Goal: Information Seeking & Learning: Learn about a topic

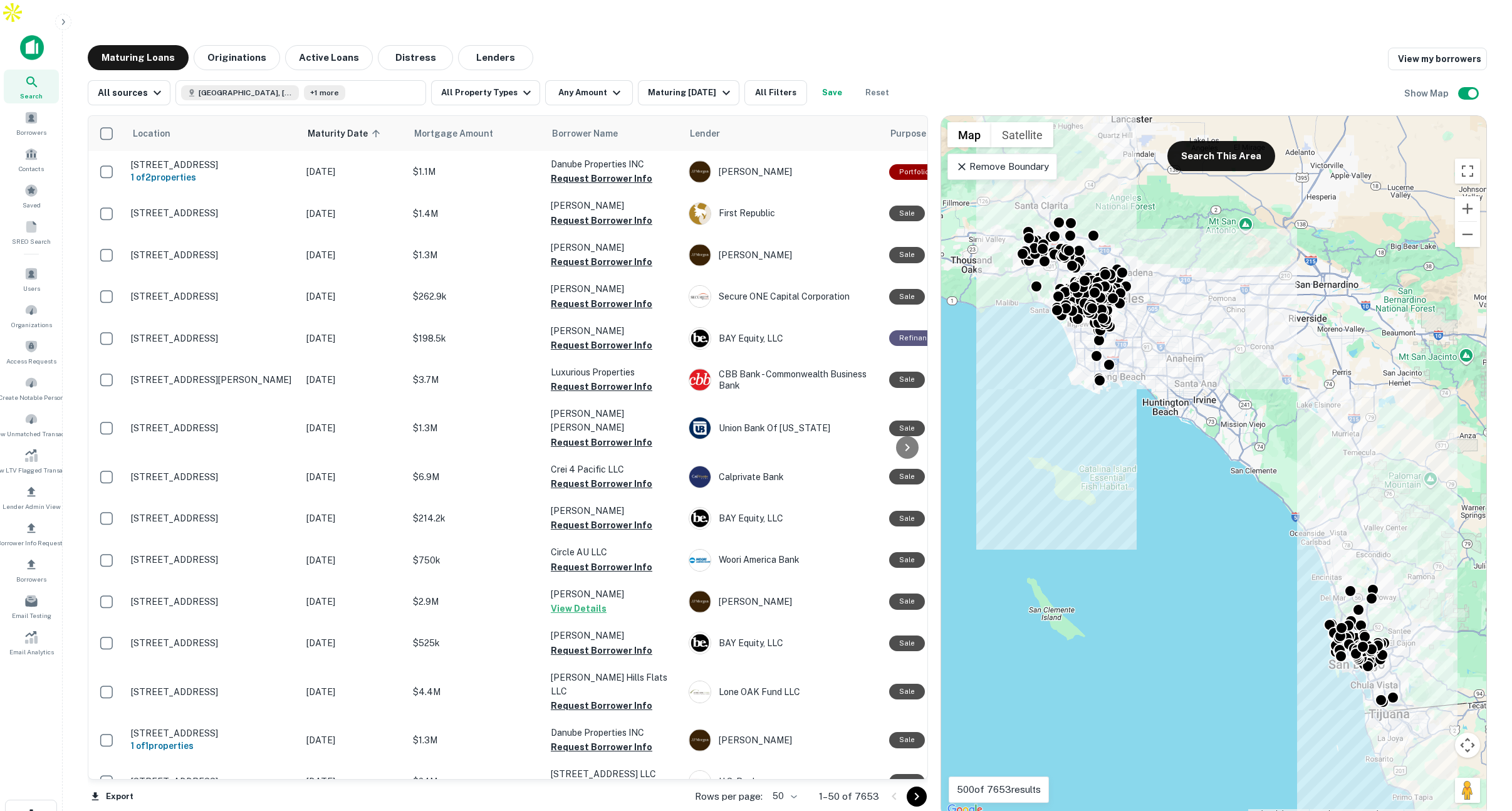
scroll to position [0, 1]
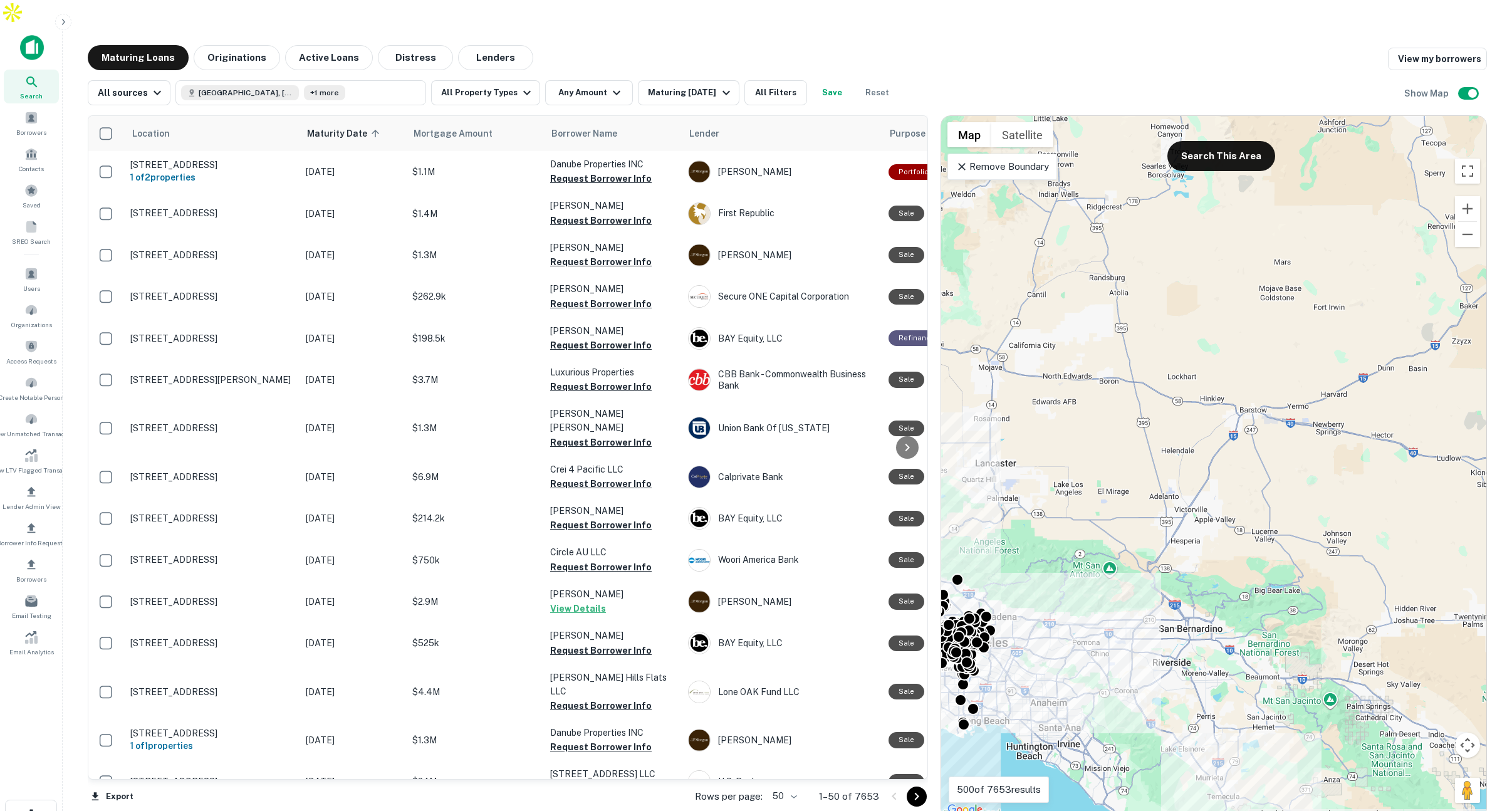
drag, startPoint x: 1267, startPoint y: 295, endPoint x: 1128, endPoint y: 671, distance: 400.9
click at [1128, 672] on div "To activate drag with keyboard, press Alt + Enter. Once in keyboard drag state,…" at bounding box center [1213, 466] width 545 height 702
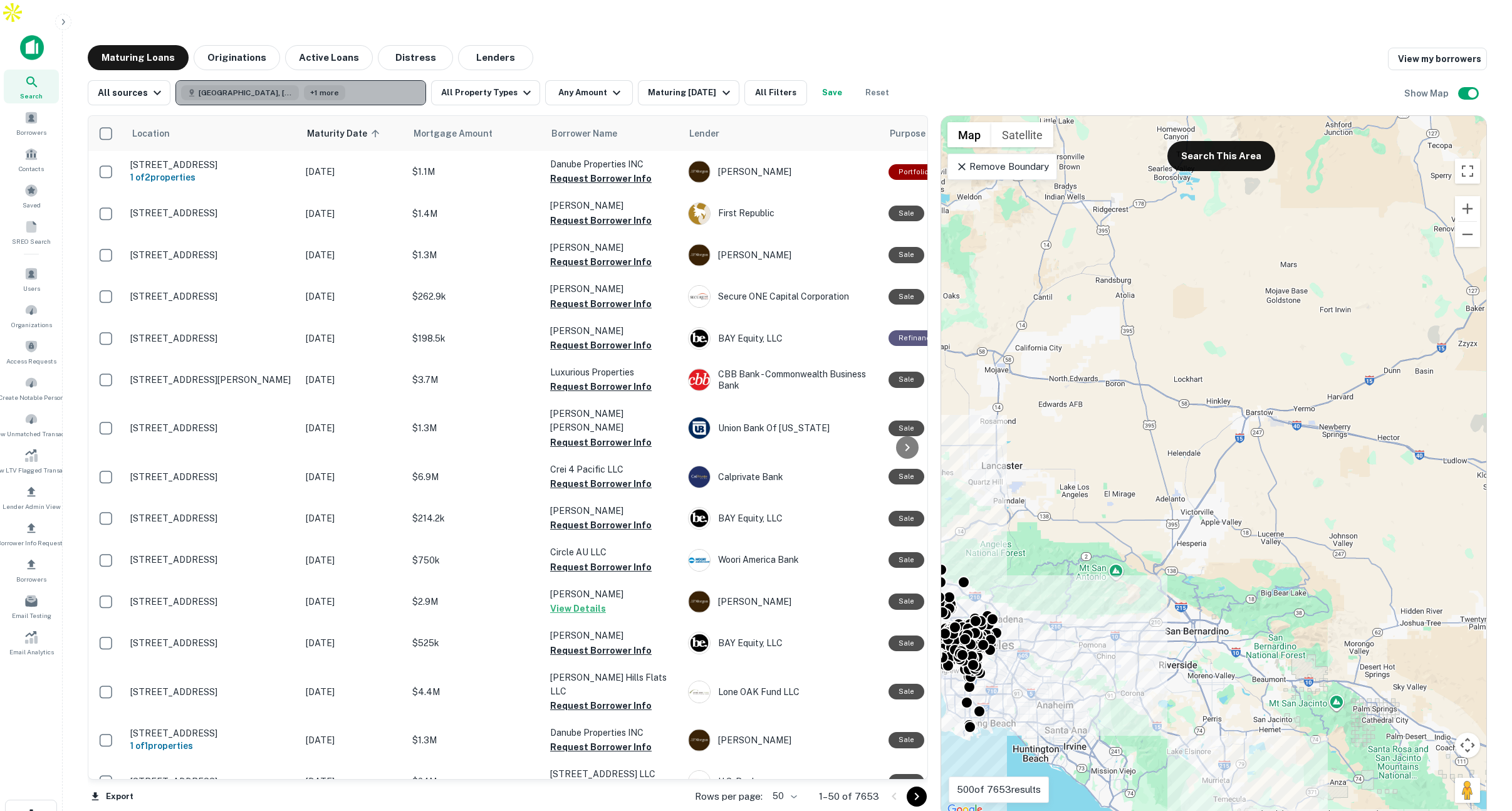
click at [326, 80] on button "San Diego, CA, USA +1 more" at bounding box center [301, 93] width 251 height 25
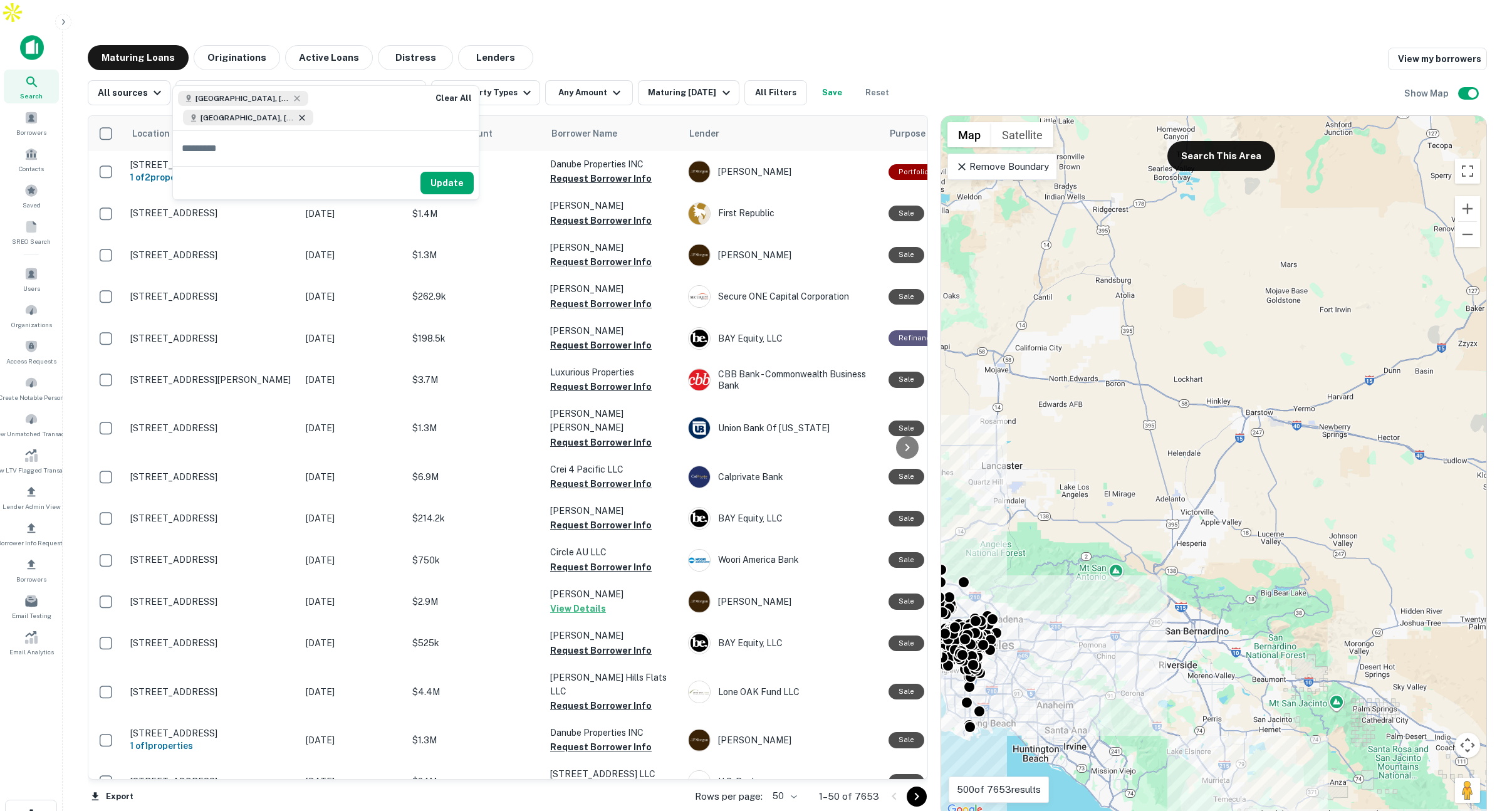
click at [307, 113] on icon at bounding box center [302, 118] width 10 height 10
click at [292, 98] on icon at bounding box center [297, 98] width 10 height 10
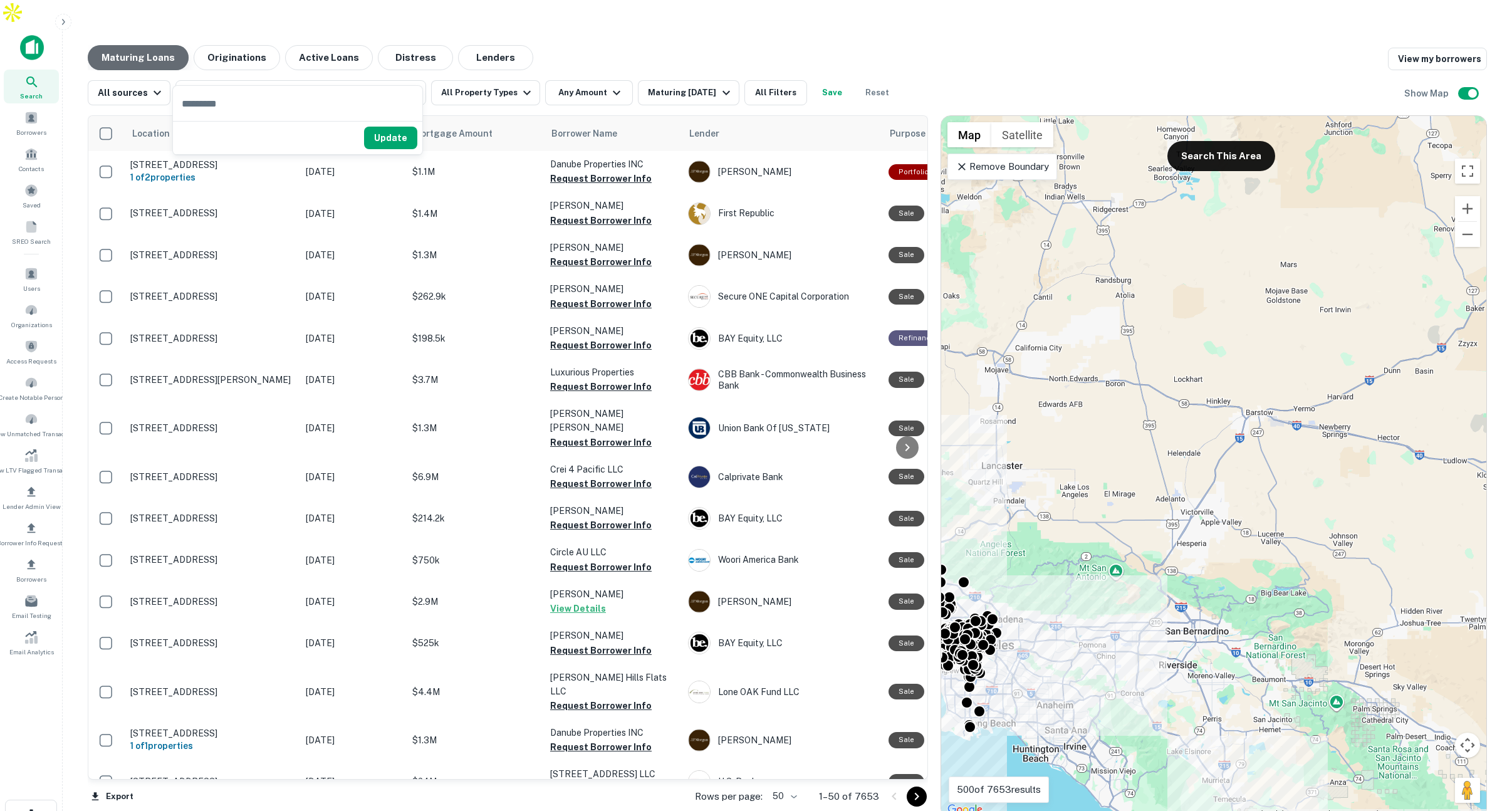
click at [142, 45] on button "Maturing Loans" at bounding box center [138, 58] width 101 height 25
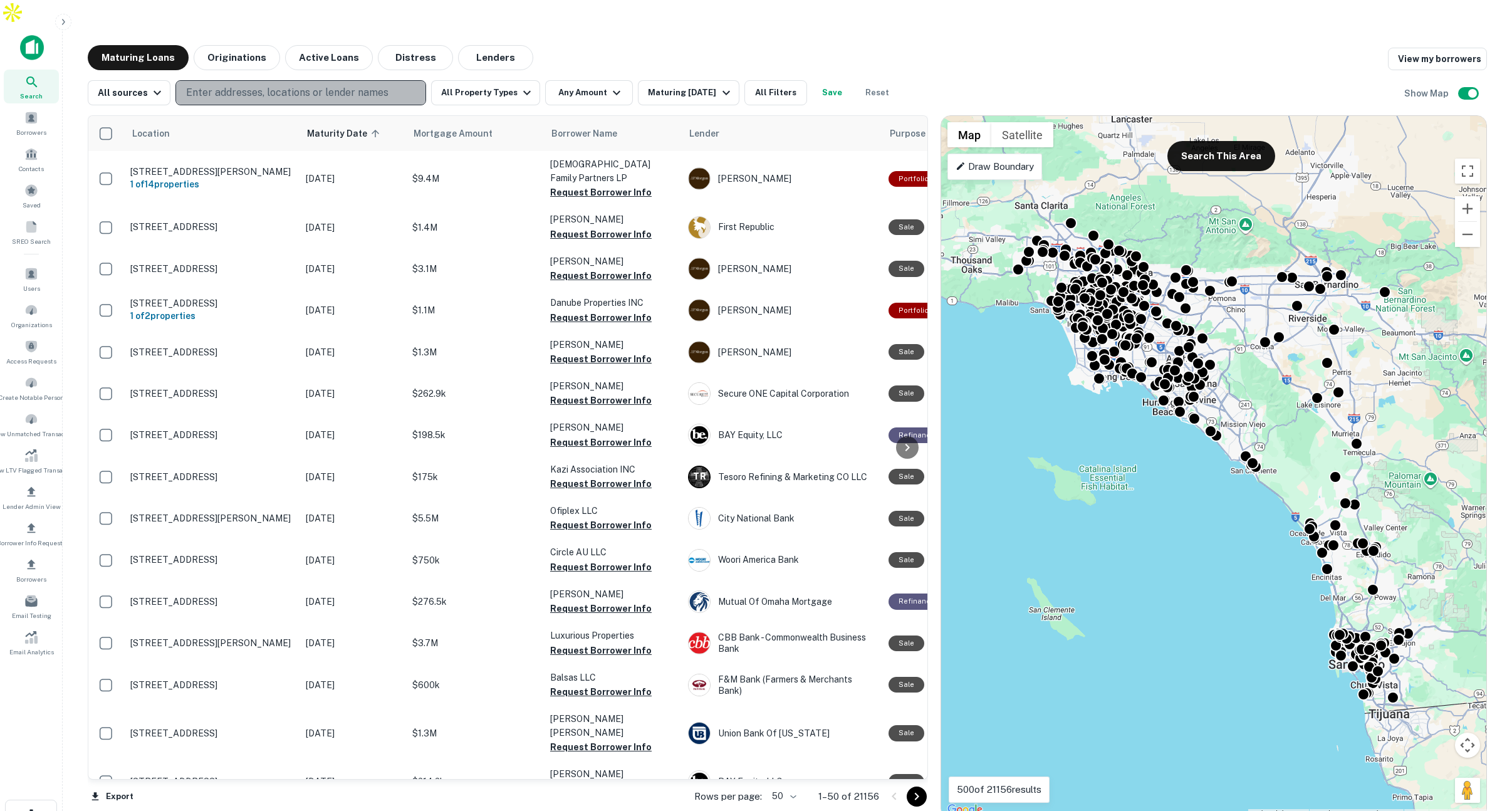
click at [305, 86] on p "Enter addresses, locations or lender names" at bounding box center [287, 93] width 202 height 15
type input "**********"
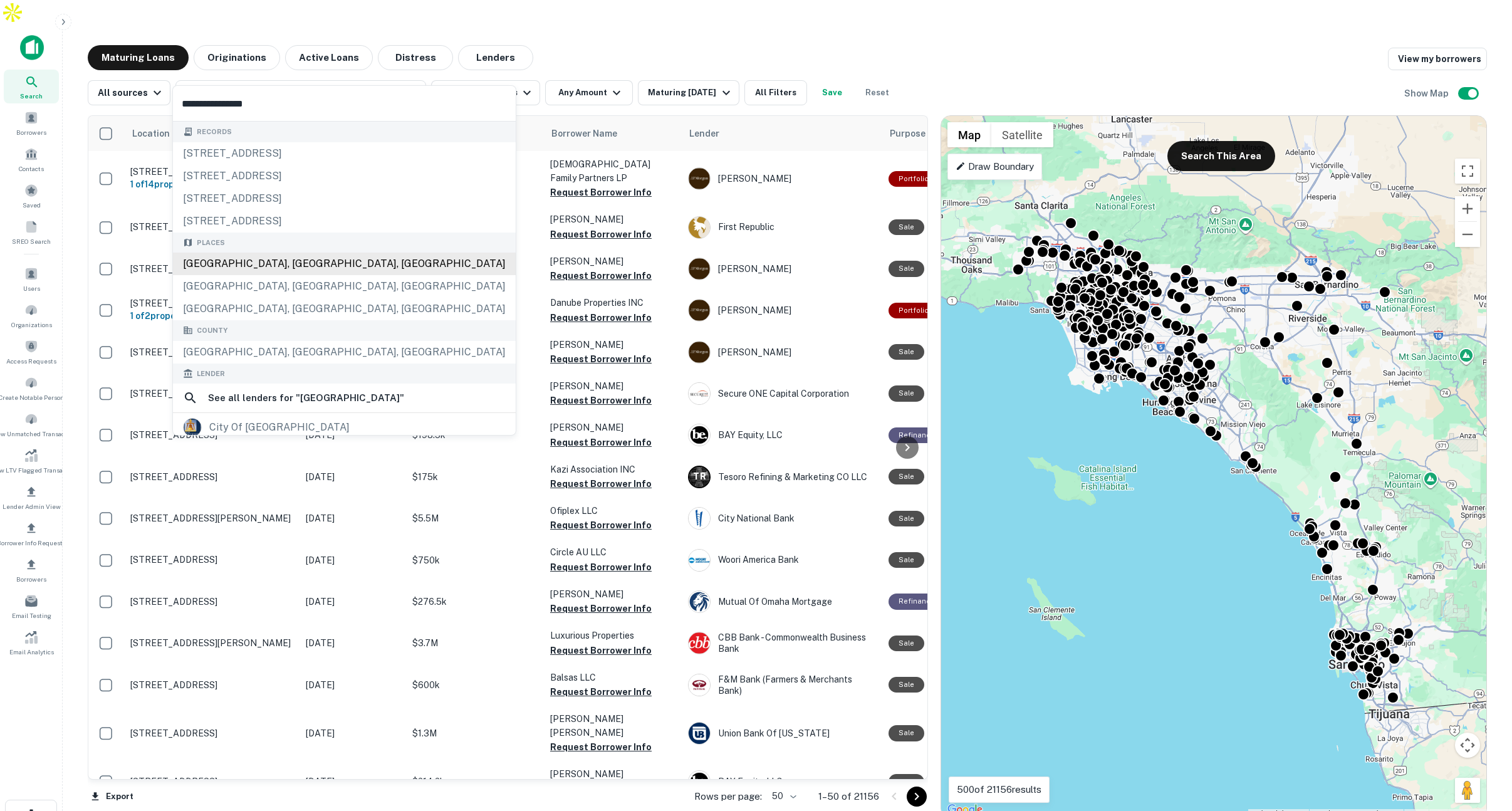
click at [258, 260] on div "Records 2565 riverside drive2599 riverside drive, columbus, oh, 43221 1588 rive…" at bounding box center [344, 399] width 343 height 556
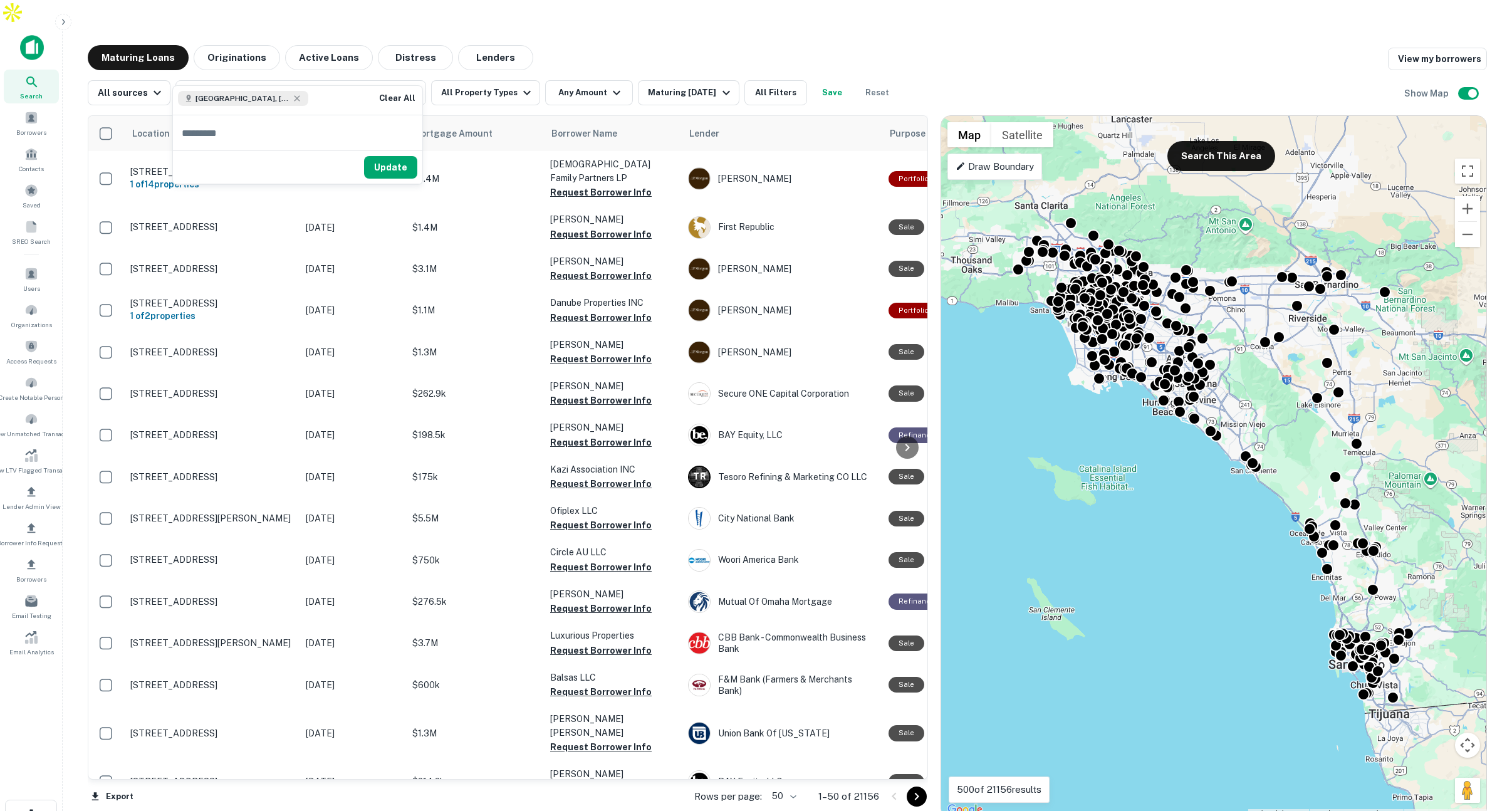
click at [282, 135] on input "text" at bounding box center [297, 133] width 250 height 35
type input "*******"
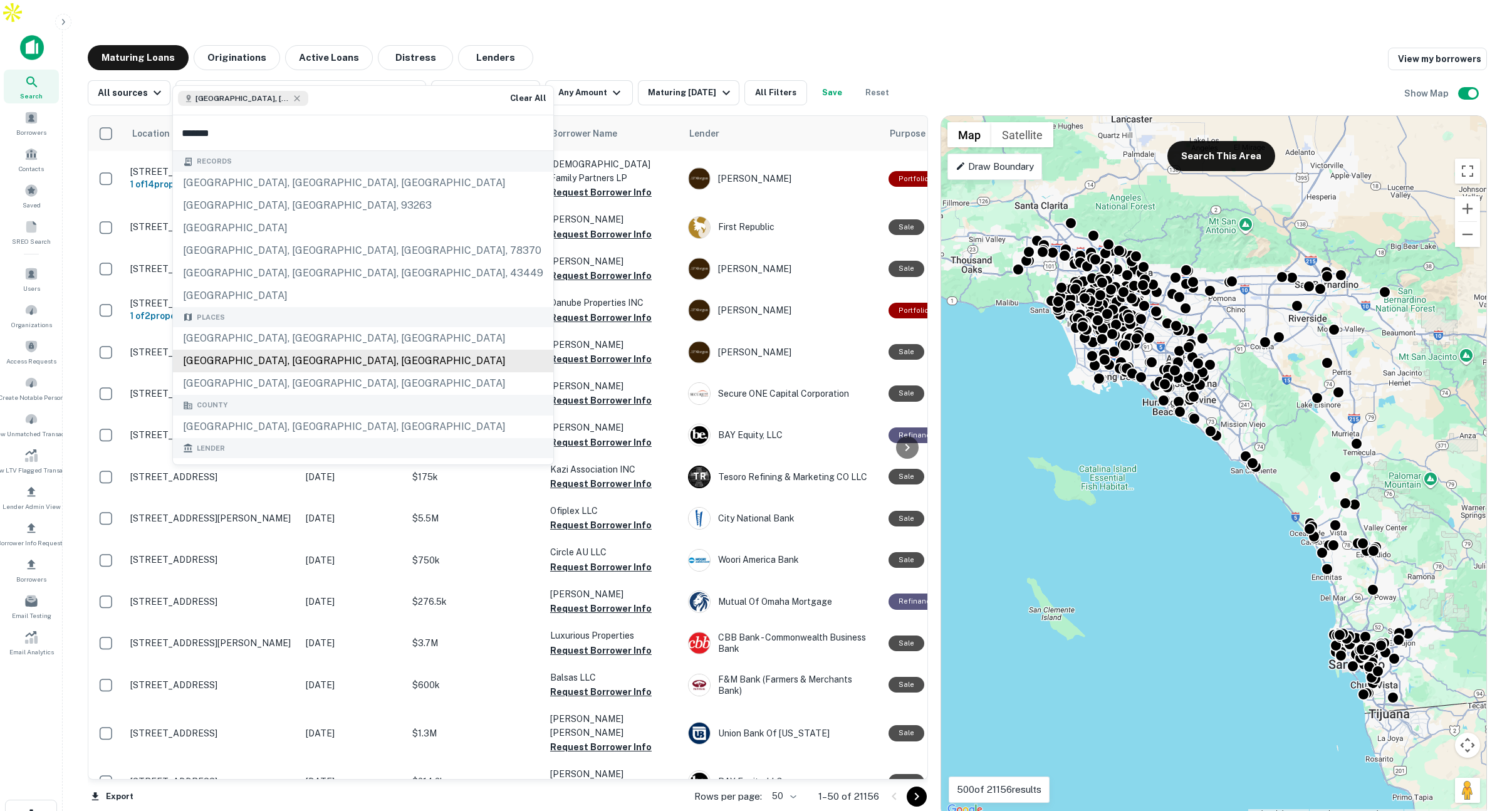
click at [269, 358] on div "San Diego County, CA, USA" at bounding box center [363, 361] width 380 height 23
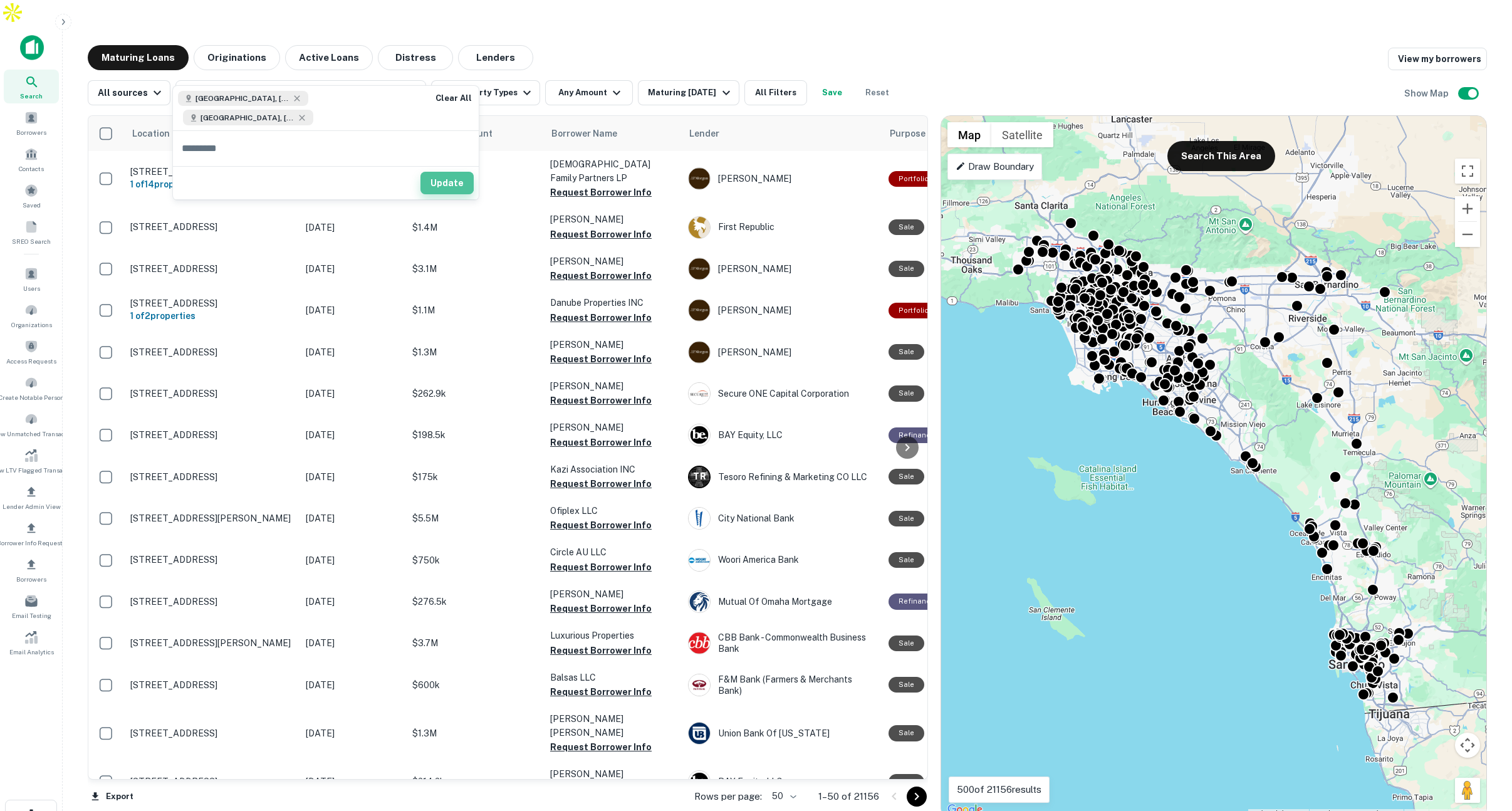
click at [437, 179] on button "Update" at bounding box center [447, 183] width 53 height 23
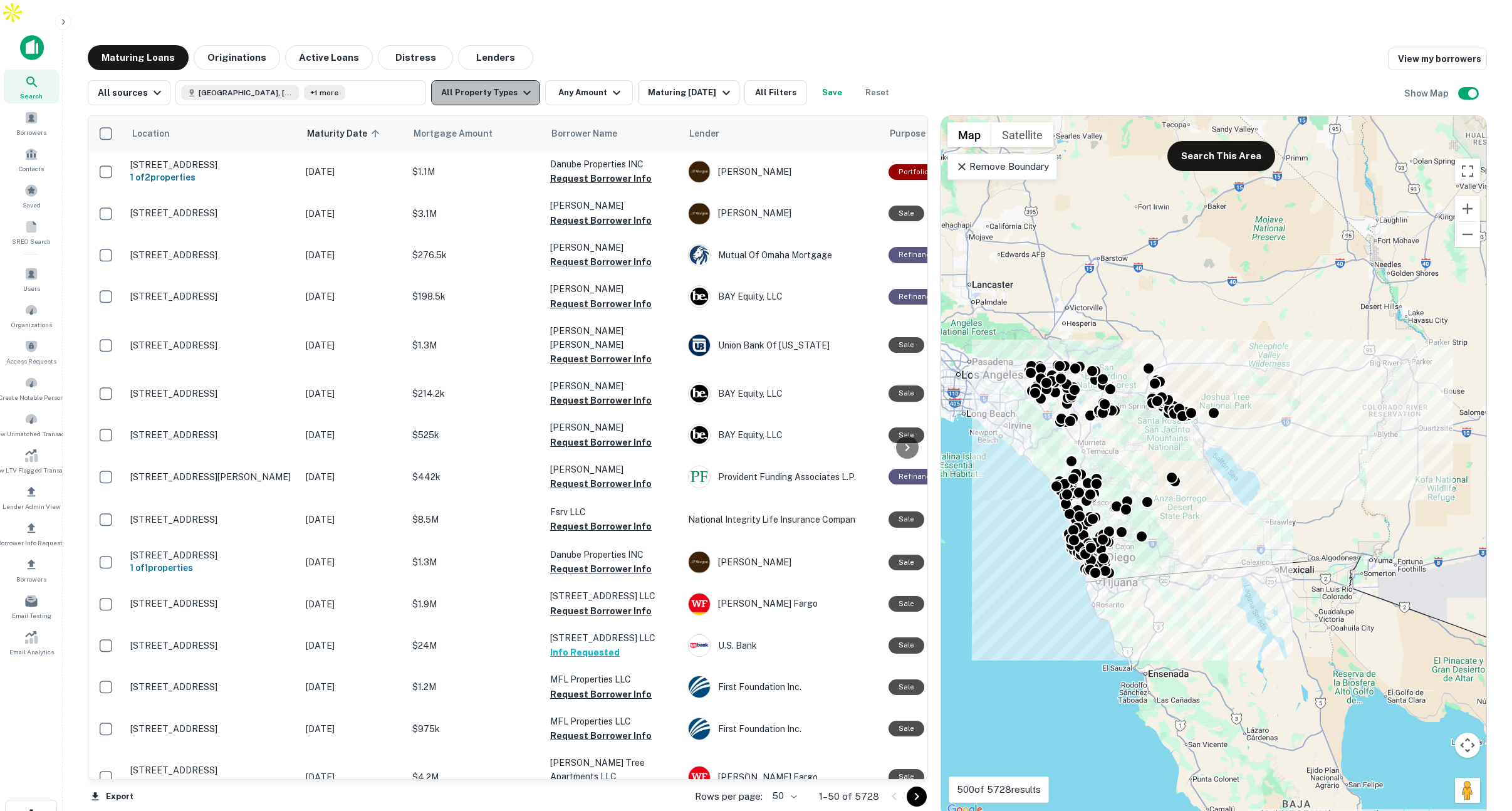
click at [502, 80] on button "All Property Types" at bounding box center [485, 93] width 109 height 25
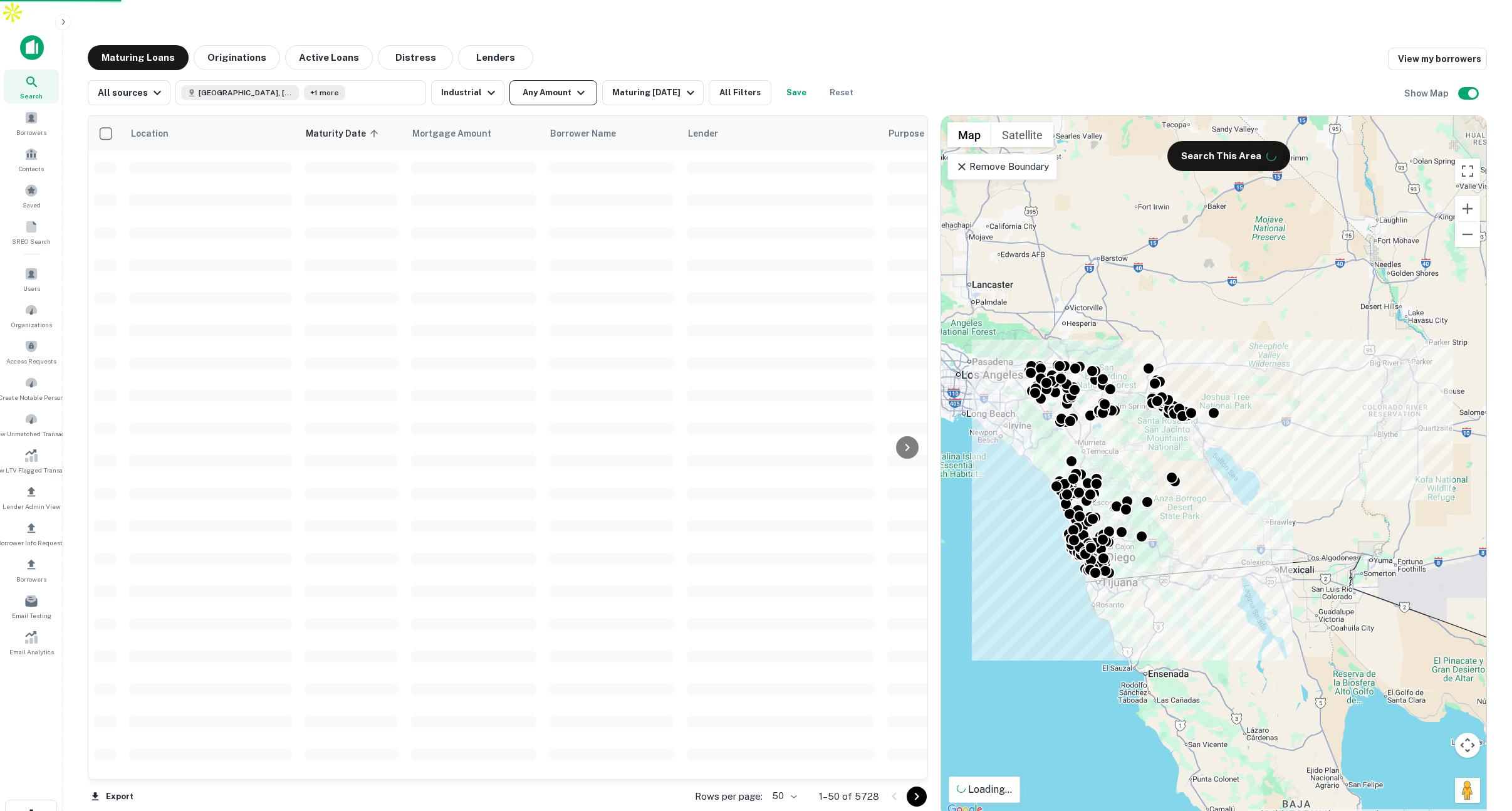
click at [550, 80] on button "Any Amount" at bounding box center [553, 93] width 88 height 25
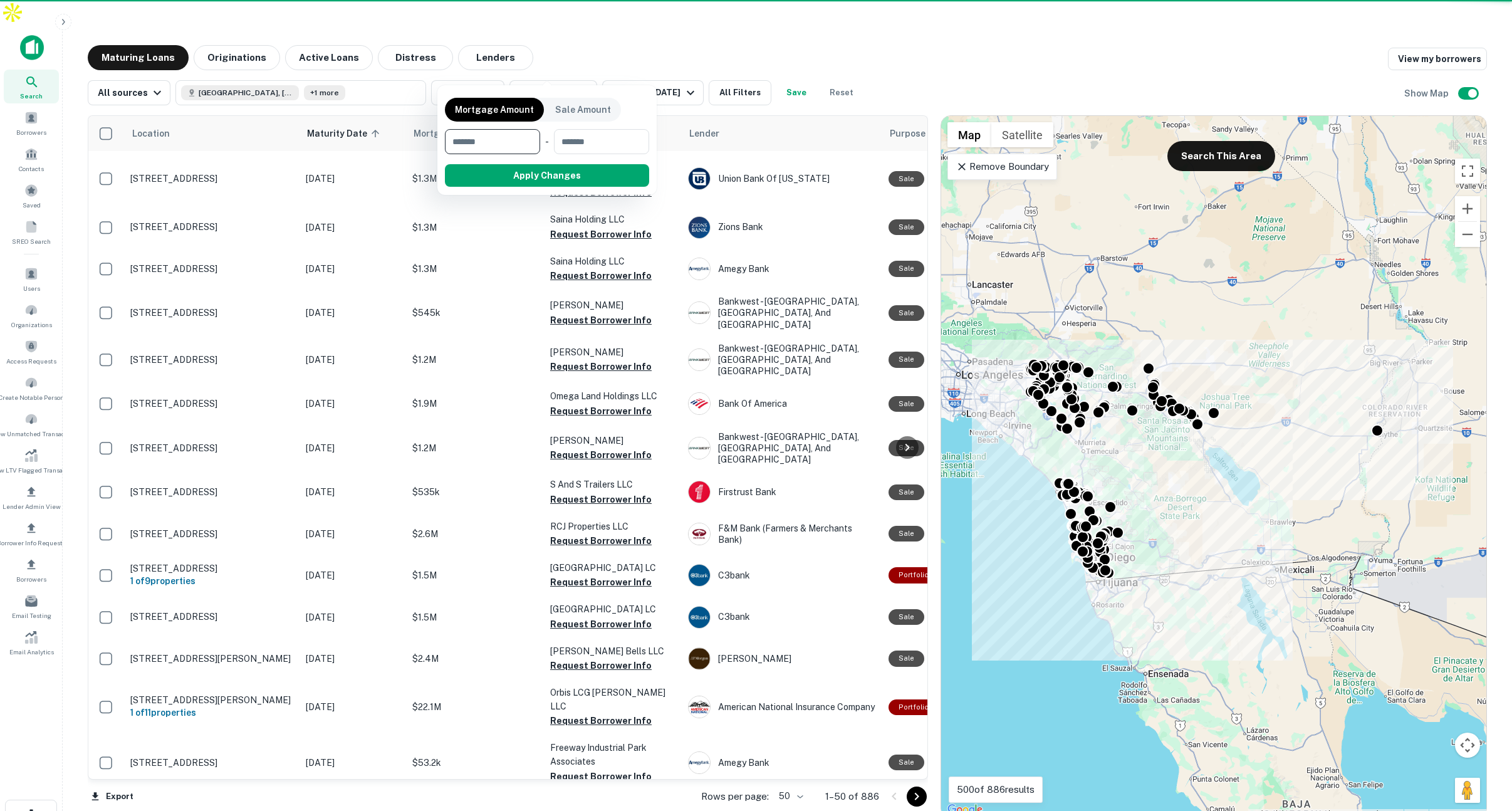
type input "*******"
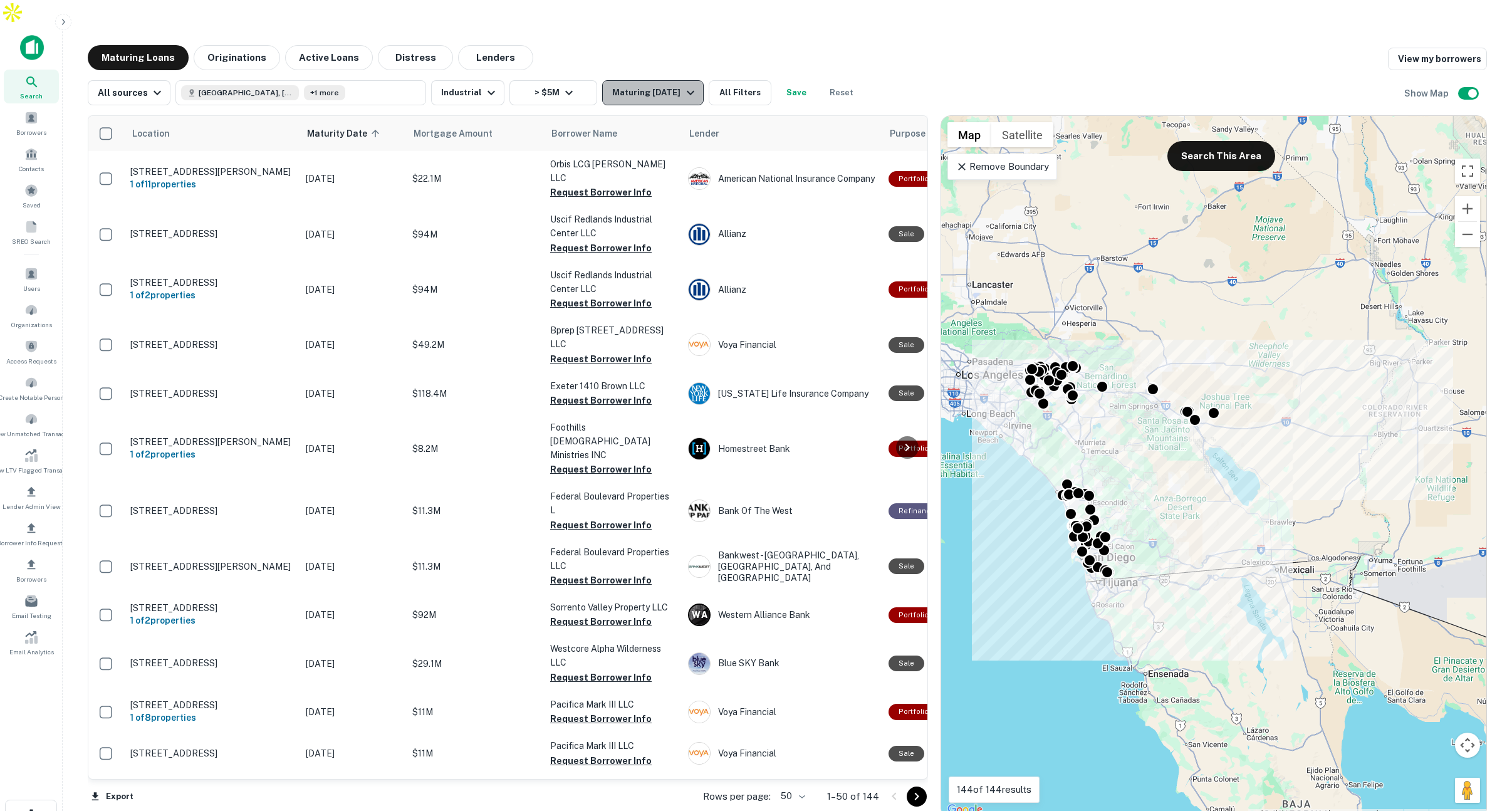
click at [668, 86] on div "Maturing In 1 Year" at bounding box center [655, 93] width 86 height 15
click at [84, 85] on button "Custom" at bounding box center [64, 78] width 39 height 13
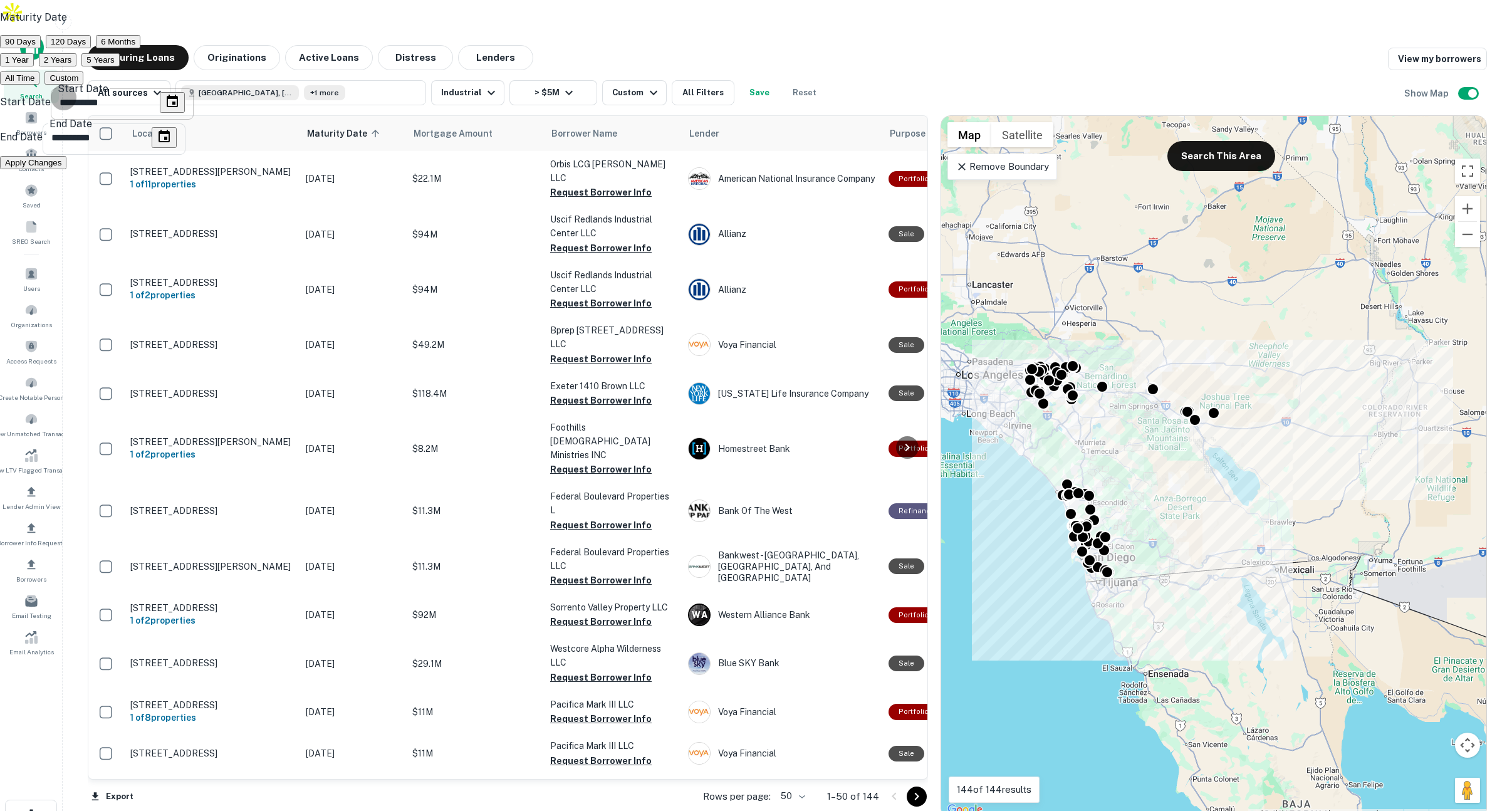
click at [180, 109] on icon "Choose date, selected date is Oct 7, 2025" at bounding box center [172, 101] width 15 height 15
click at [450, 274] on icon "Next month" at bounding box center [450, 274] width 0 height 0
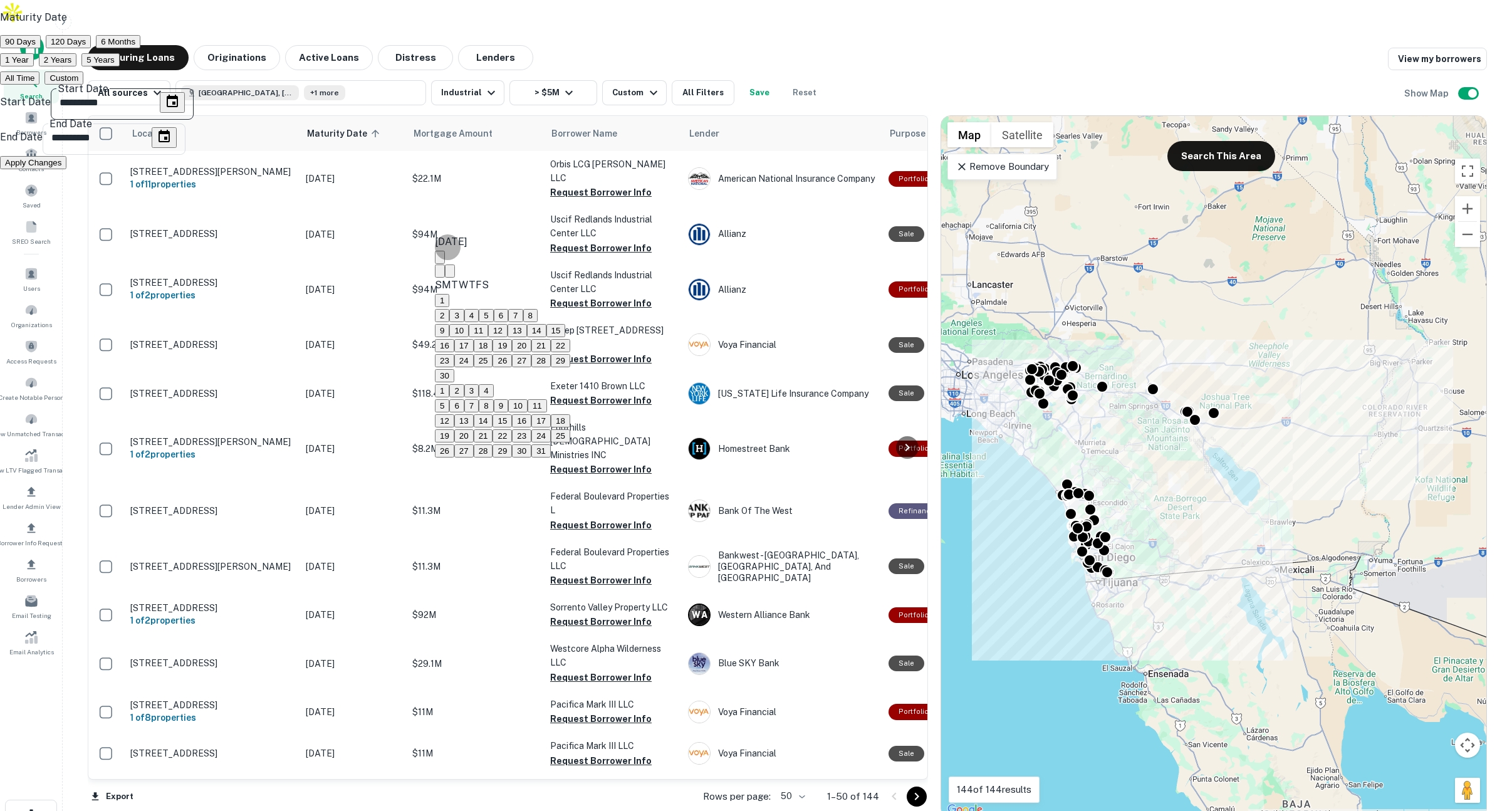
click at [450, 274] on icon "Next month" at bounding box center [450, 274] width 0 height 0
click at [450, 307] on button "1" at bounding box center [442, 300] width 14 height 13
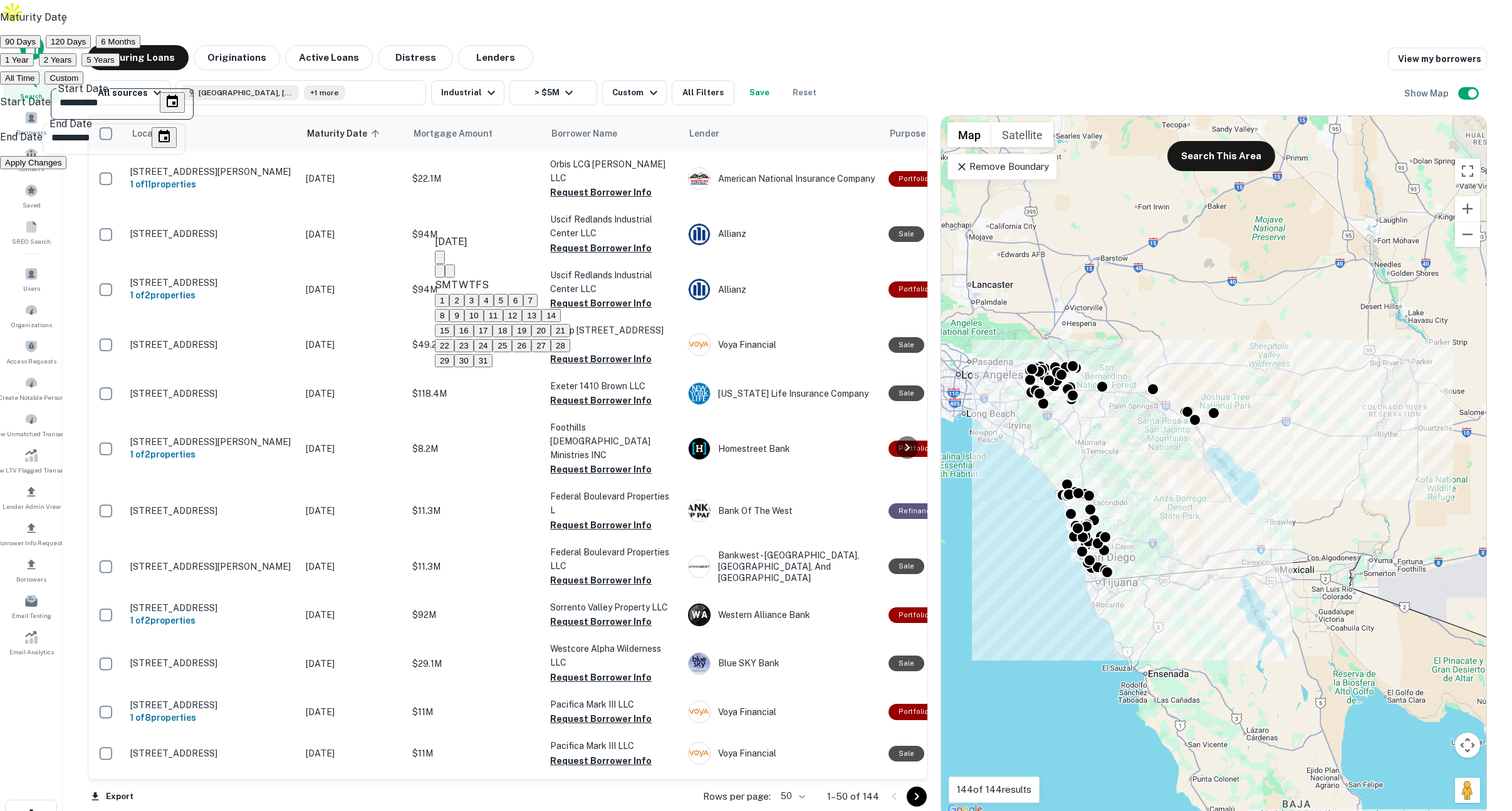
type input "**********"
click at [172, 144] on icon "Choose date, selected date is Apr 5, 2026" at bounding box center [164, 136] width 15 height 15
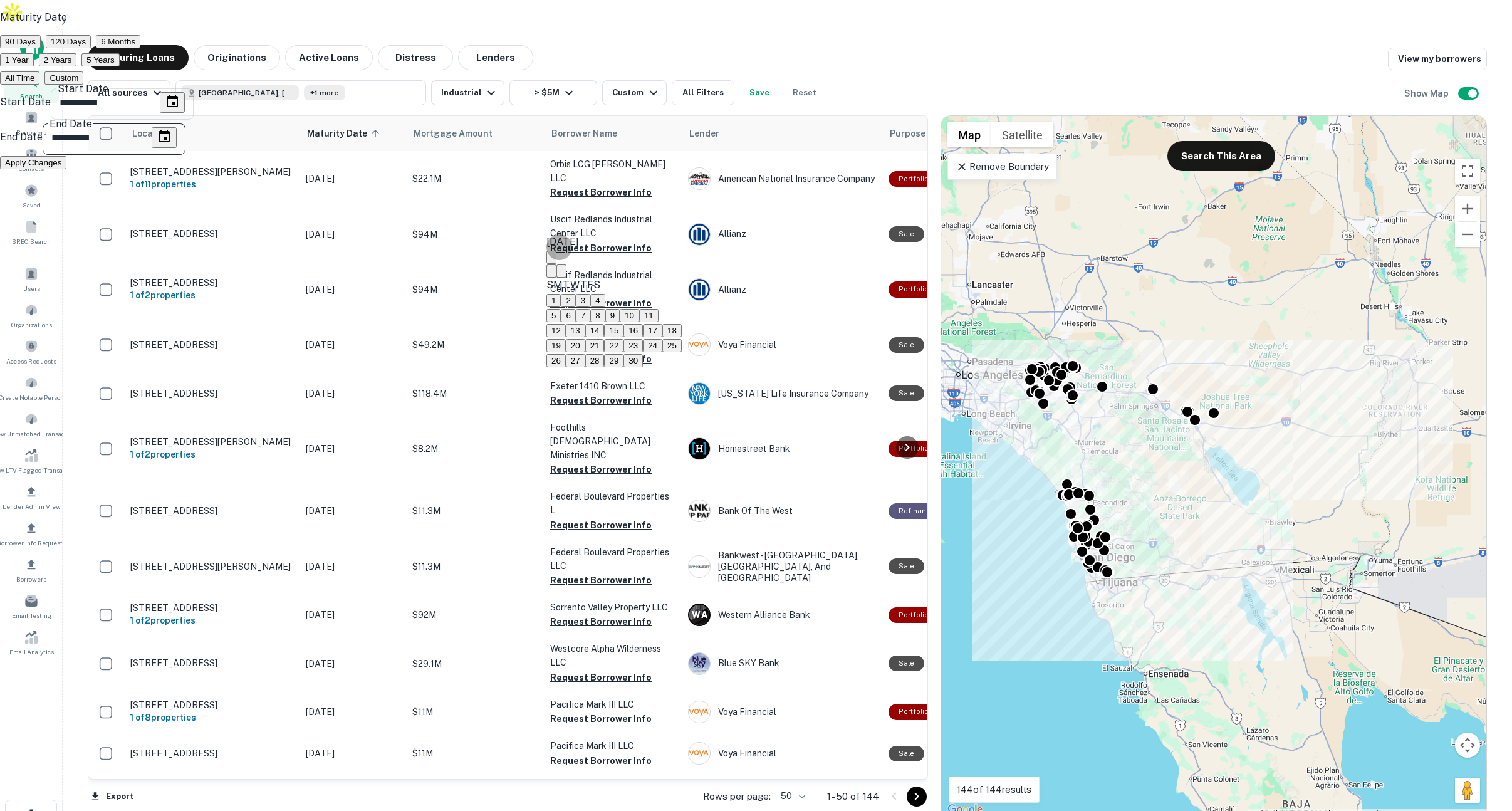
click at [561, 274] on icon "Next month" at bounding box center [561, 274] width 0 height 0
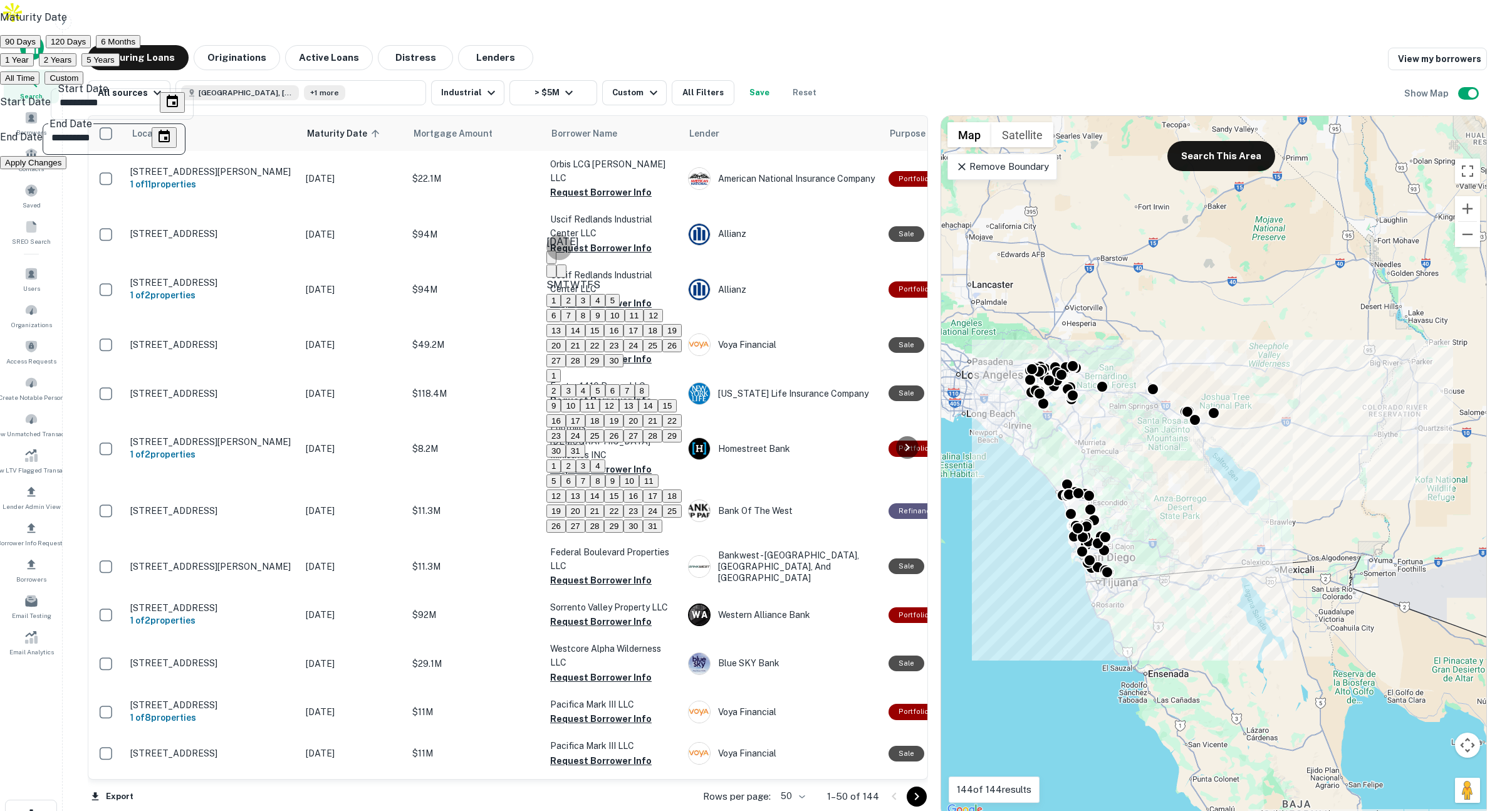
click at [561, 274] on icon "Next month" at bounding box center [561, 274] width 0 height 0
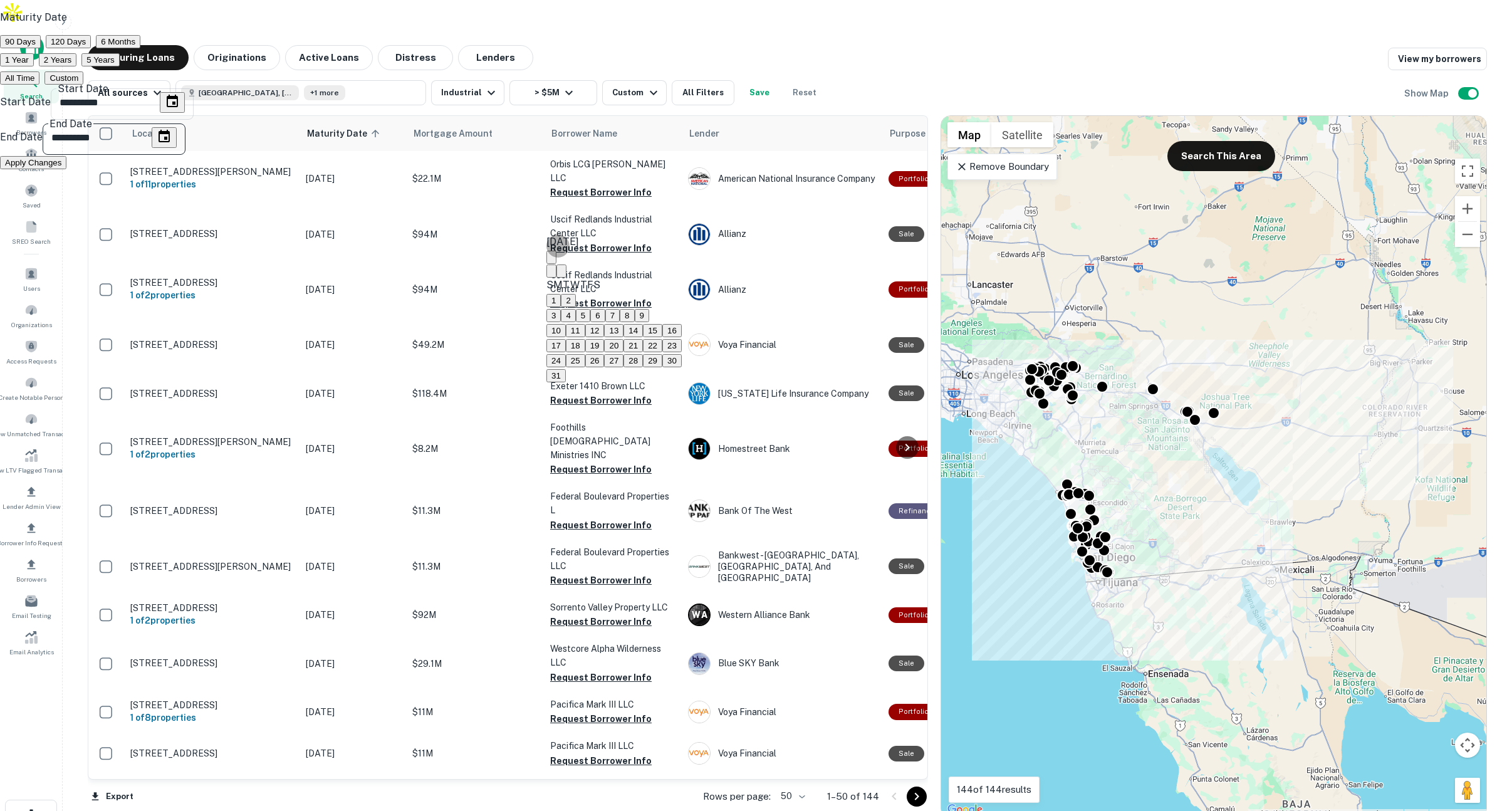
click at [561, 307] on button "1" at bounding box center [553, 300] width 14 height 13
type input "**********"
click at [67, 169] on button "Apply Changes" at bounding box center [33, 162] width 67 height 13
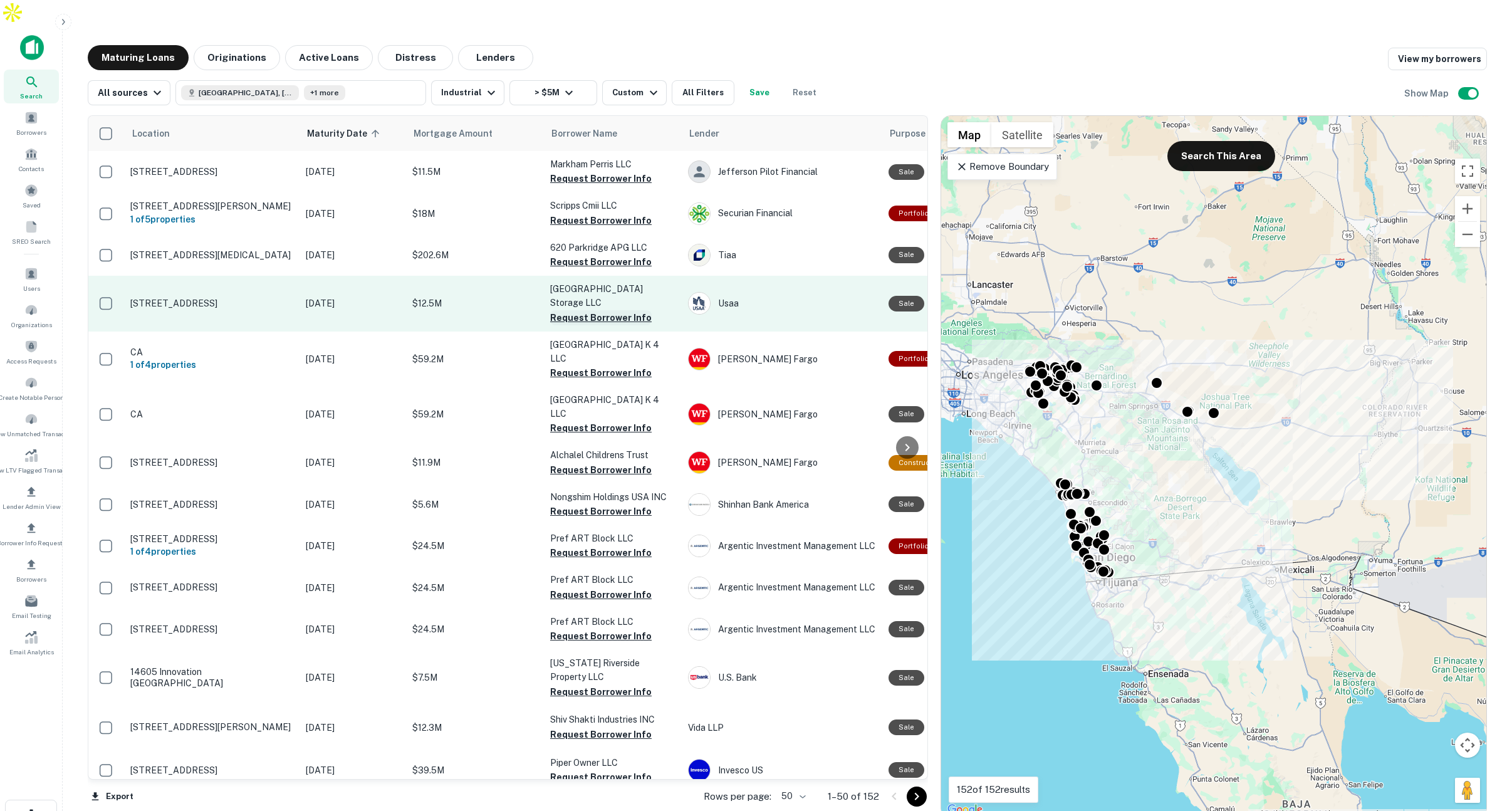
click at [568, 310] on button "Request Borrower Info" at bounding box center [600, 317] width 101 height 15
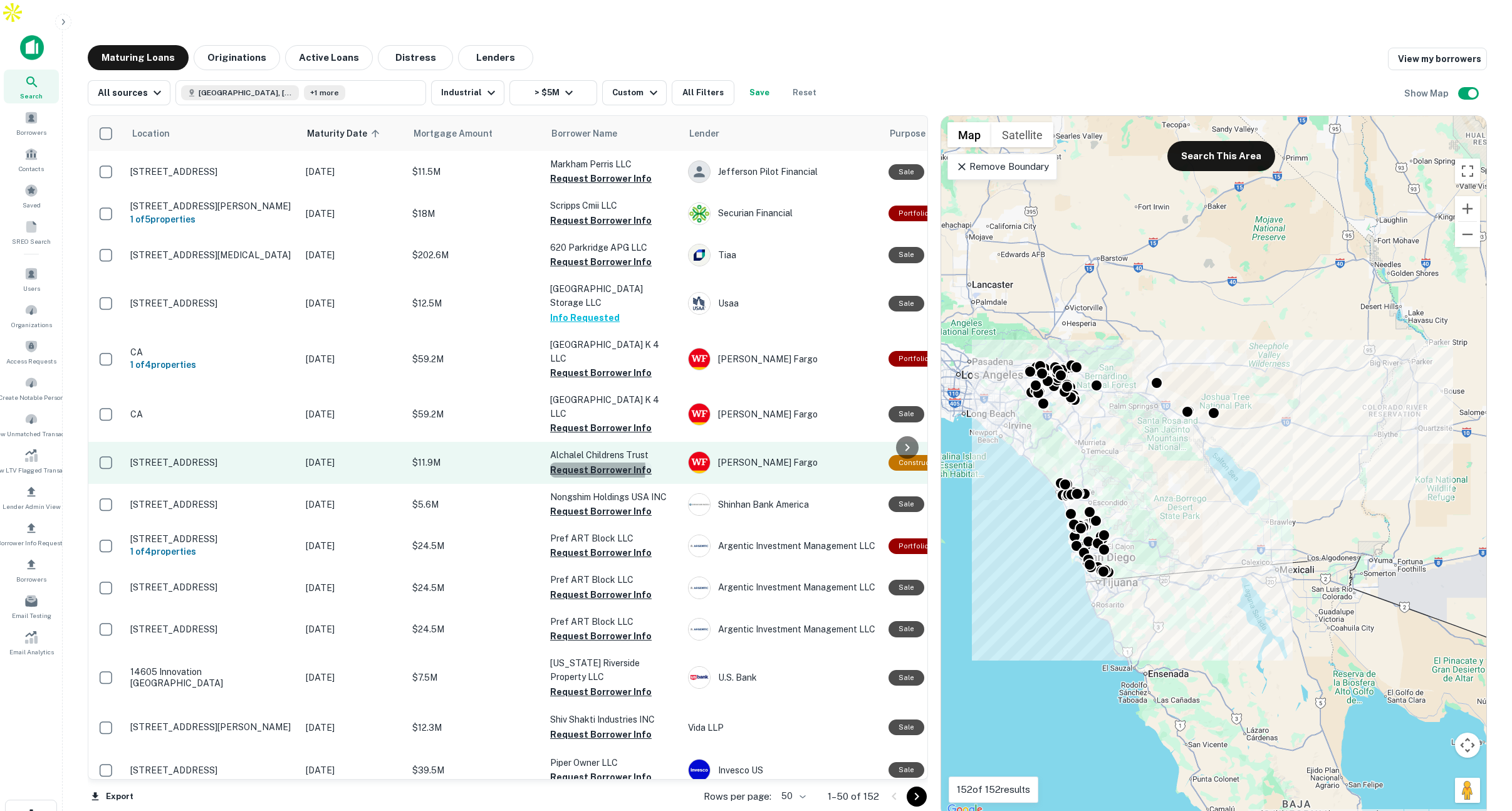
click at [573, 462] on button "Request Borrower Info" at bounding box center [600, 470] width 101 height 15
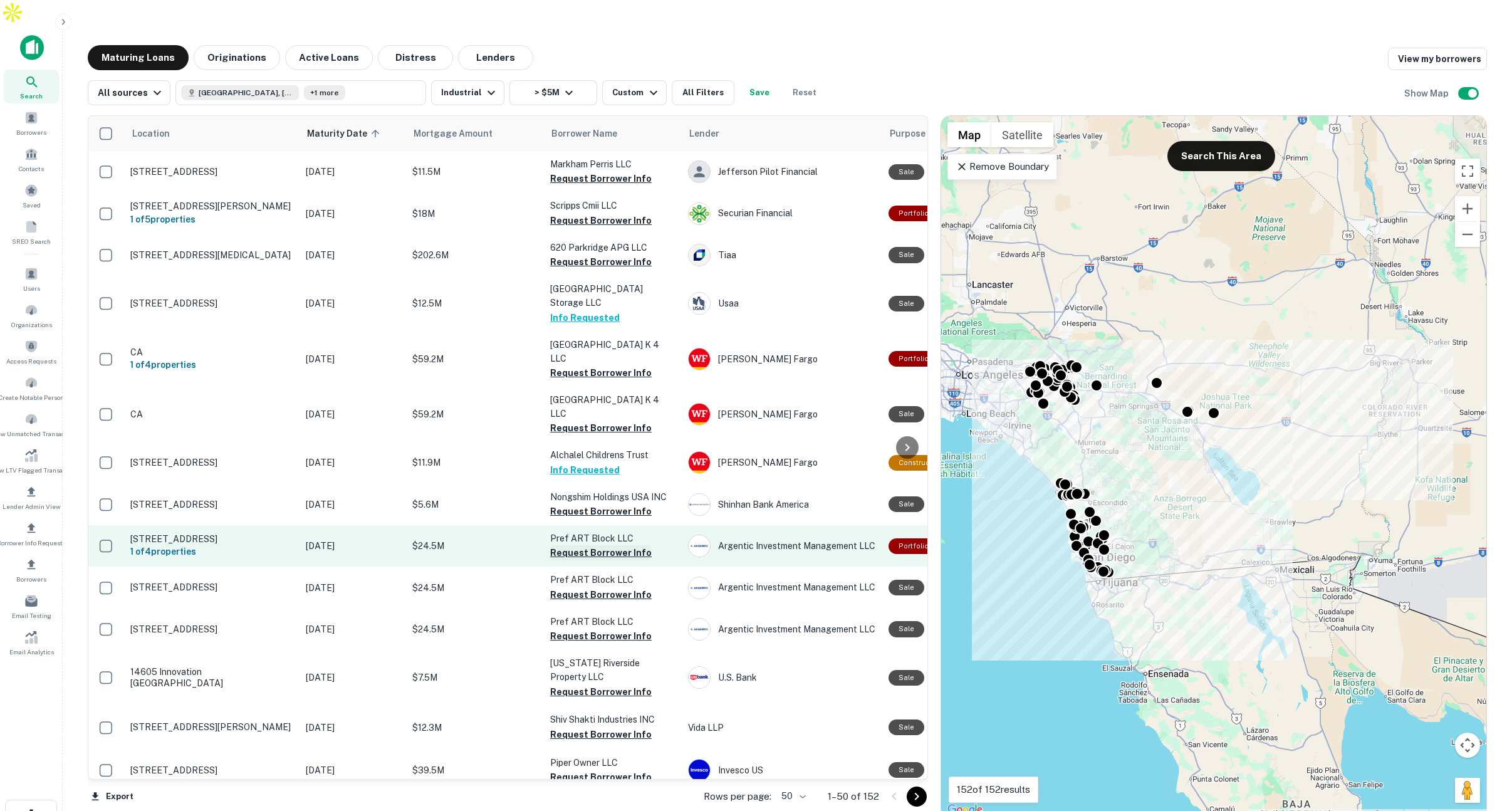
click at [571, 545] on button "Request Borrower Info" at bounding box center [600, 553] width 101 height 15
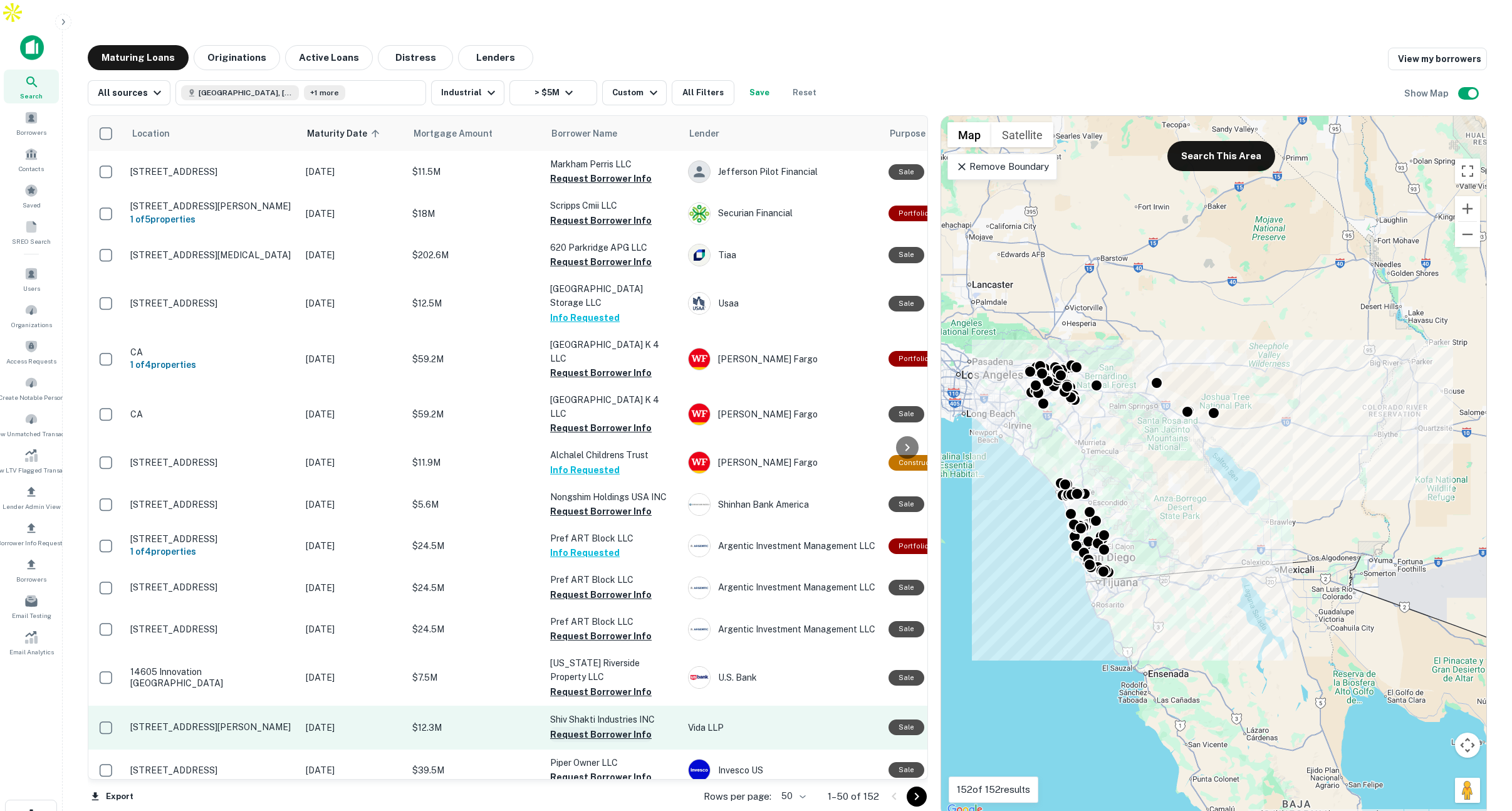
click at [556, 727] on button "Request Borrower Info" at bounding box center [600, 734] width 101 height 15
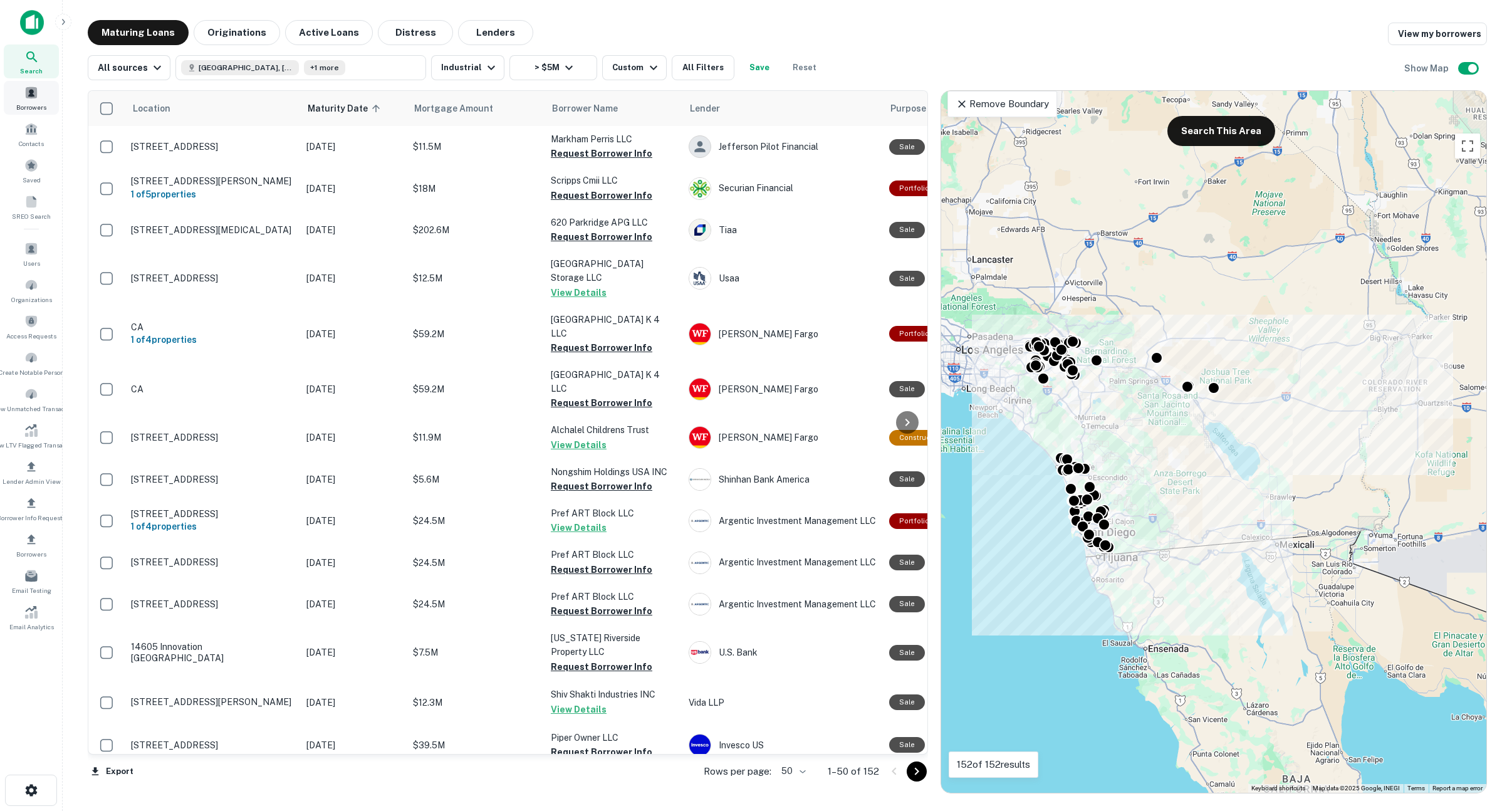
click at [45, 102] on span "Borrowers" at bounding box center [31, 107] width 30 height 10
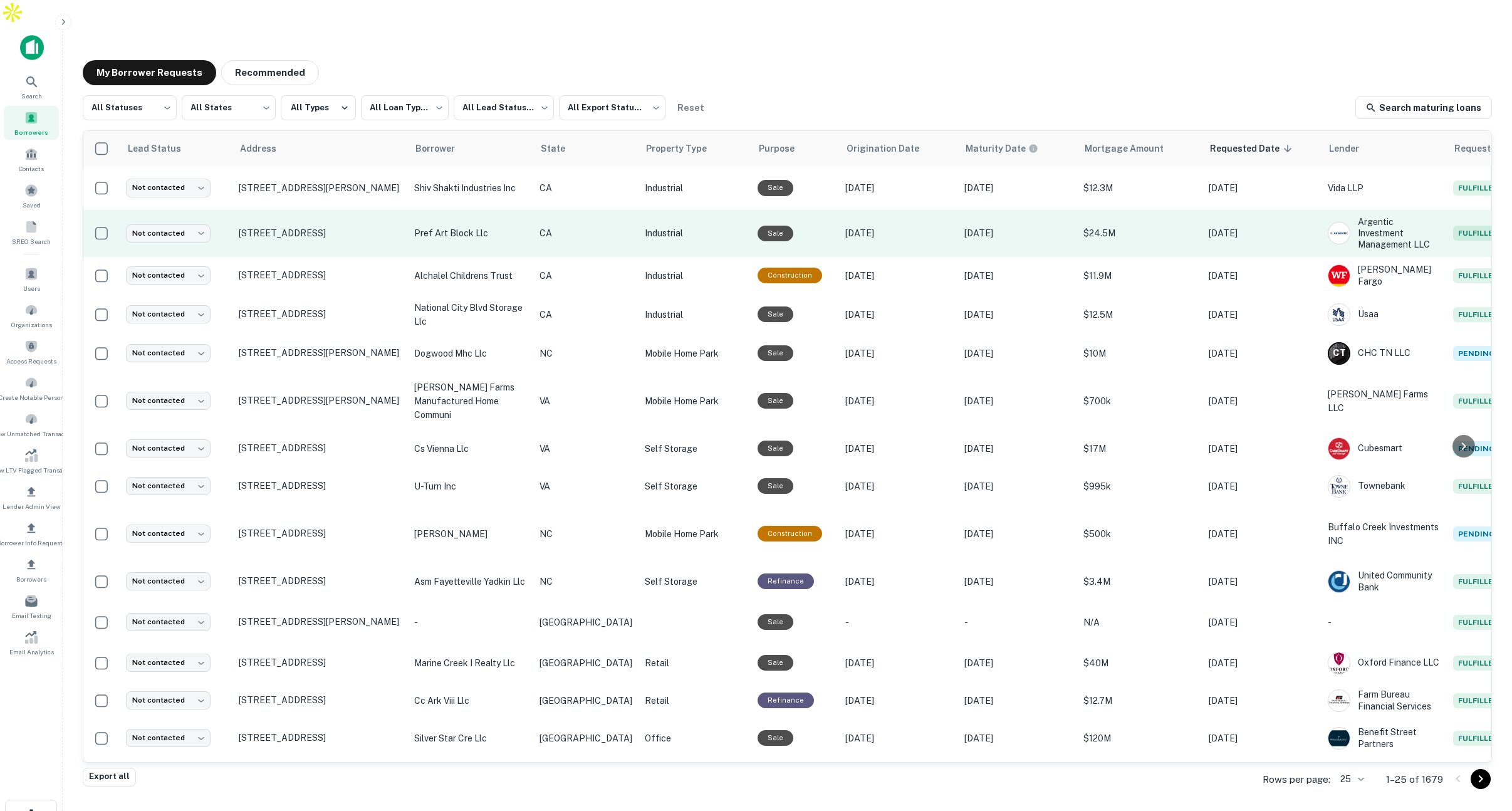
click at [566, 226] on p "CA" at bounding box center [585, 233] width 92 height 14
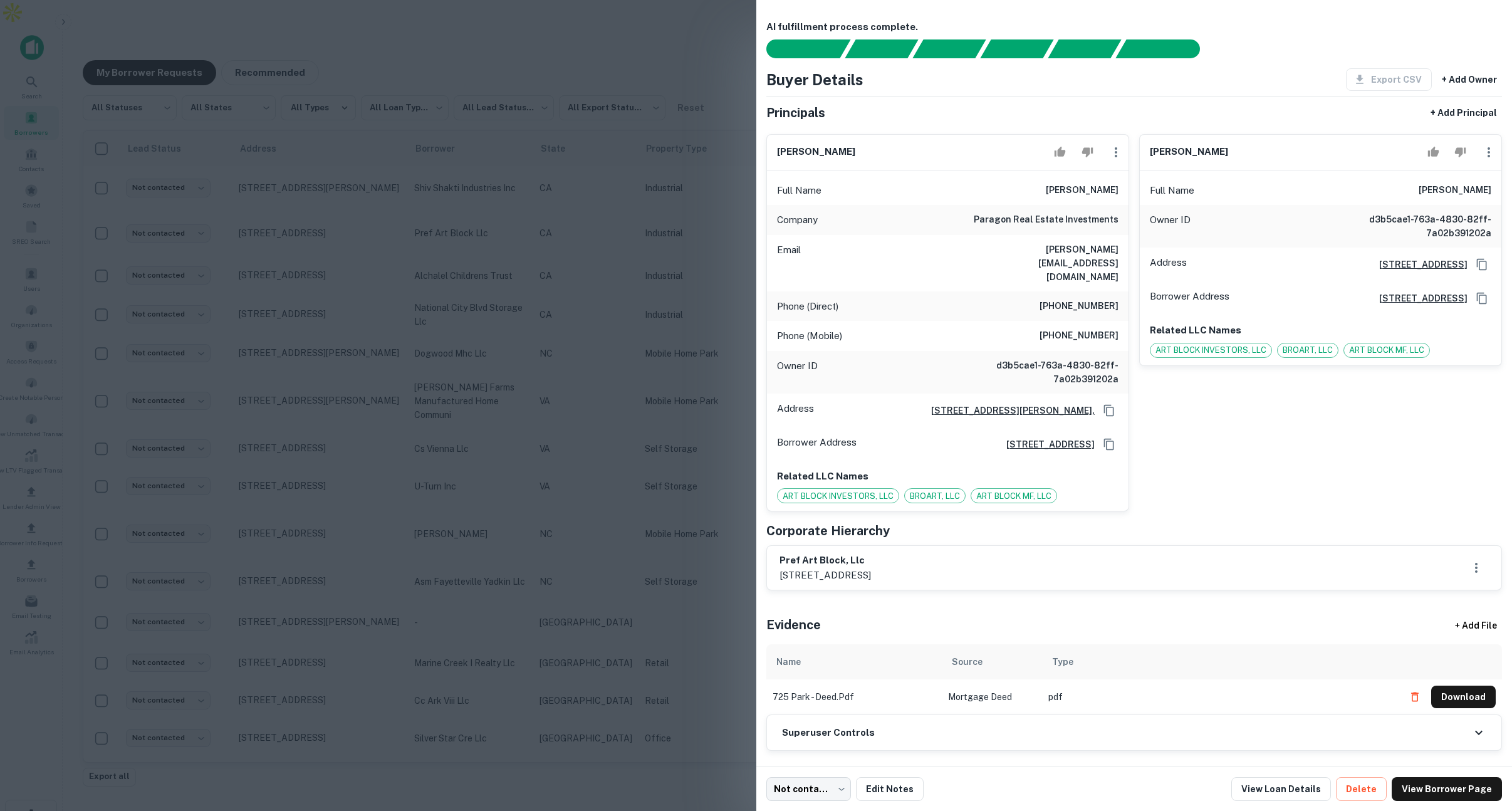
click at [592, 196] on div at bounding box center [756, 406] width 1512 height 811
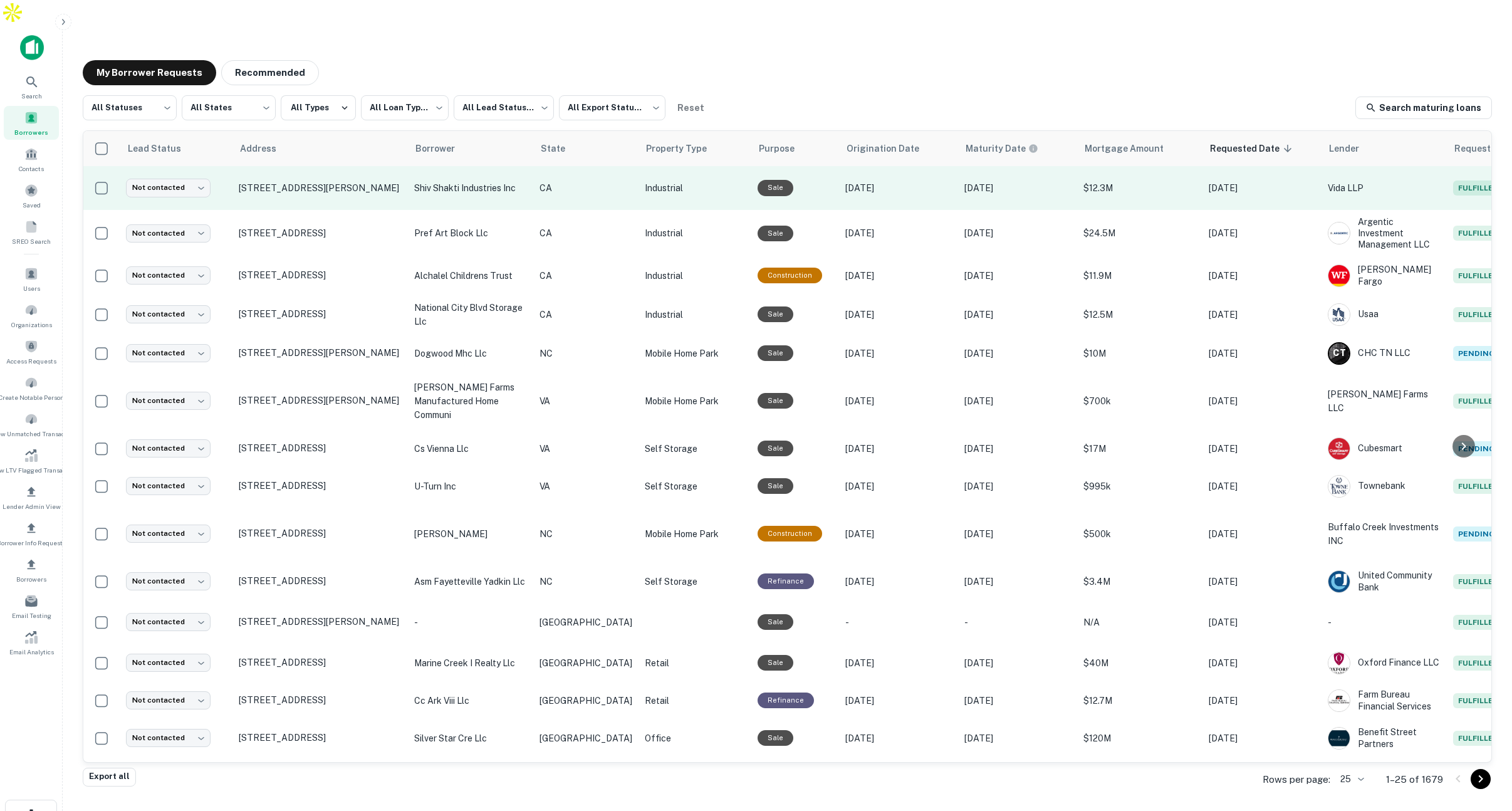
click at [595, 175] on td "CA" at bounding box center [585, 188] width 105 height 44
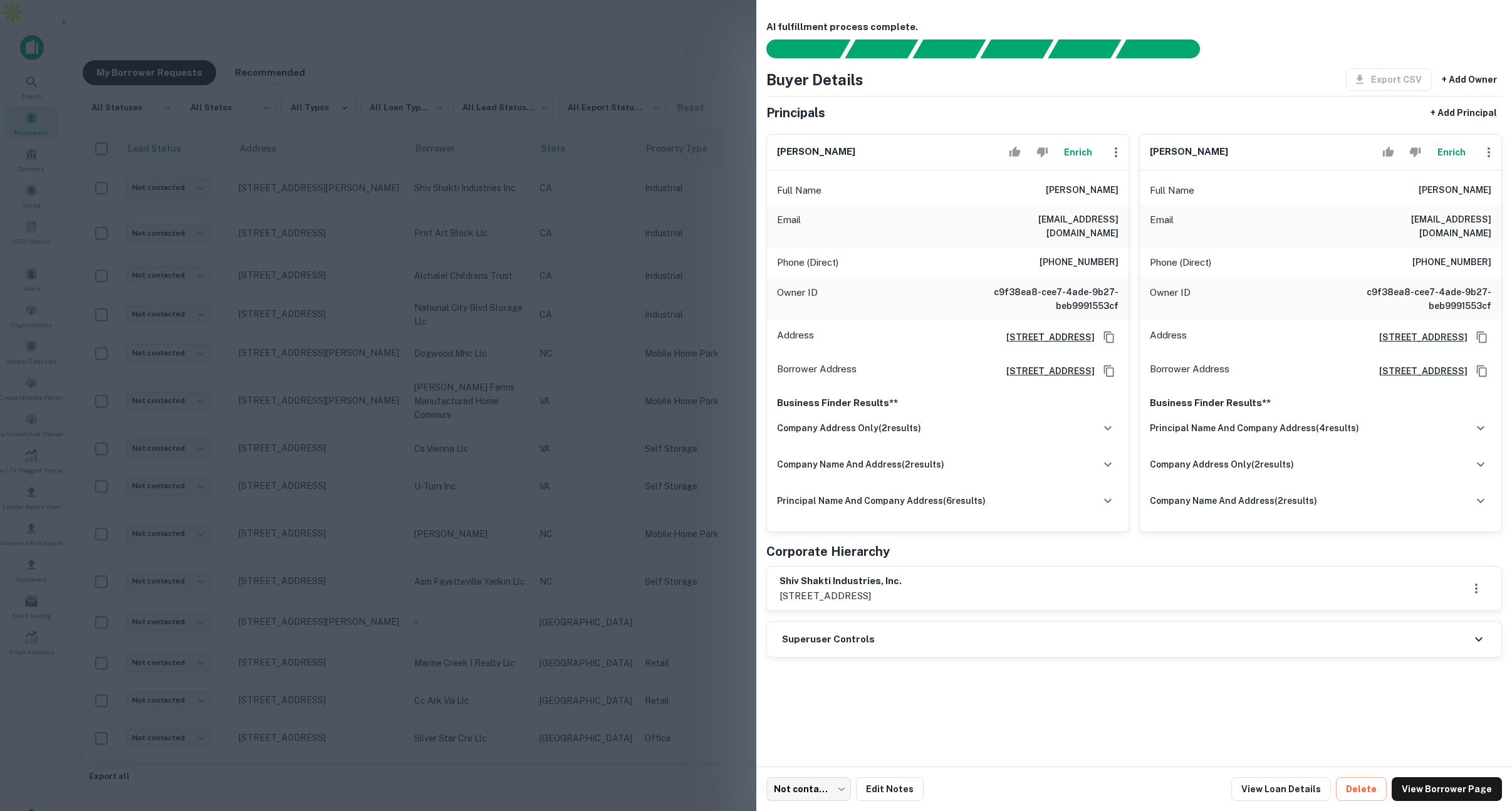
click at [593, 194] on div at bounding box center [756, 406] width 1512 height 811
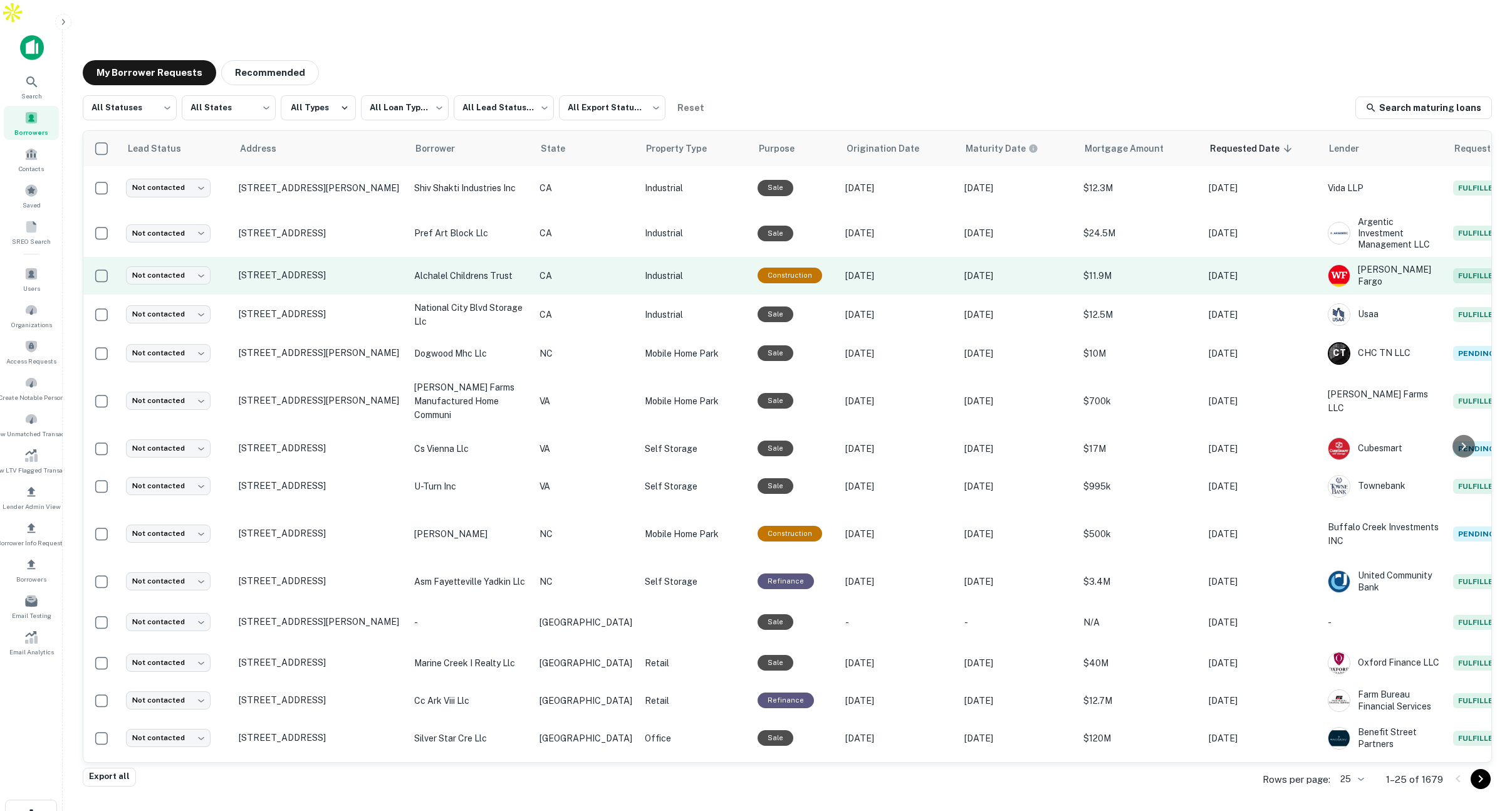
click at [582, 257] on td "CA" at bounding box center [585, 276] width 105 height 38
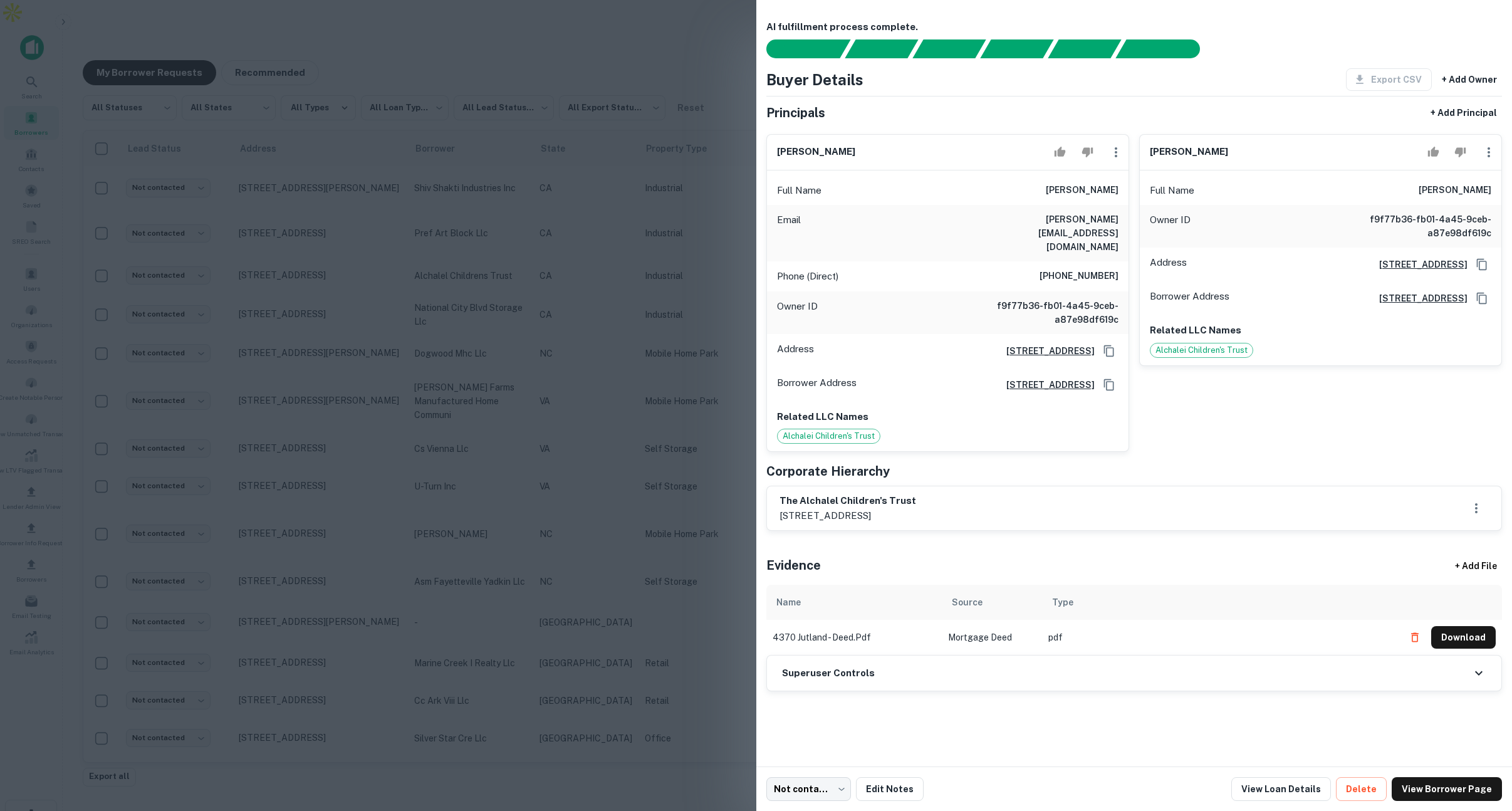
click at [594, 175] on div at bounding box center [756, 406] width 1512 height 811
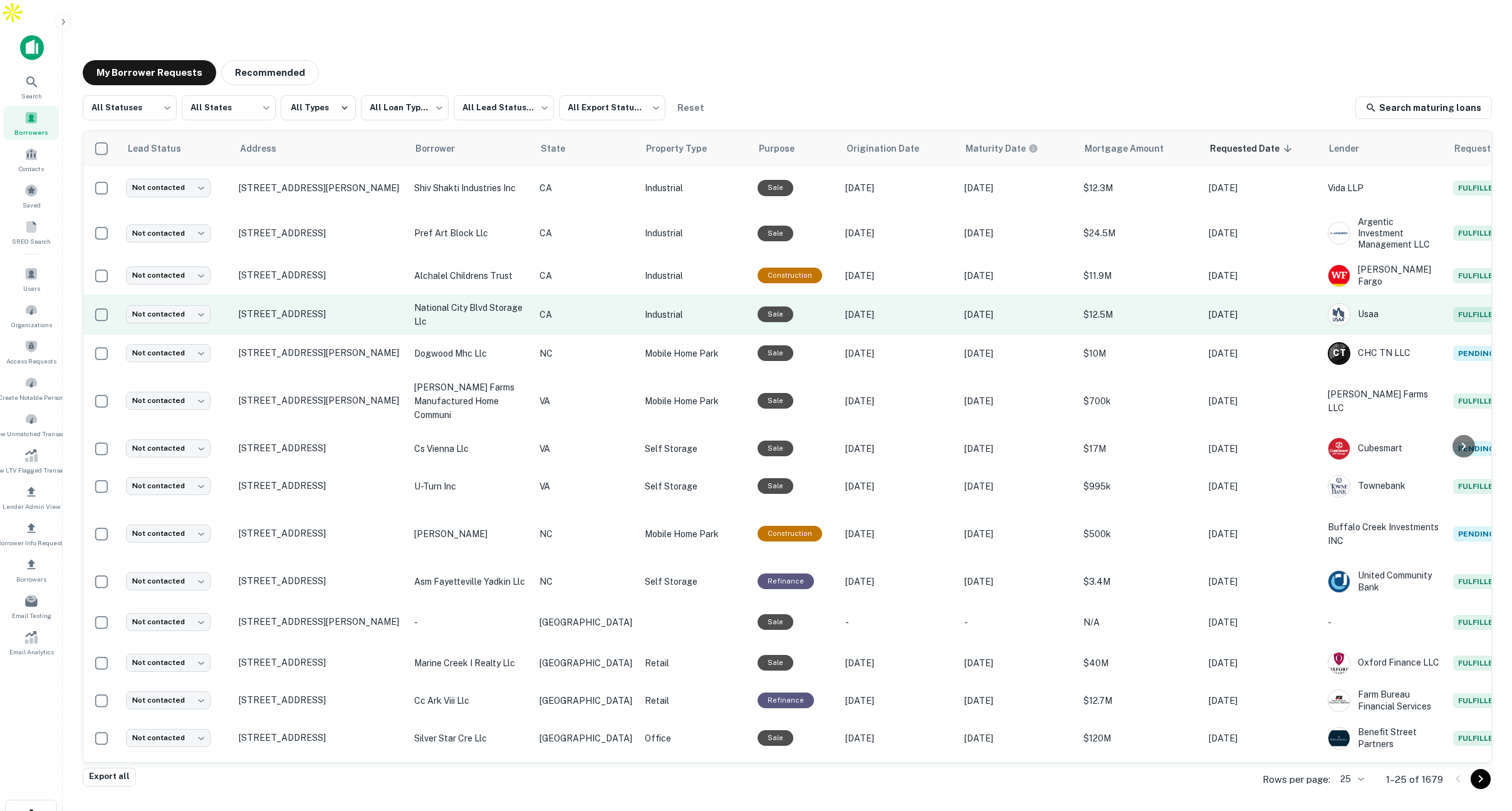
click at [577, 307] on p "CA" at bounding box center [585, 314] width 92 height 14
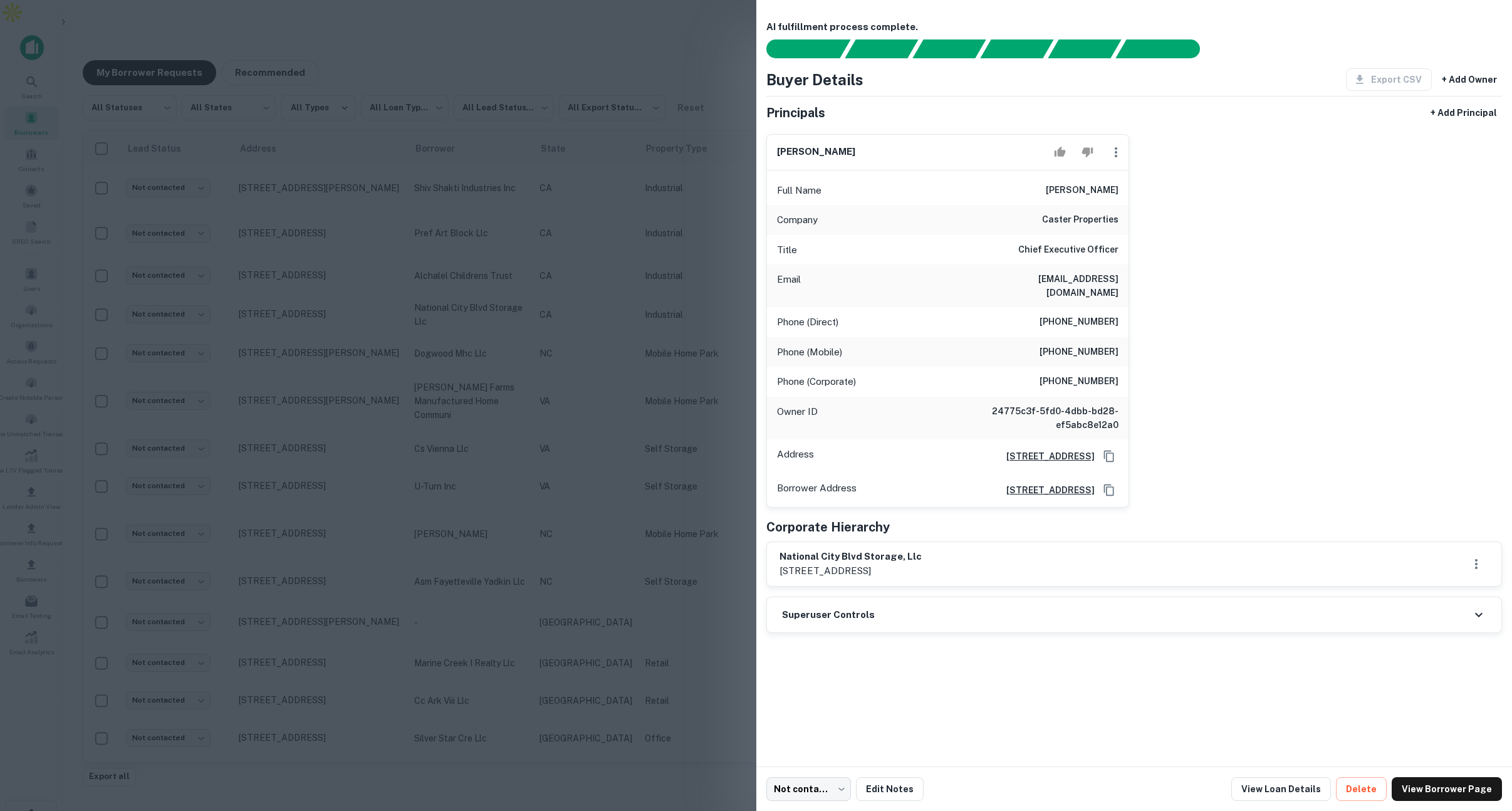
click at [603, 87] on div at bounding box center [756, 406] width 1512 height 811
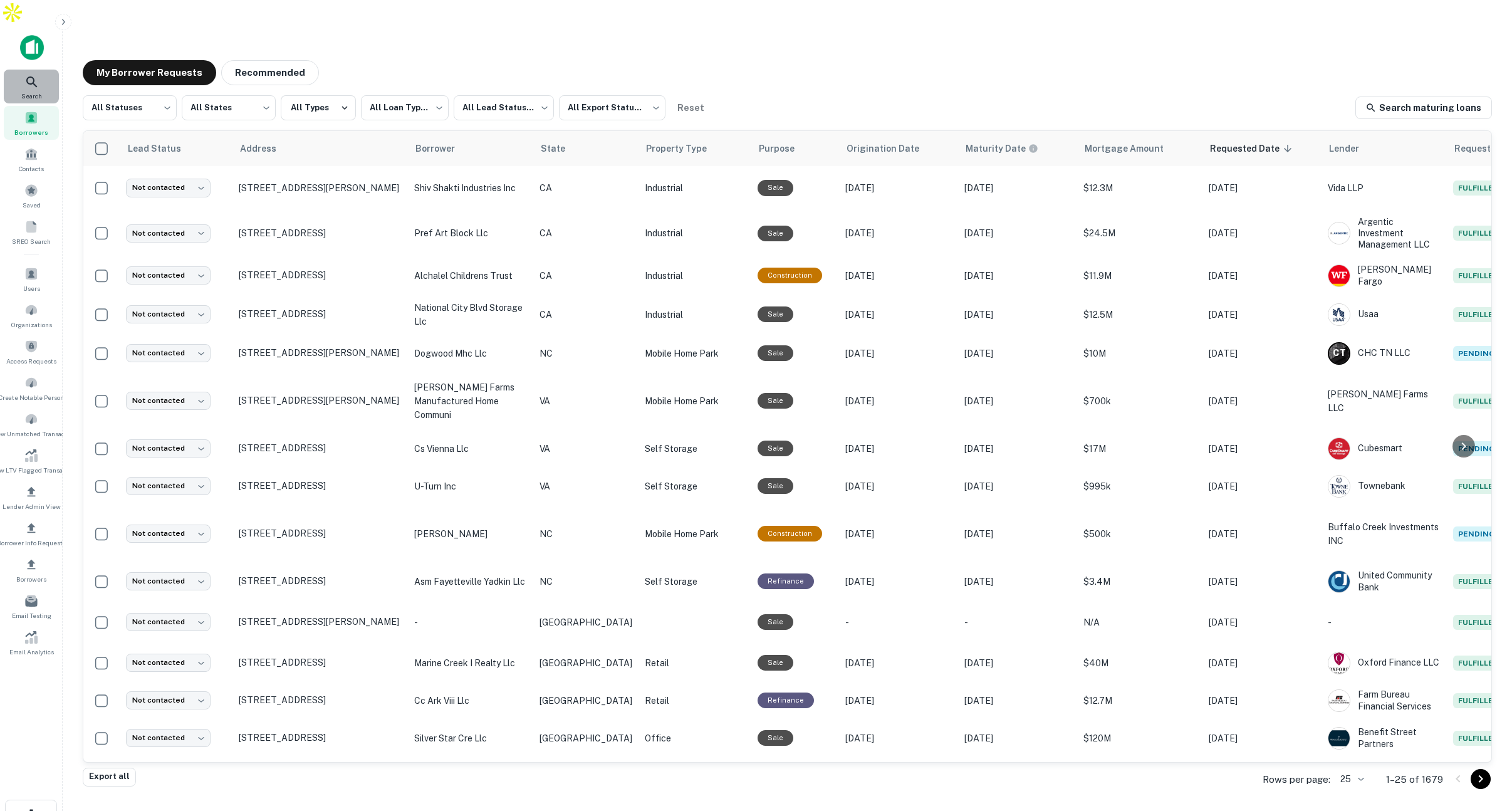
click at [35, 75] on icon at bounding box center [32, 82] width 15 height 15
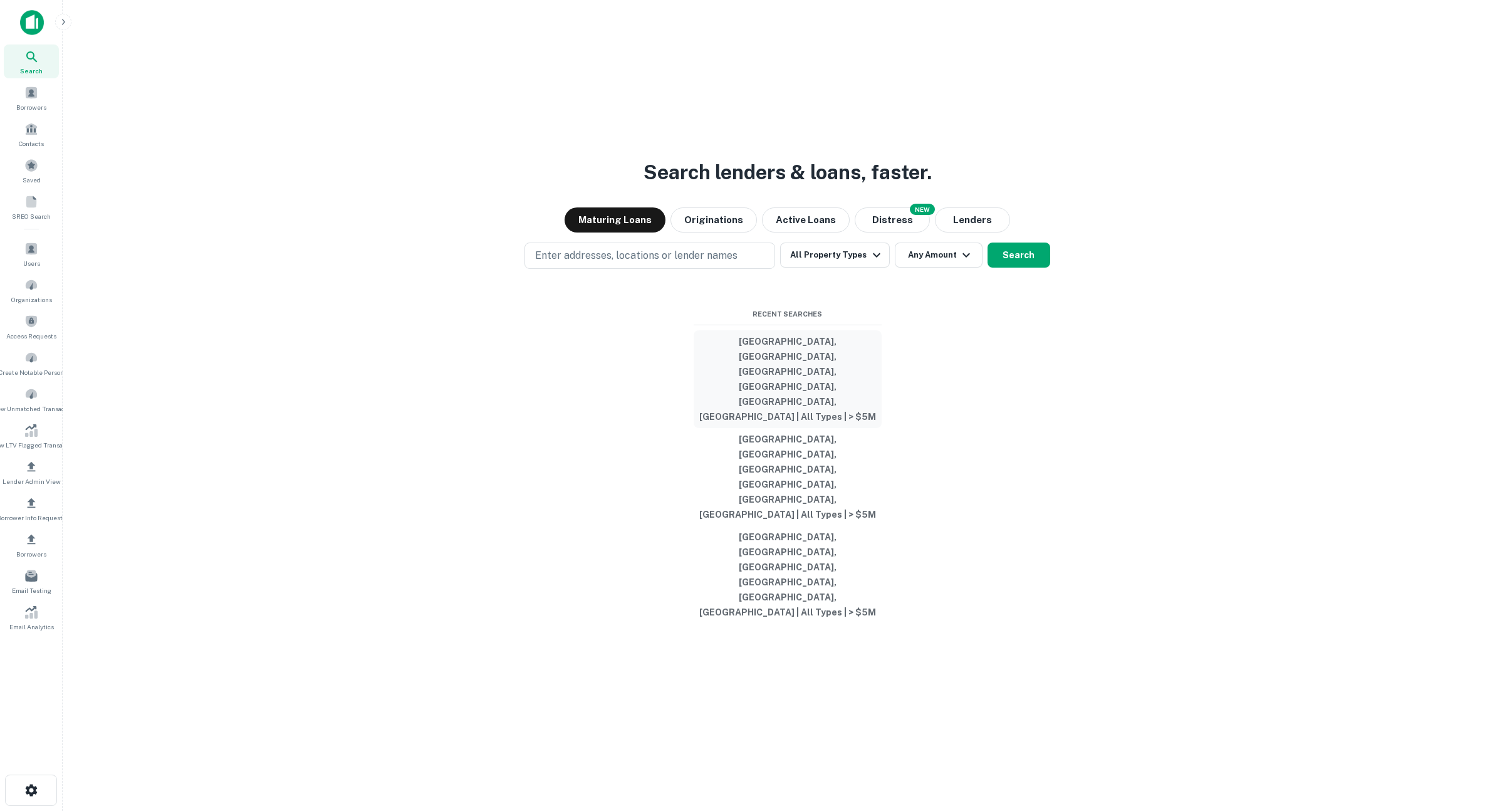
click at [763, 428] on button "Riverside County, CA, USA, San Diego County, CA, USA | All Types | > $5M" at bounding box center [787, 378] width 188 height 97
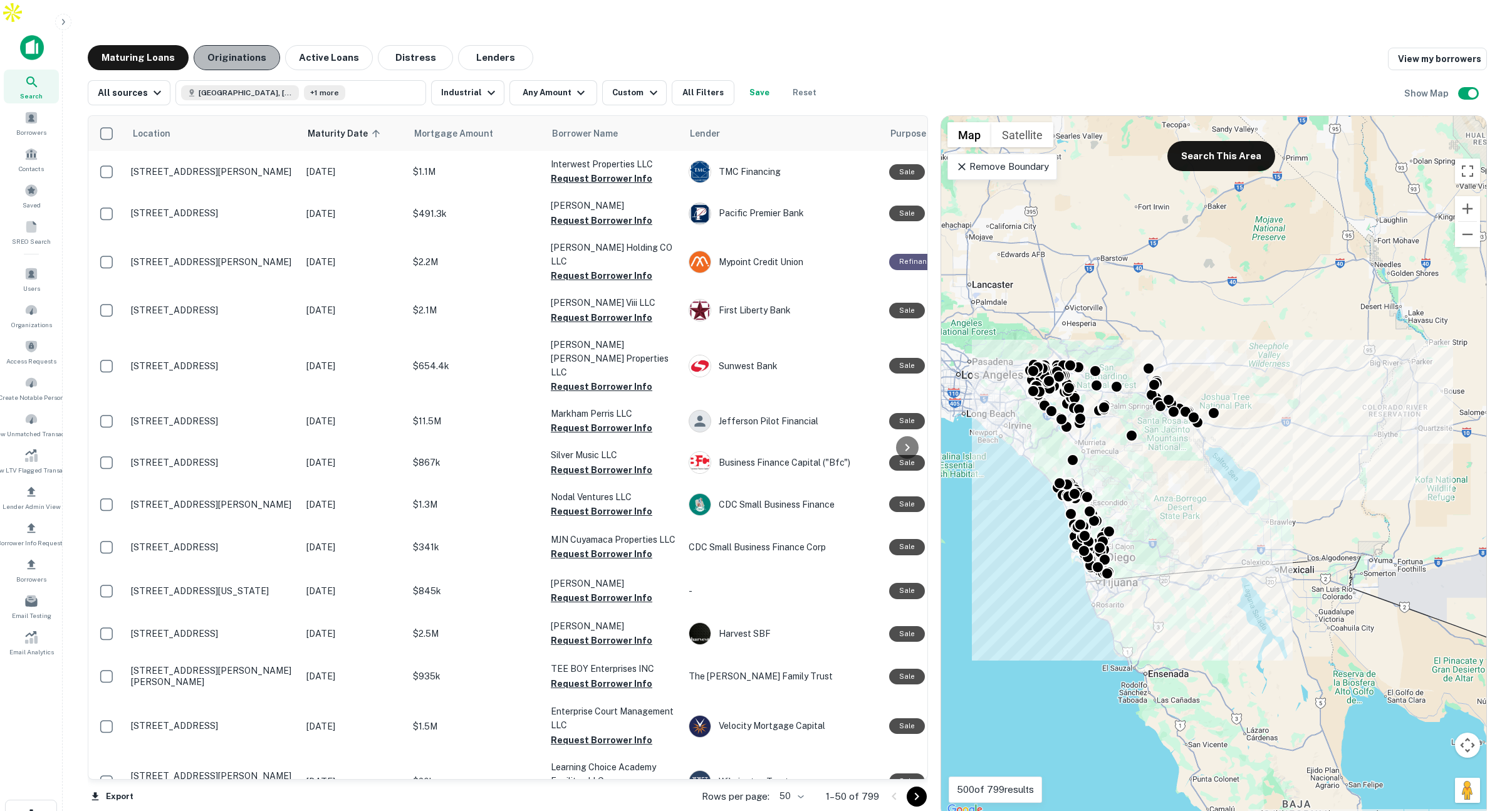
click at [251, 45] on button "Originations" at bounding box center [237, 58] width 87 height 25
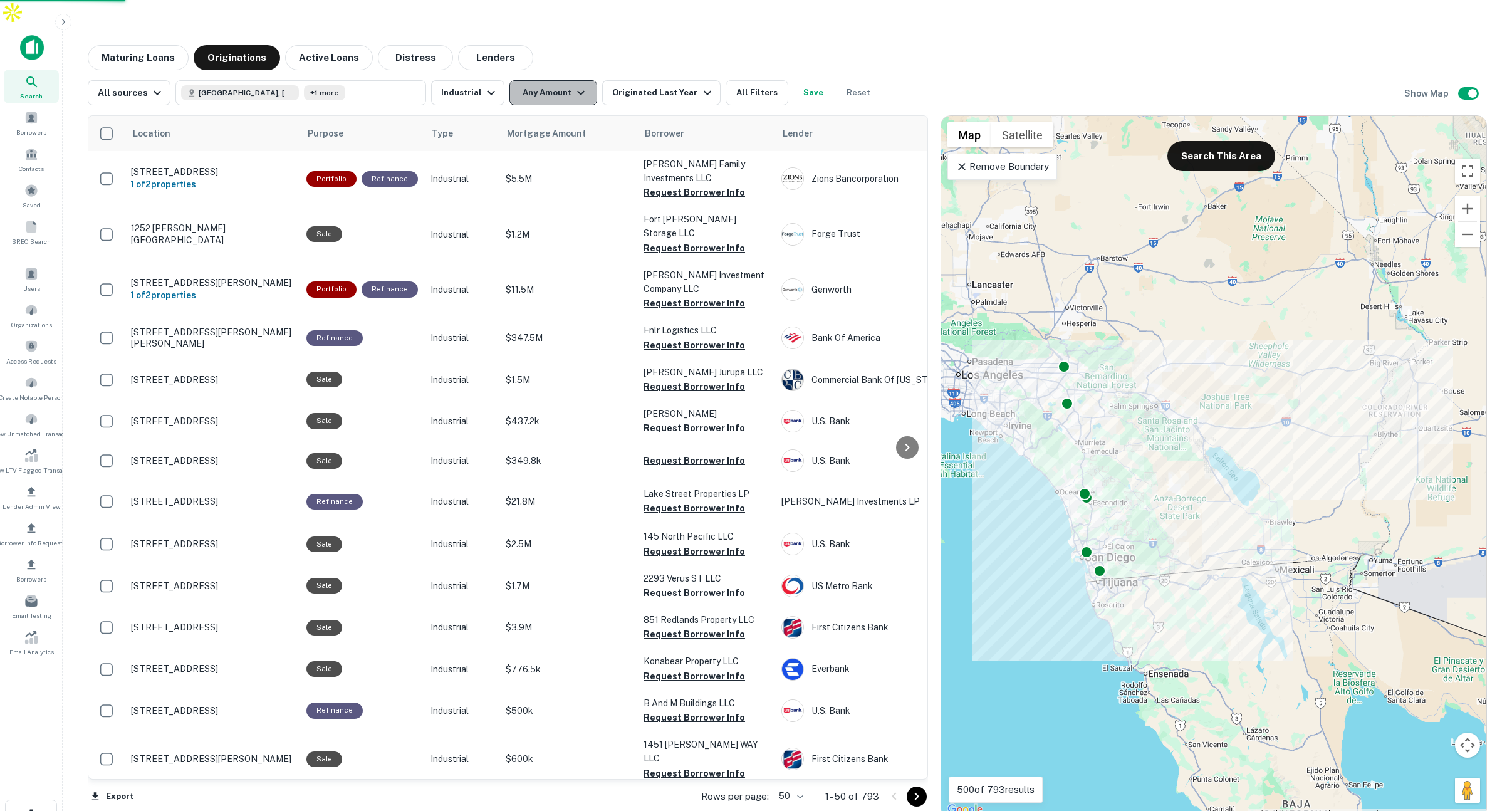
click at [560, 80] on button "Any Amount" at bounding box center [553, 93] width 88 height 25
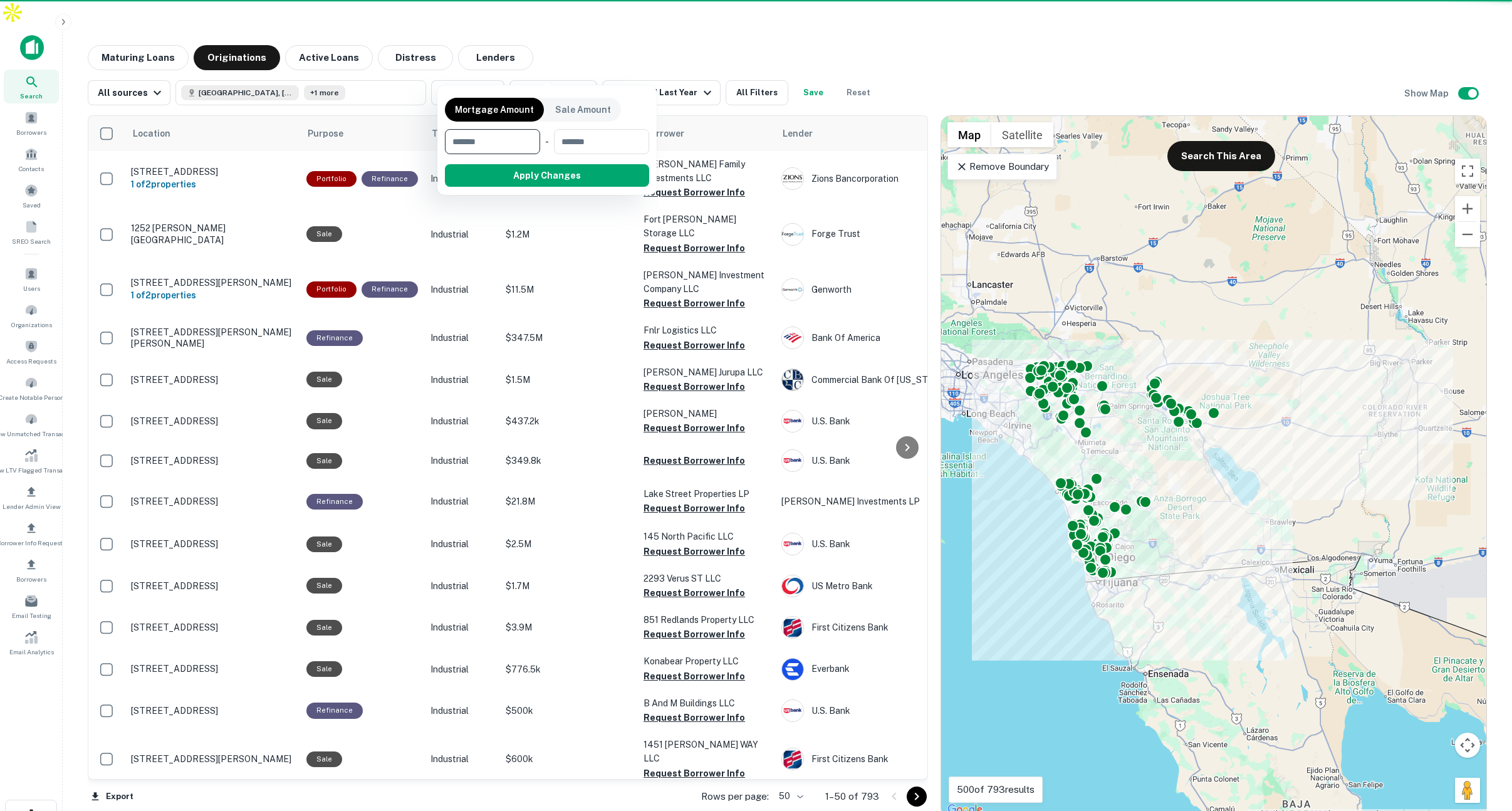
click at [504, 141] on input "number" at bounding box center [488, 141] width 87 height 25
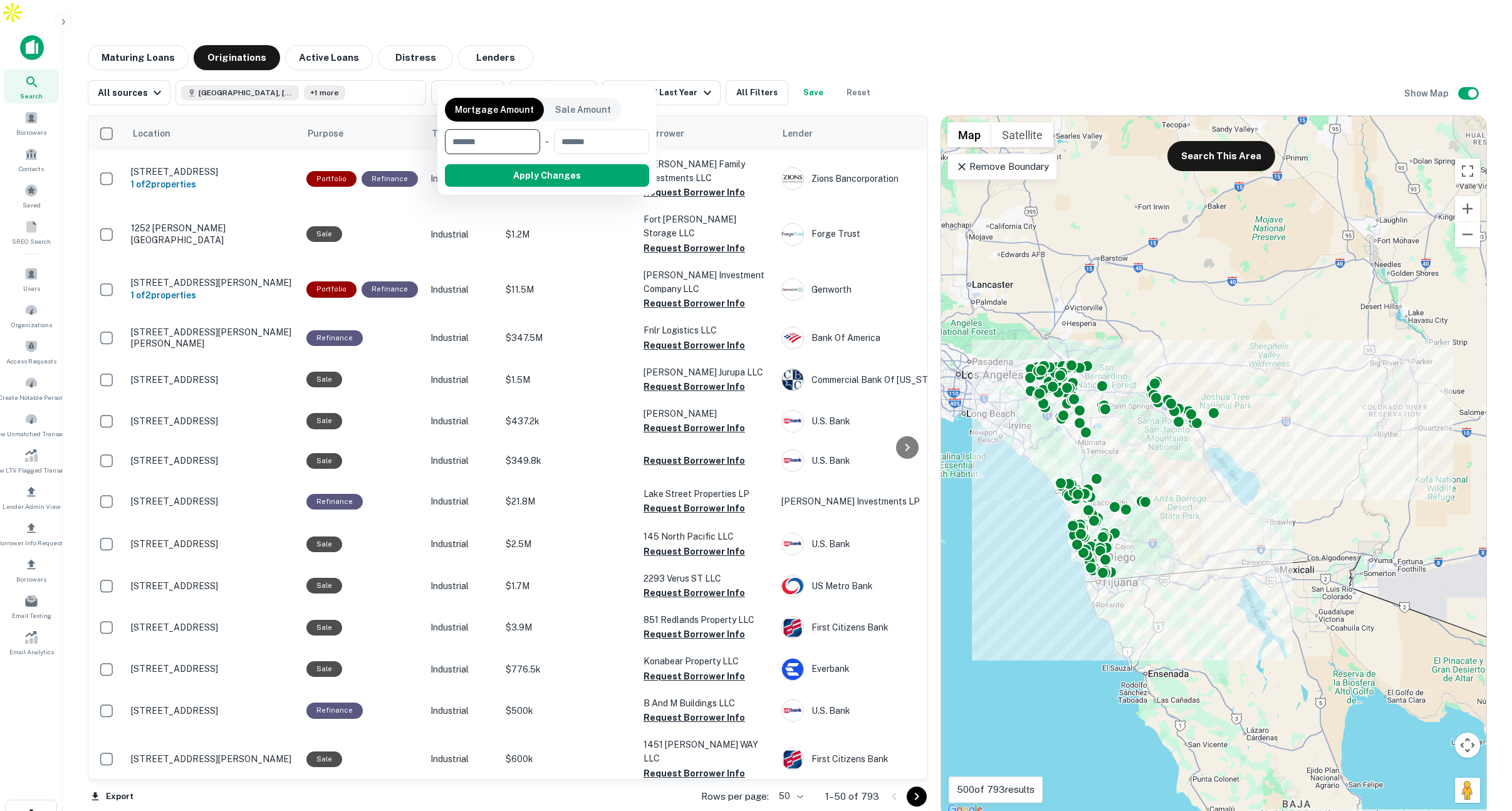
type input "*******"
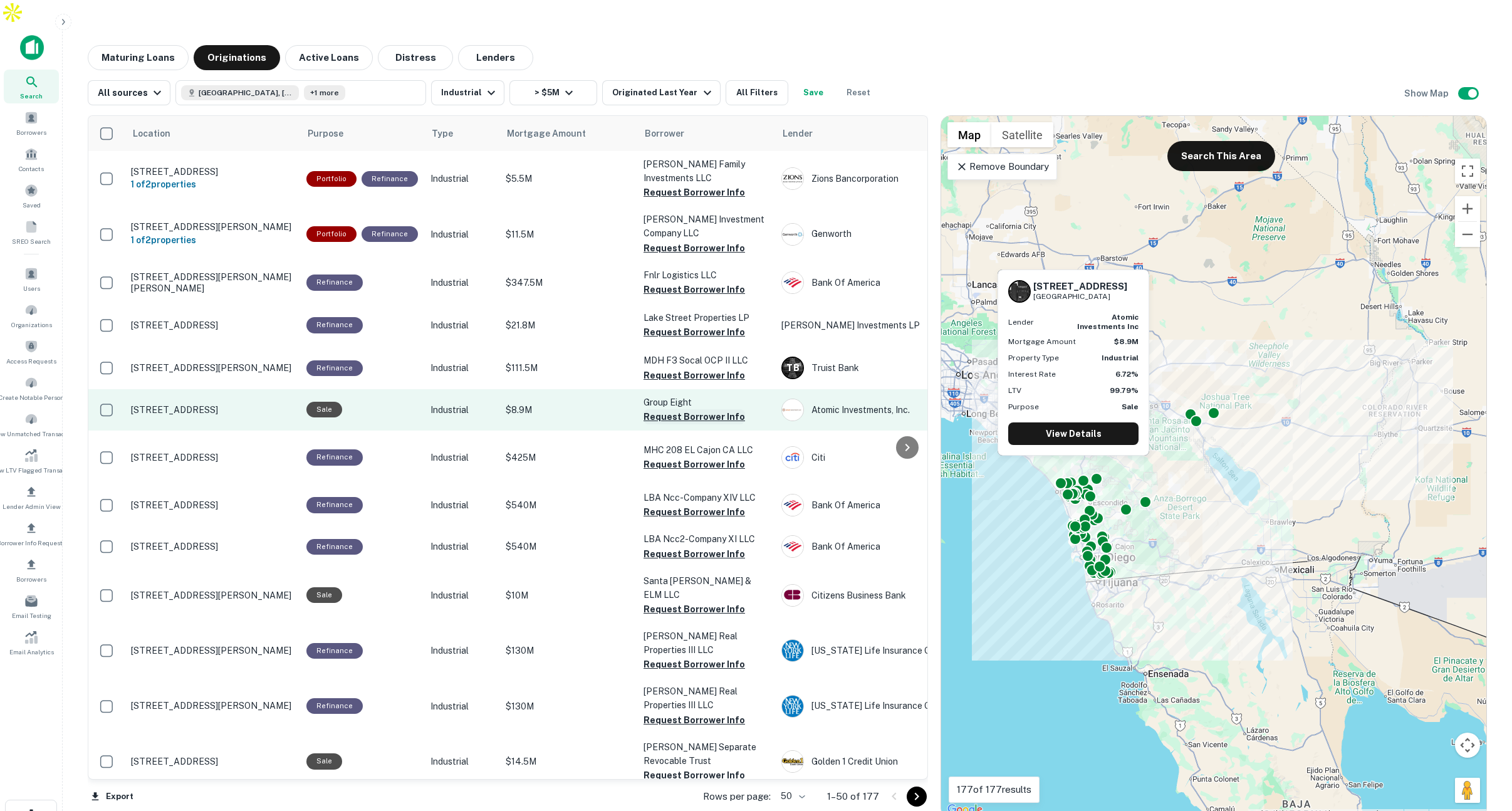
click at [648, 409] on button "Request Borrower Info" at bounding box center [693, 417] width 101 height 15
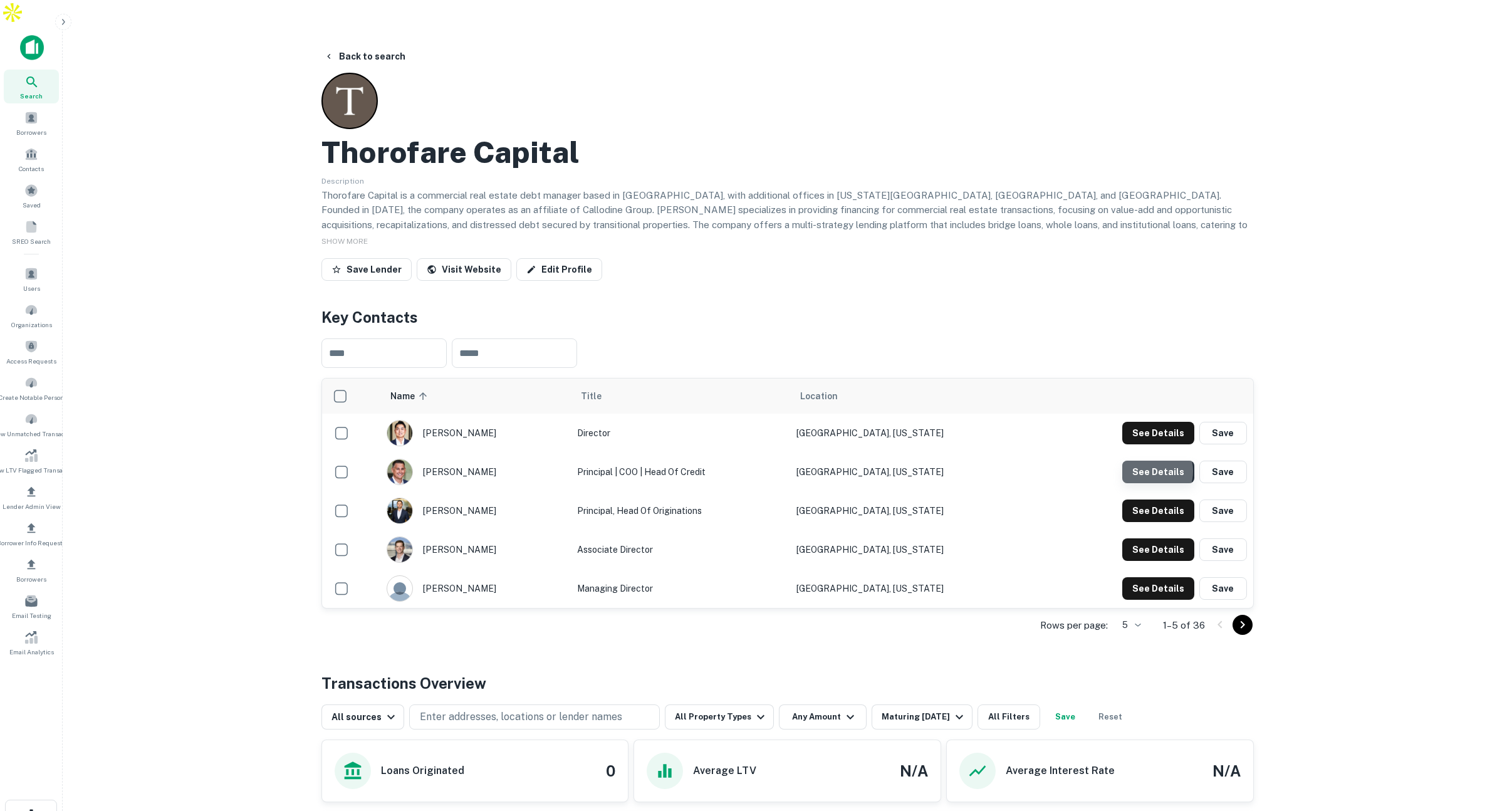
click at [1147, 460] on button "See Details" at bounding box center [1158, 472] width 72 height 23
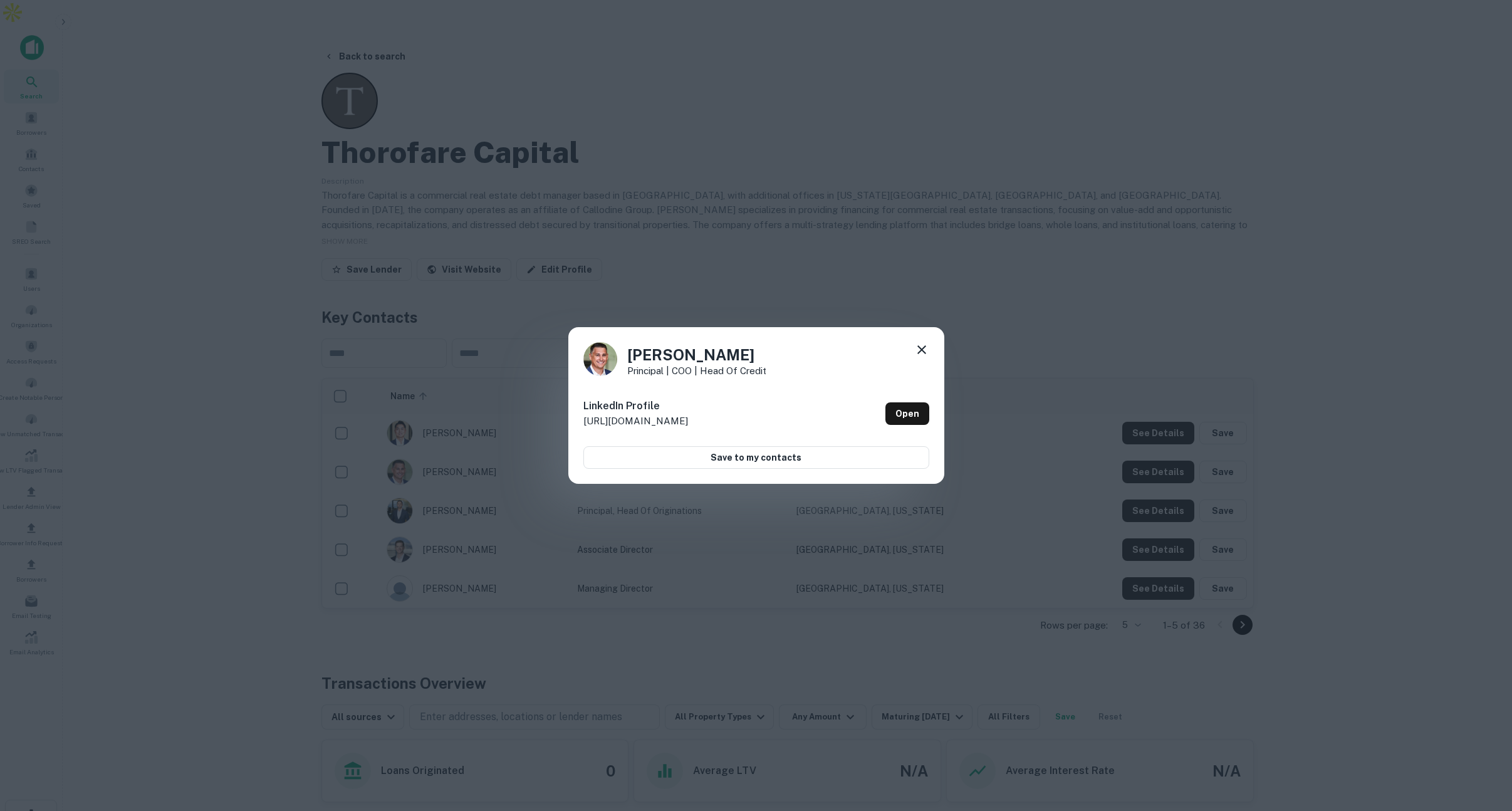
click at [921, 346] on icon at bounding box center [922, 350] width 15 height 15
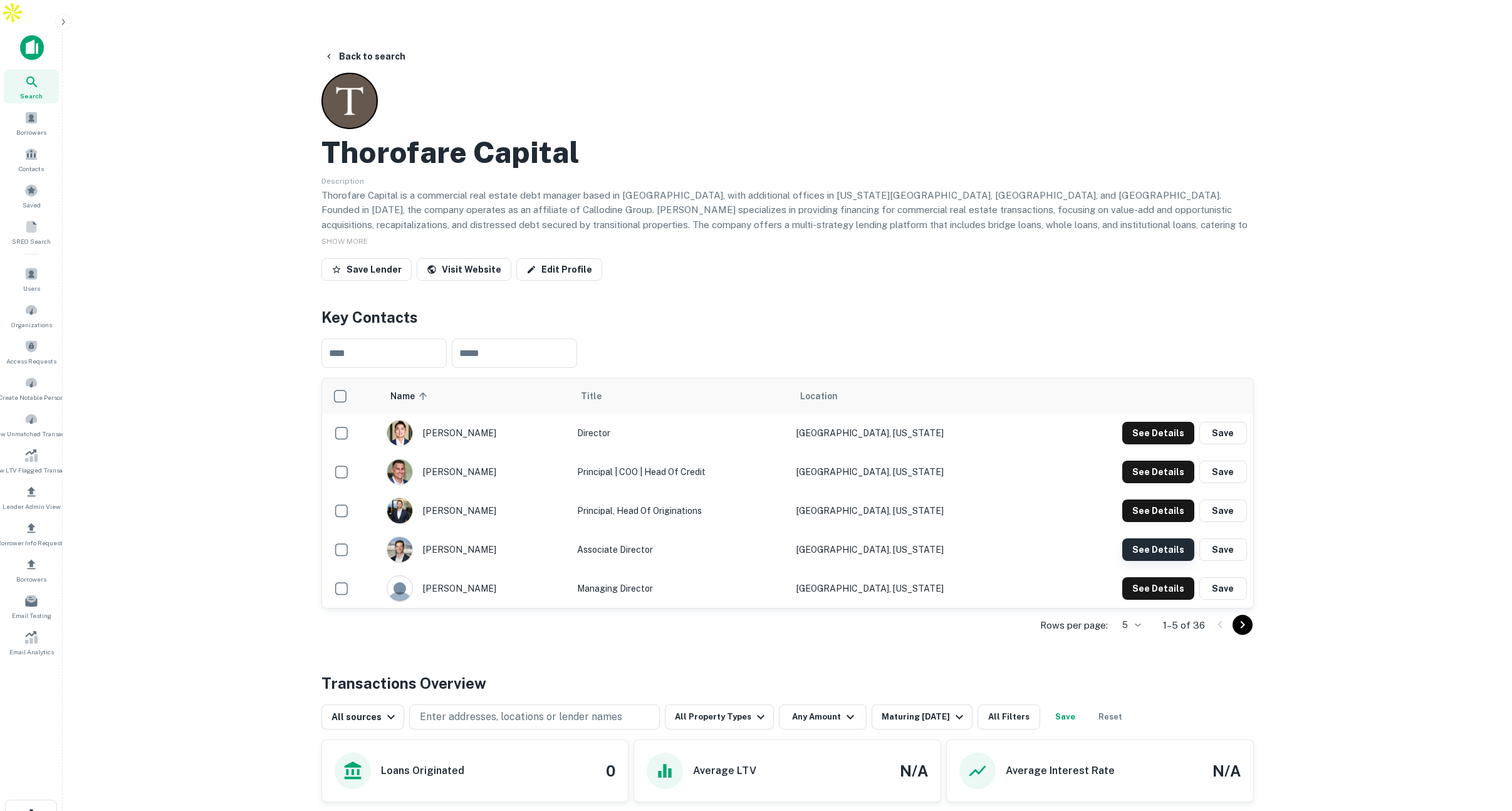
click at [1135, 538] on button "See Details" at bounding box center [1158, 549] width 72 height 23
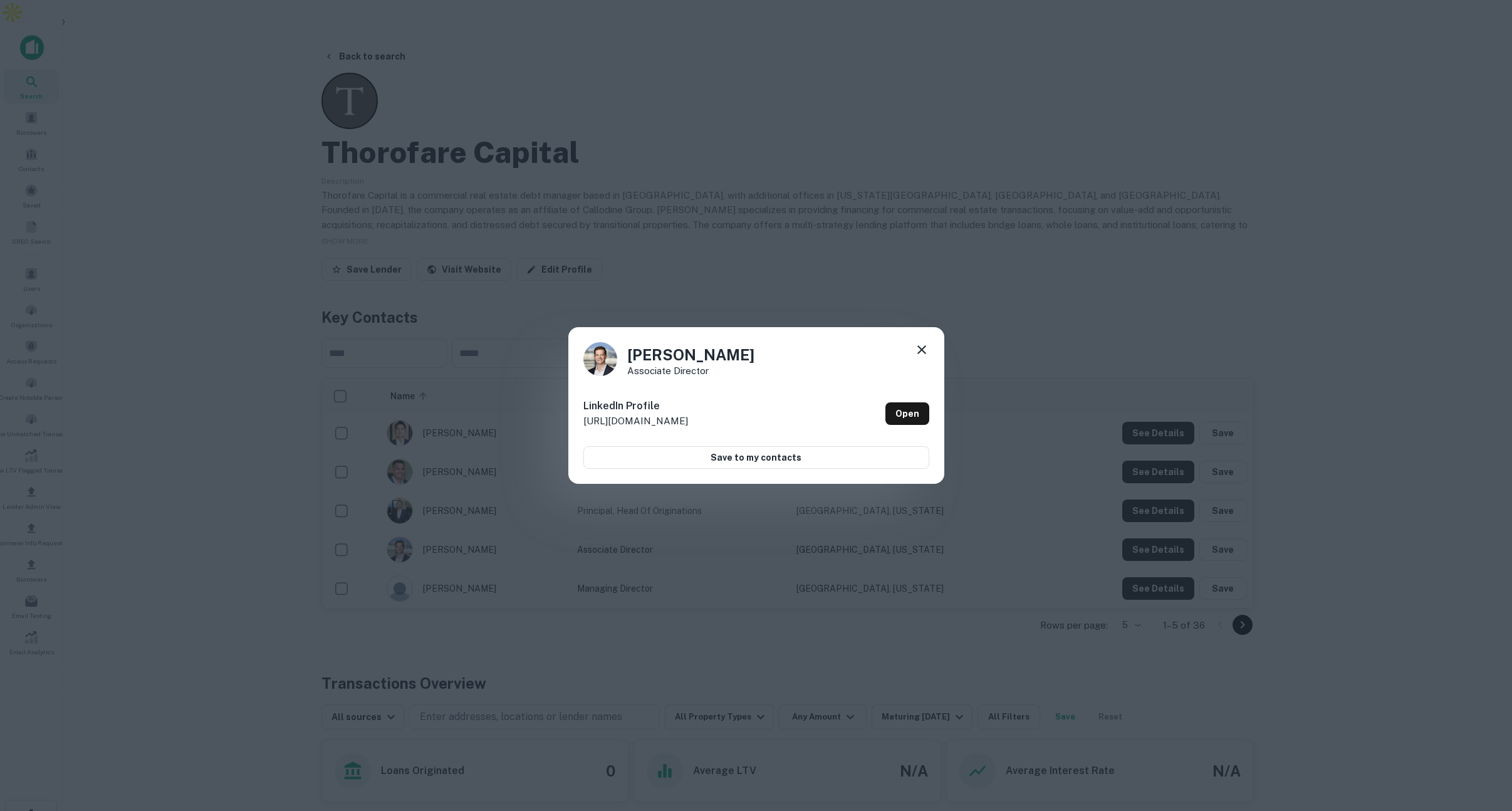
click at [917, 346] on icon at bounding box center [922, 350] width 9 height 9
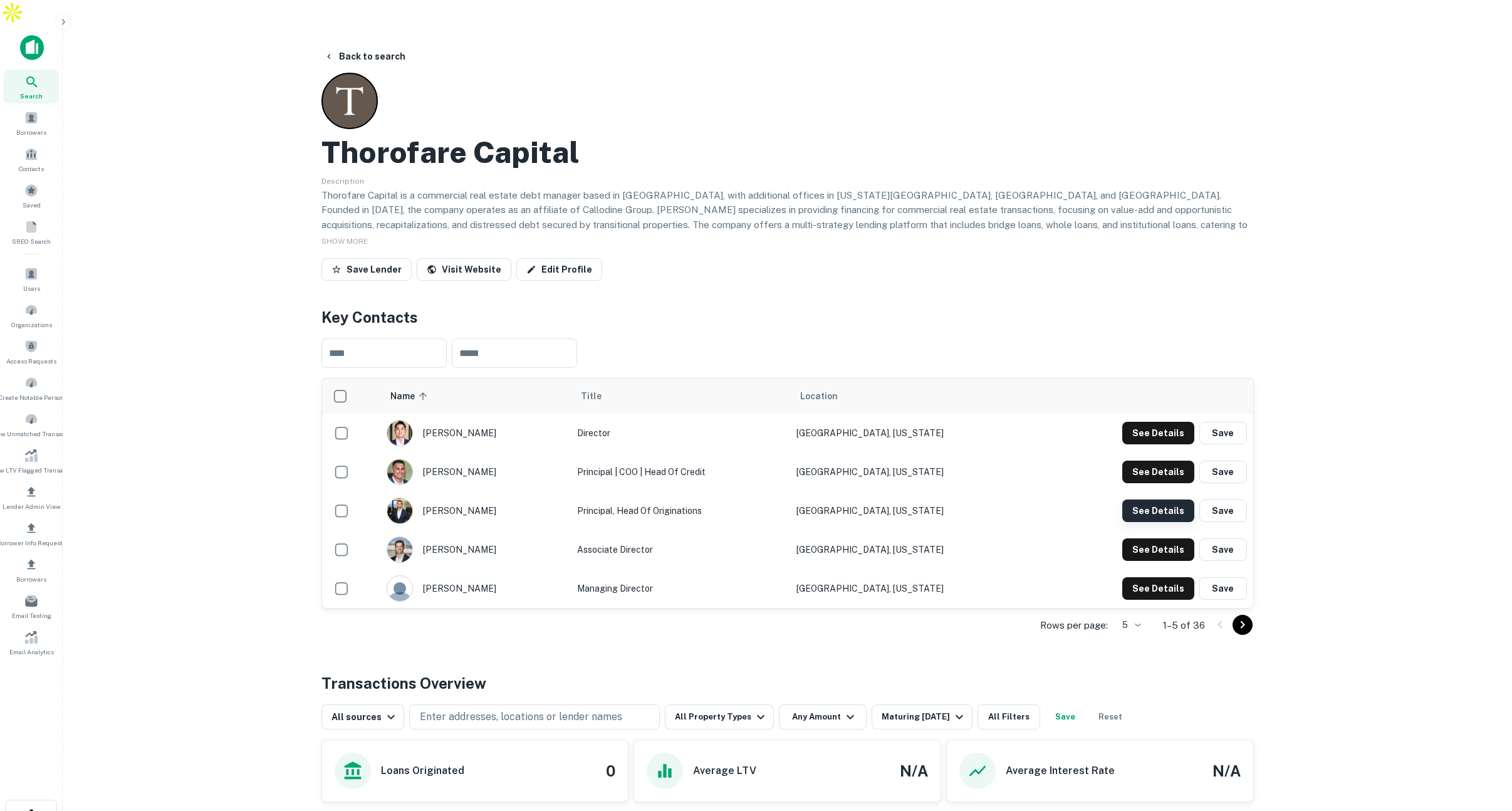
click at [1144, 499] on button "See Details" at bounding box center [1158, 510] width 72 height 23
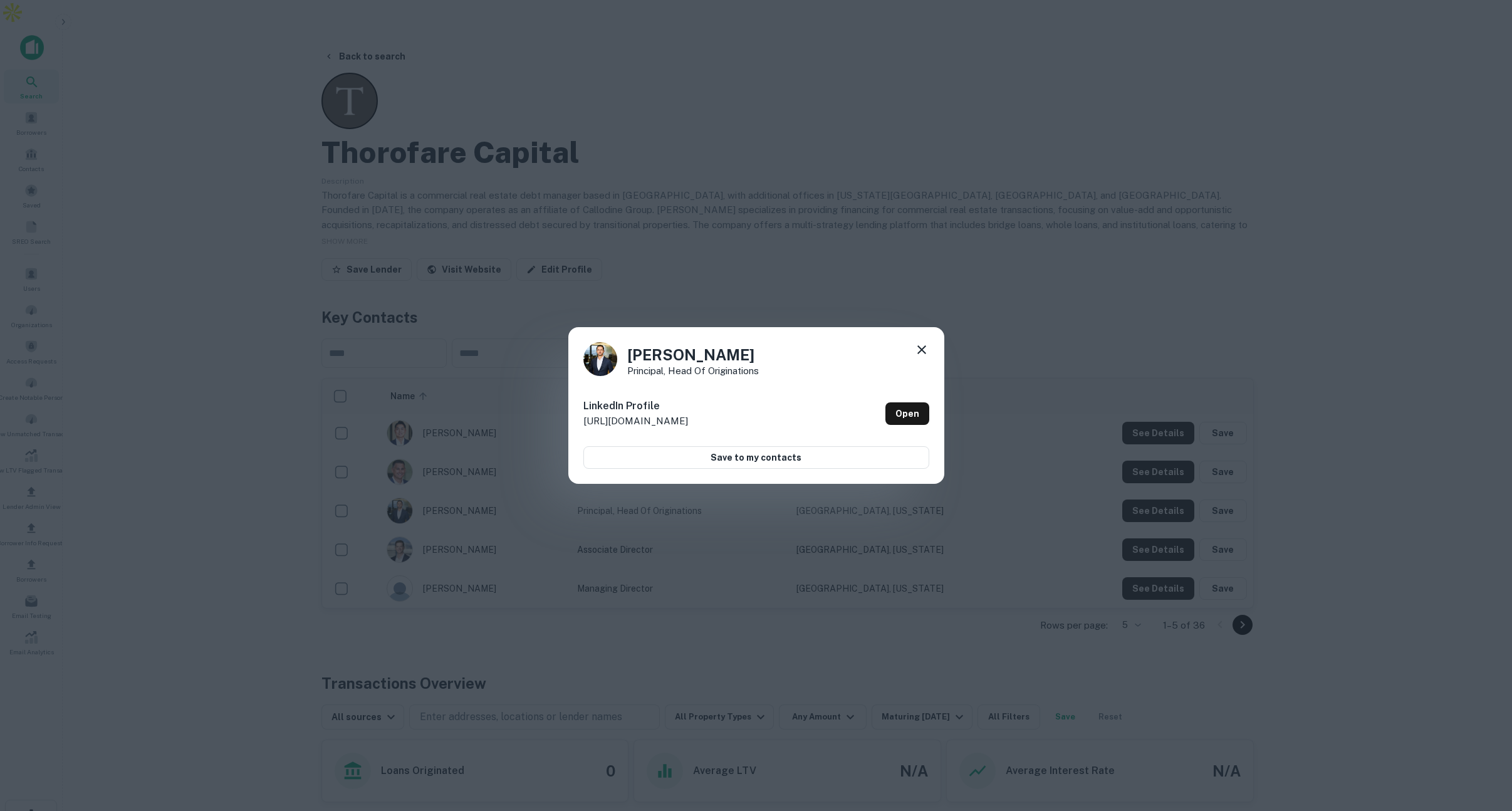
click at [919, 347] on icon at bounding box center [922, 350] width 9 height 9
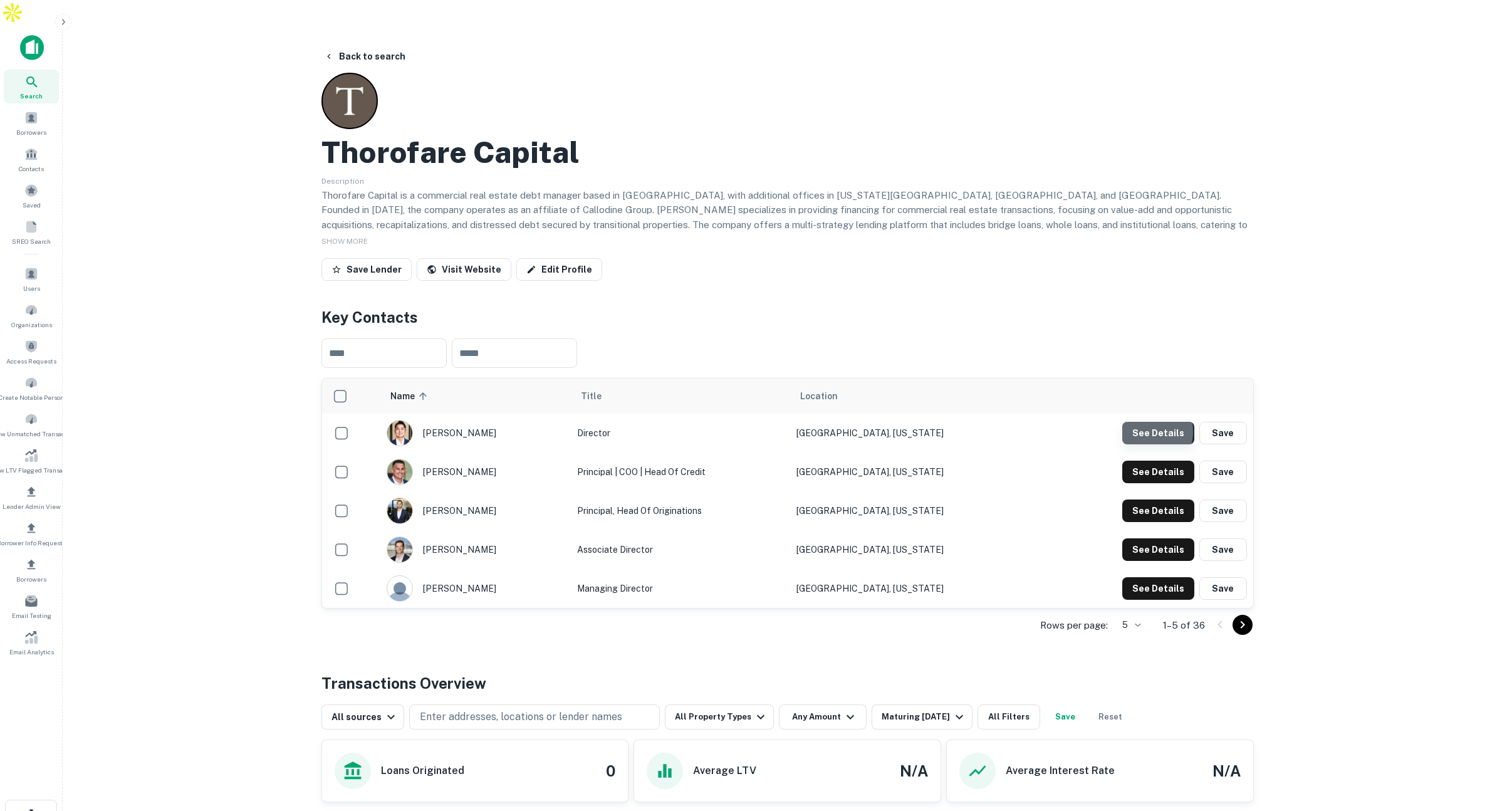
click at [1145, 422] on button "See Details" at bounding box center [1158, 433] width 72 height 23
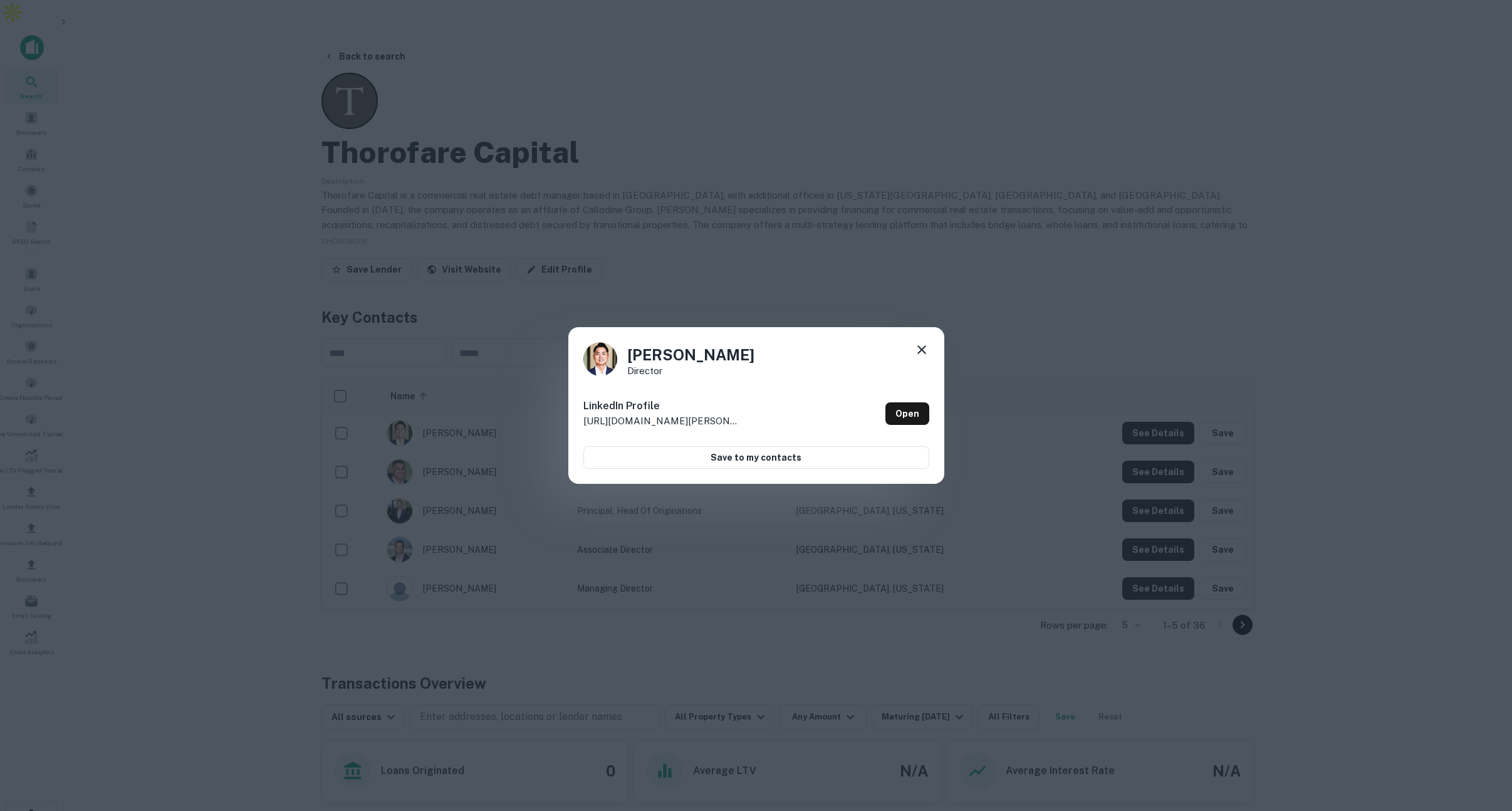
click at [920, 347] on icon at bounding box center [922, 350] width 15 height 15
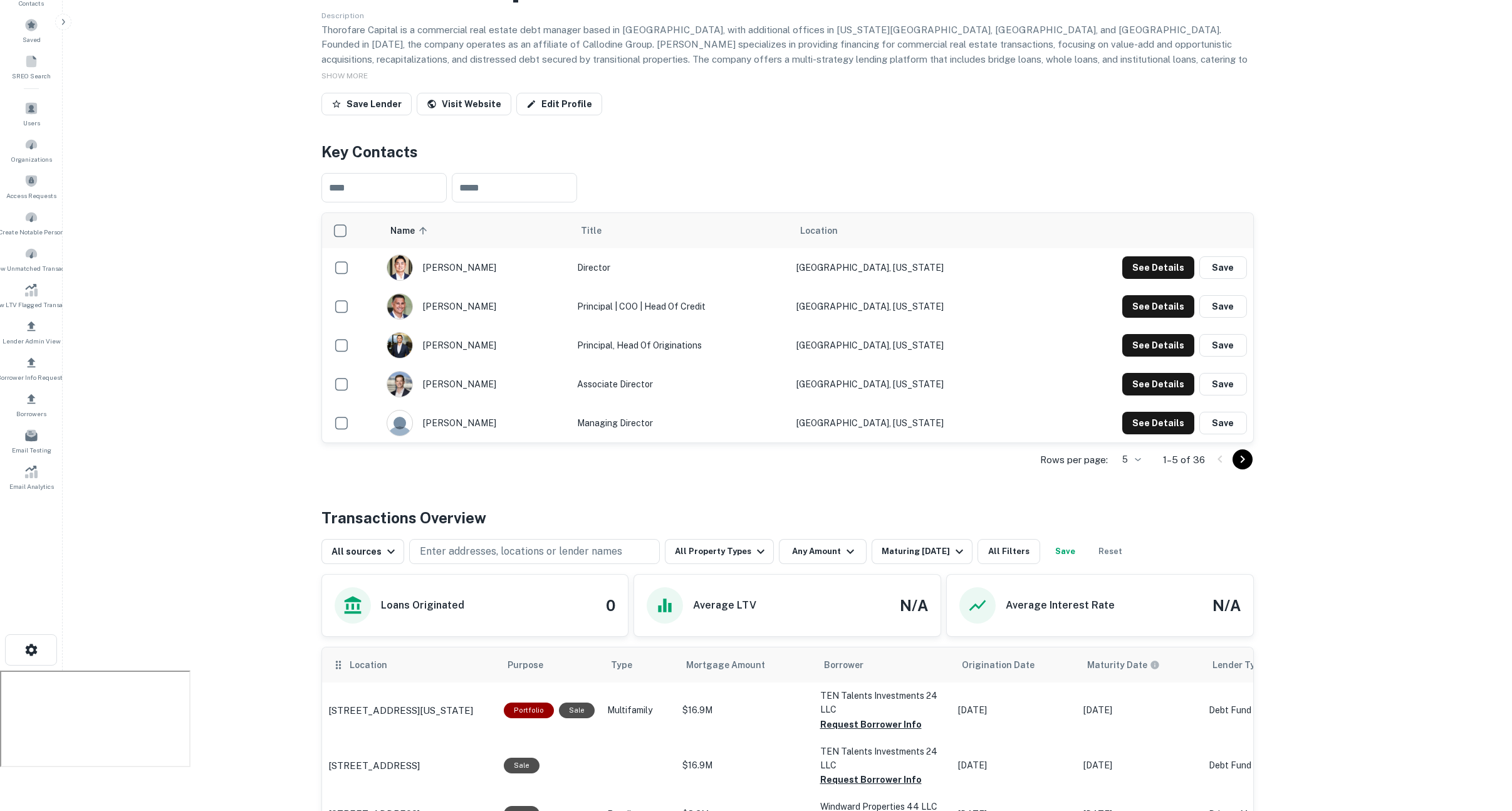
scroll to position [168, 0]
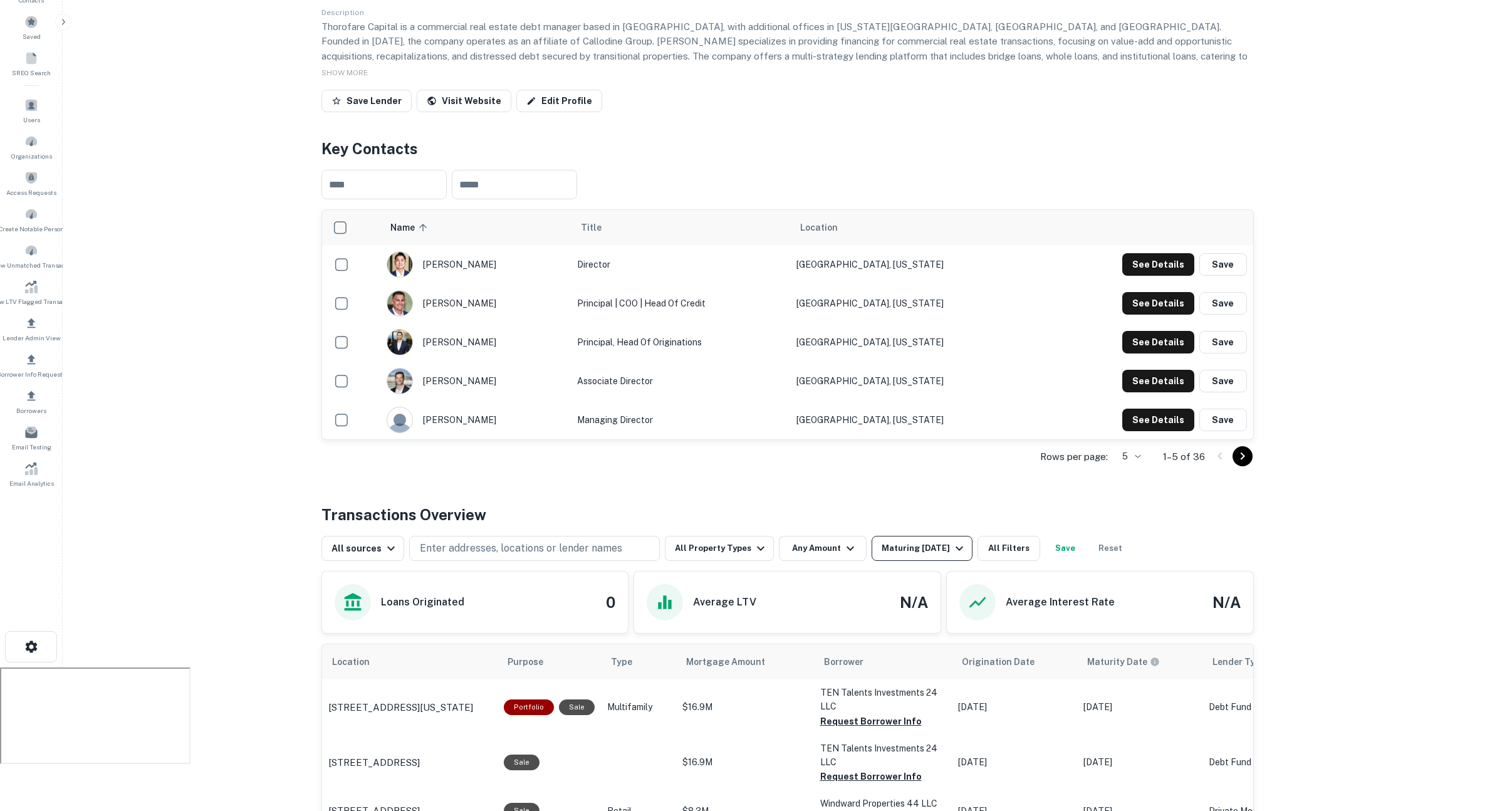
click at [937, 541] on div "Maturing In 1 Year" at bounding box center [924, 548] width 86 height 15
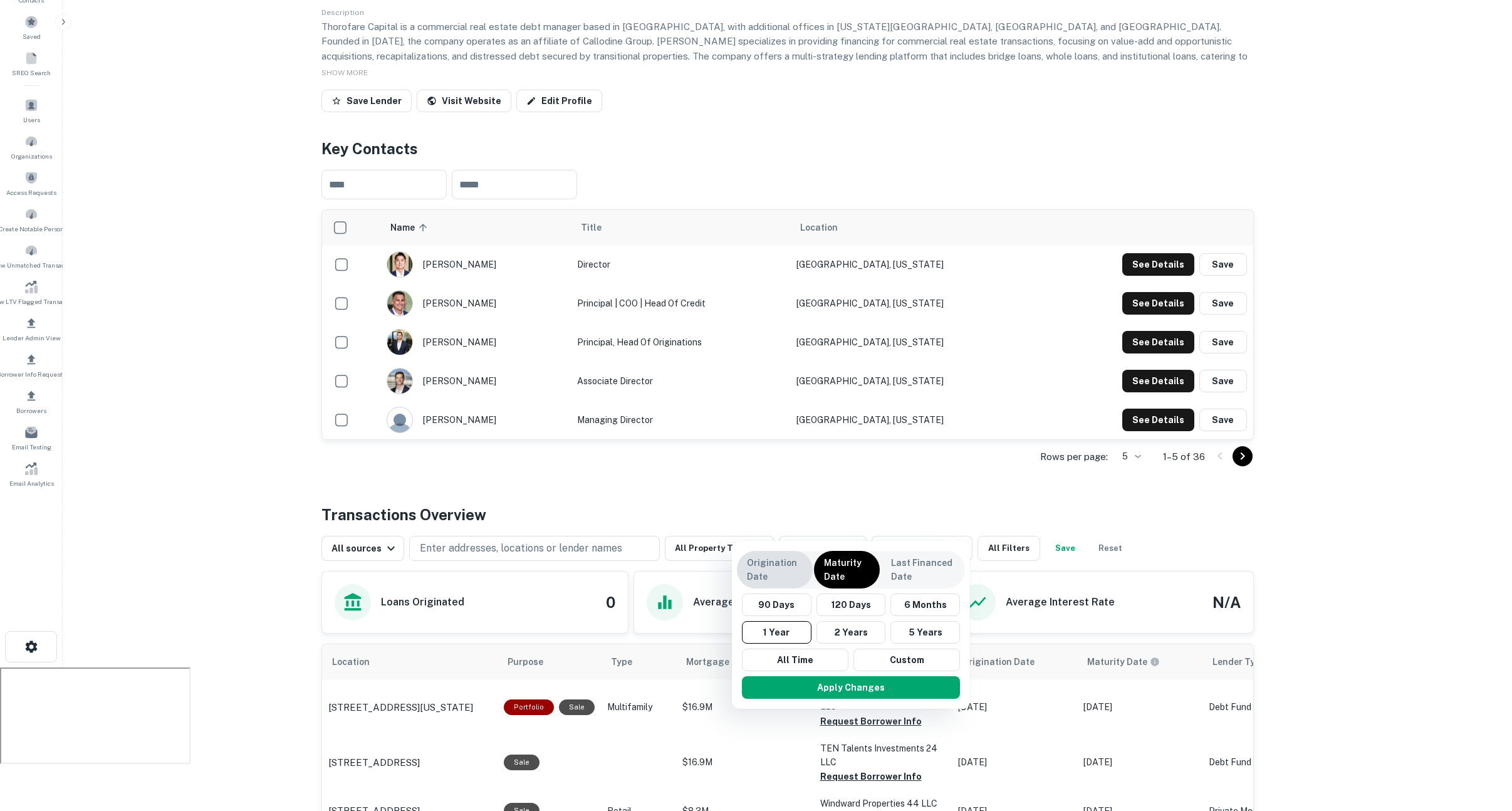
click at [781, 575] on p "Origination Date" at bounding box center [775, 570] width 56 height 28
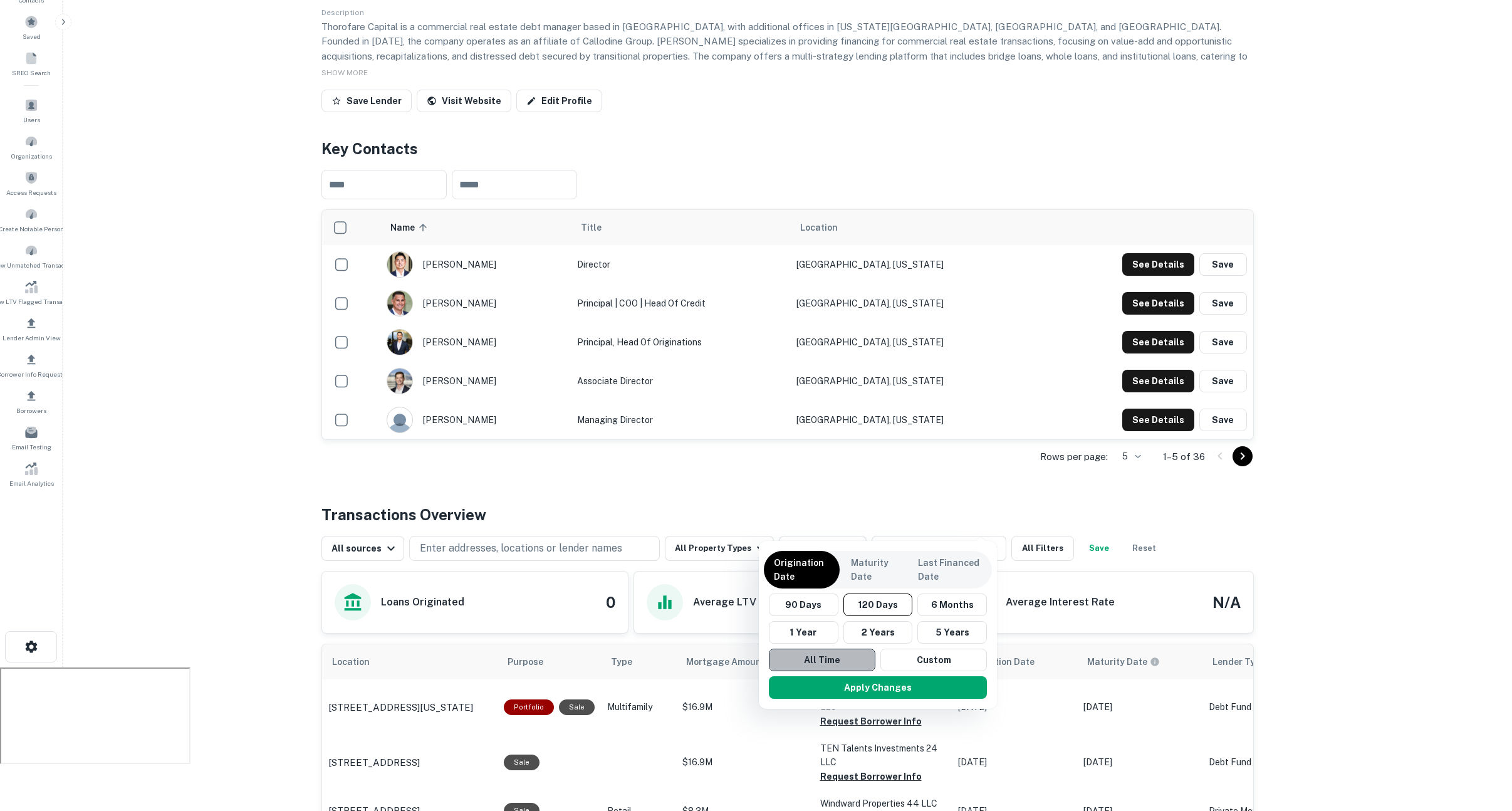
click at [859, 663] on button "All Time" at bounding box center [822, 659] width 106 height 23
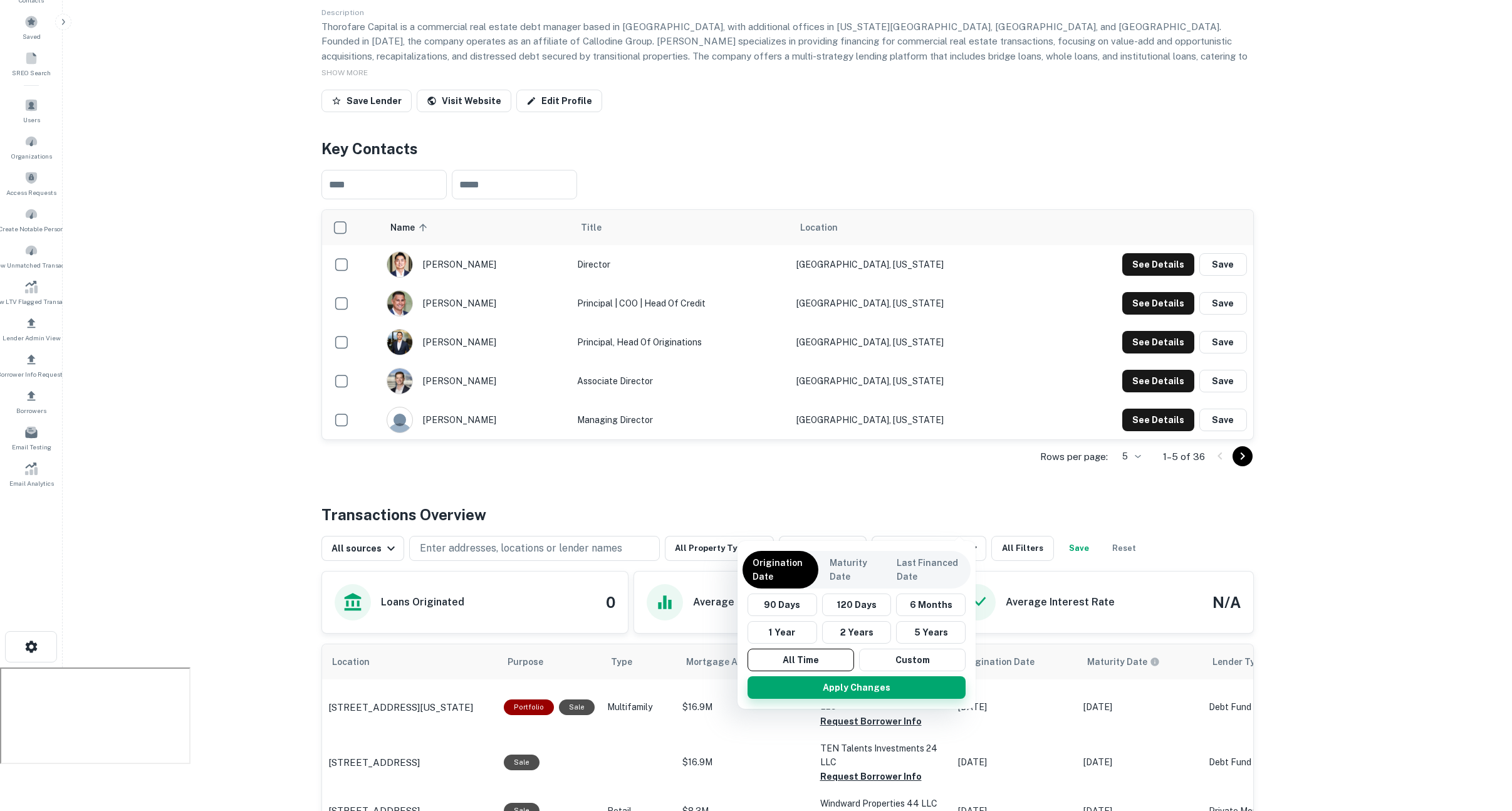
click at [925, 688] on button "Apply Changes" at bounding box center [856, 687] width 218 height 23
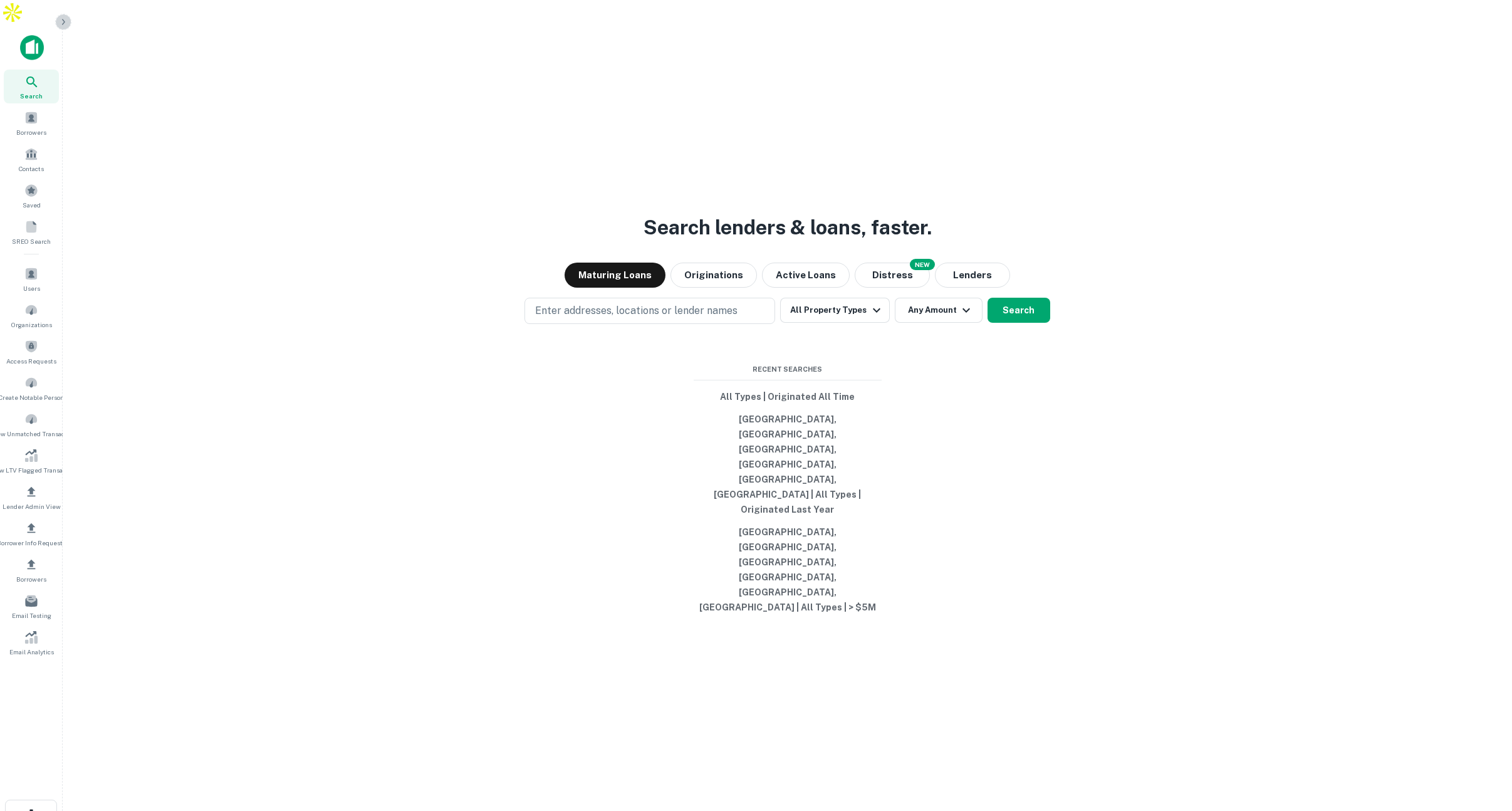
click at [67, 21] on icon "button" at bounding box center [63, 22] width 10 height 10
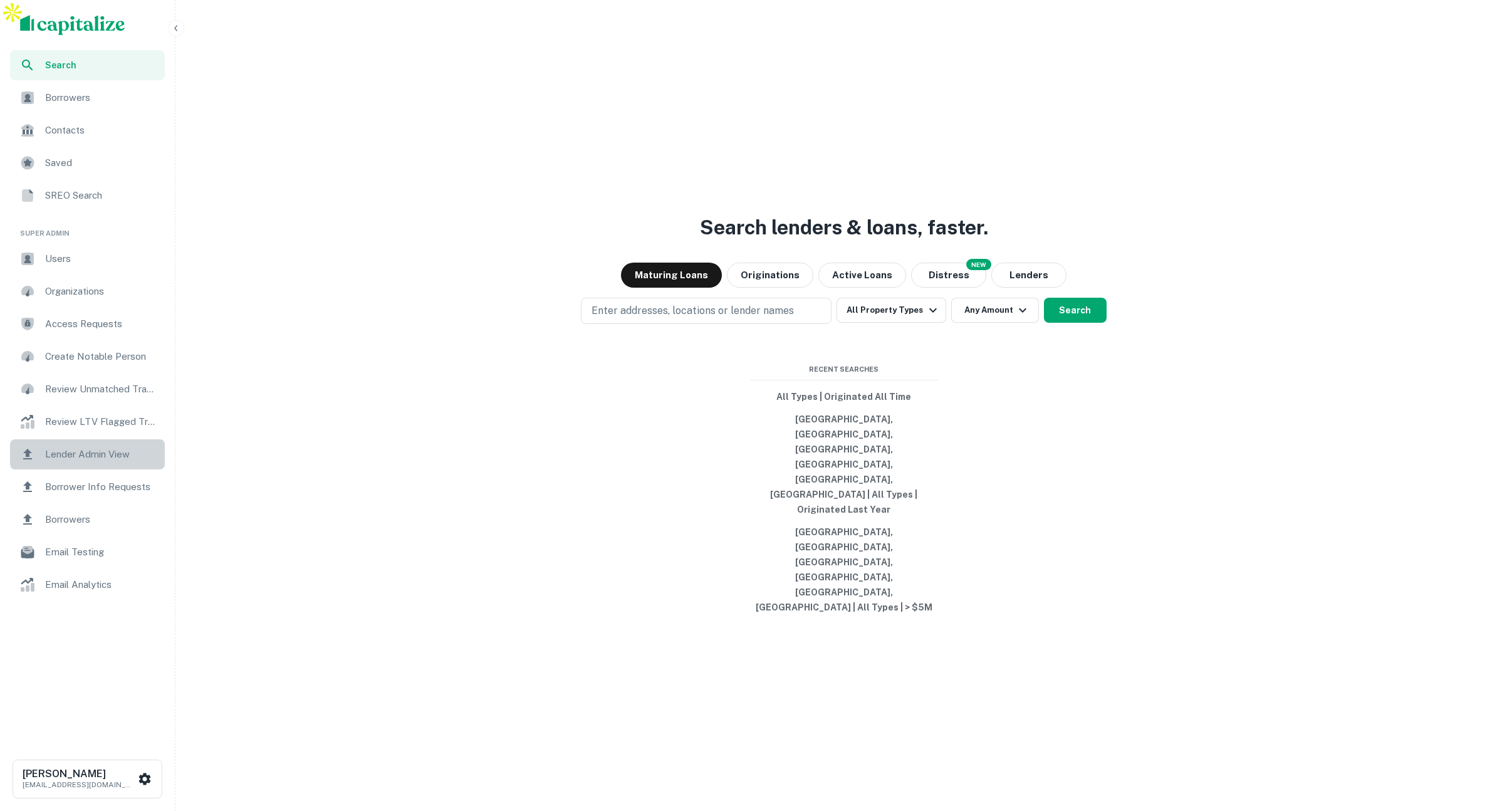
click at [75, 453] on span "Lender Admin View" at bounding box center [101, 455] width 112 height 15
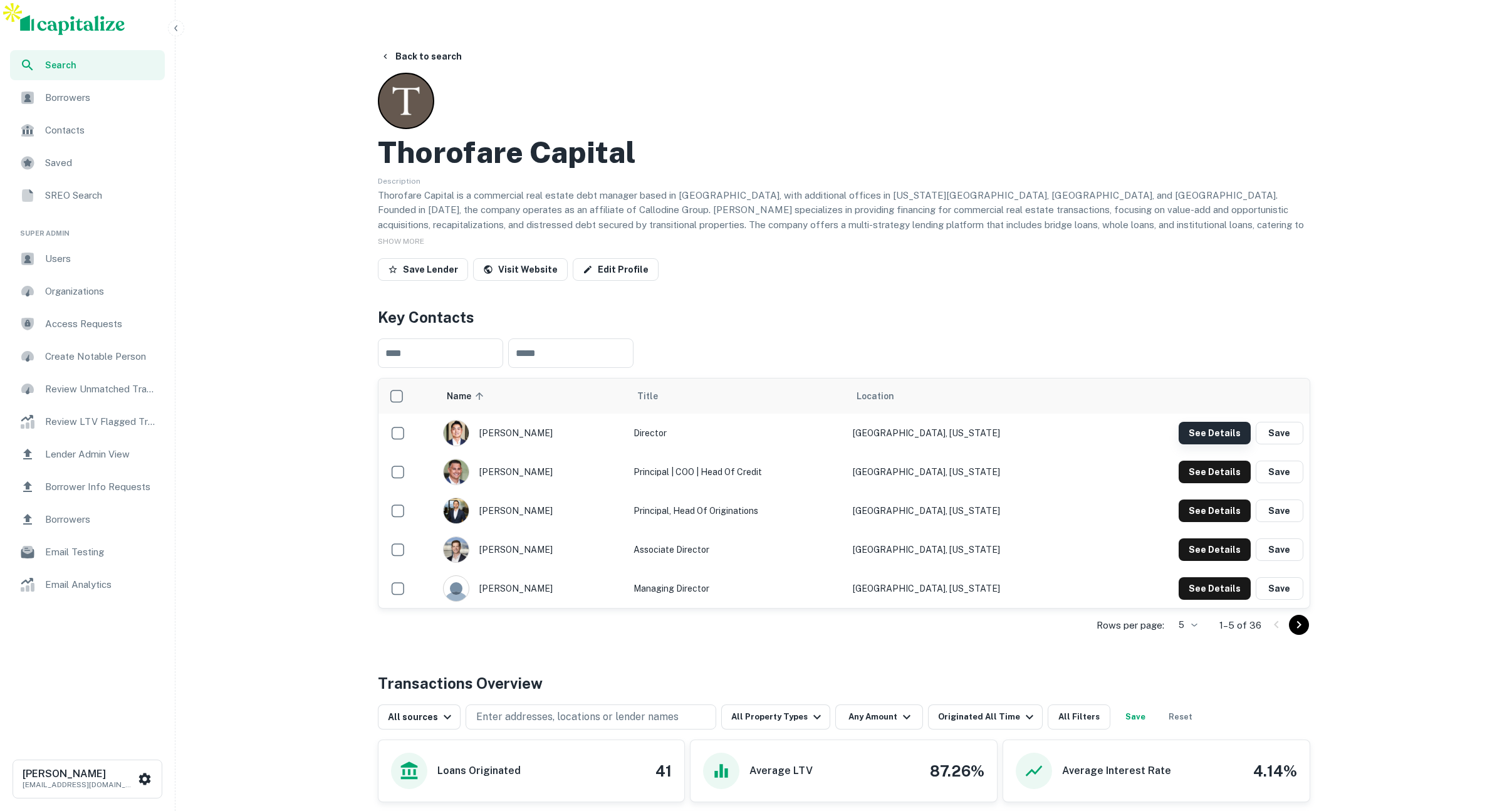
click at [1198, 422] on button "See Details" at bounding box center [1215, 433] width 72 height 23
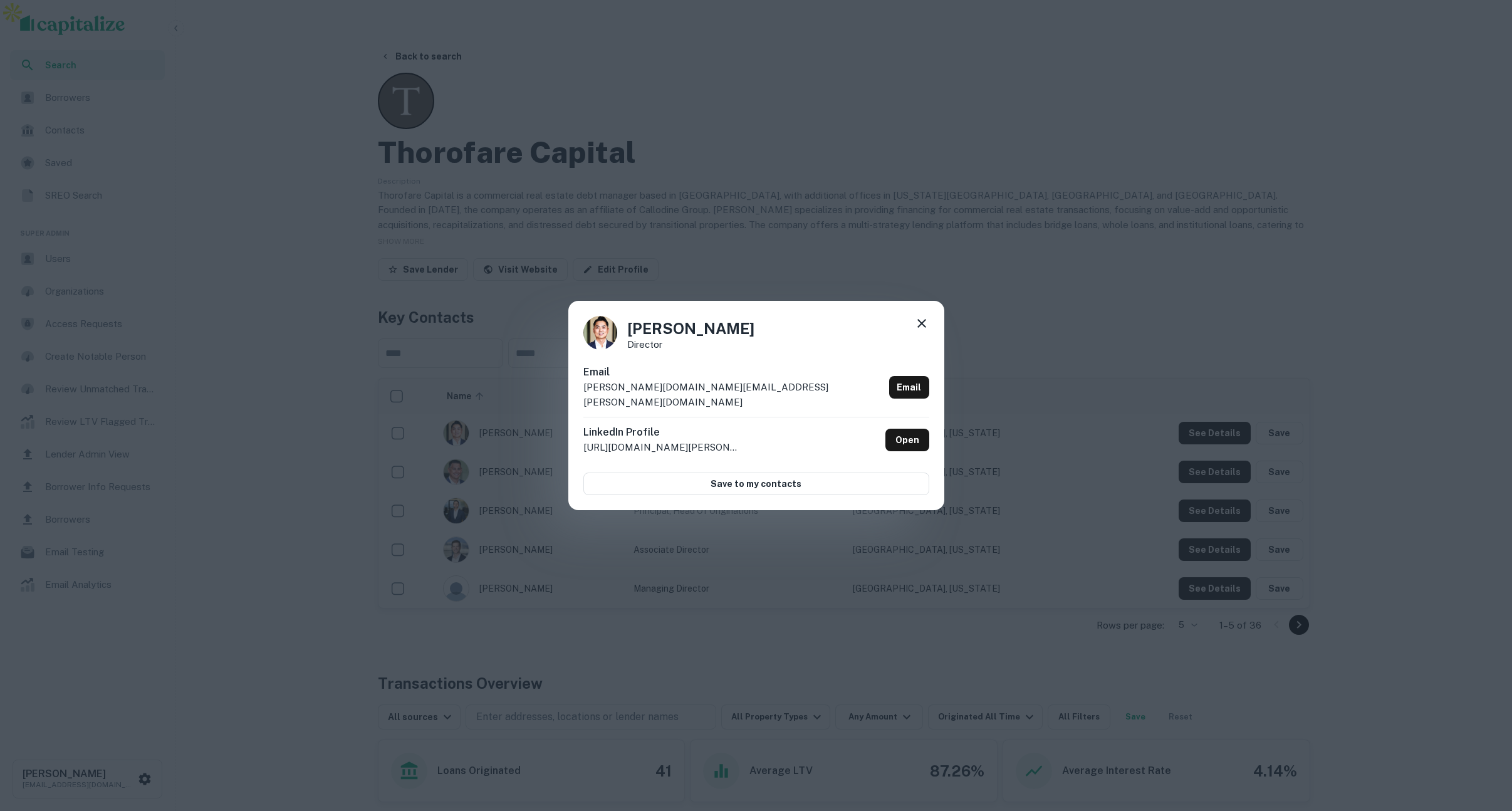
click at [925, 328] on icon at bounding box center [922, 323] width 9 height 9
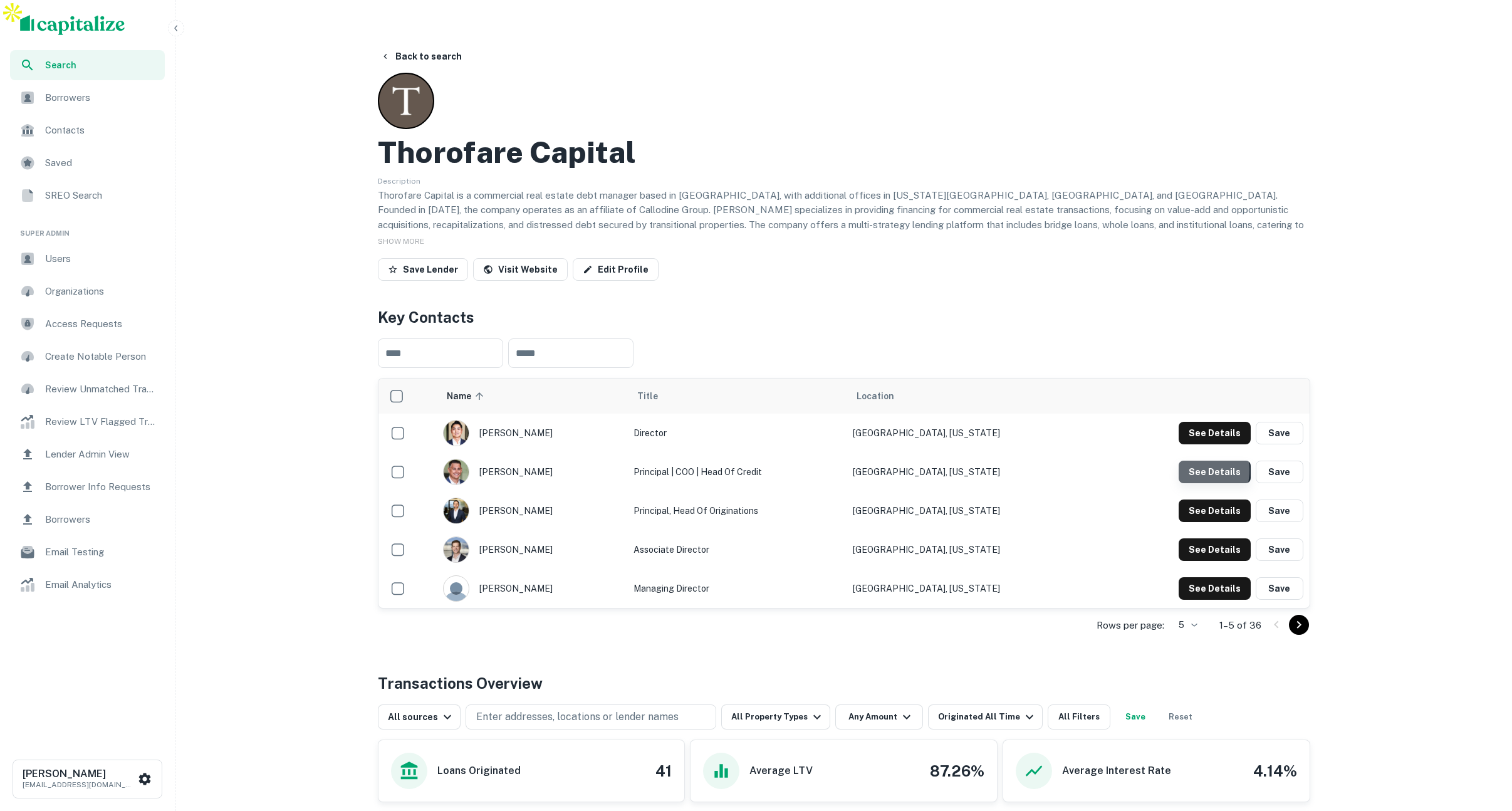
click at [1191, 460] on button "See Details" at bounding box center [1215, 472] width 72 height 23
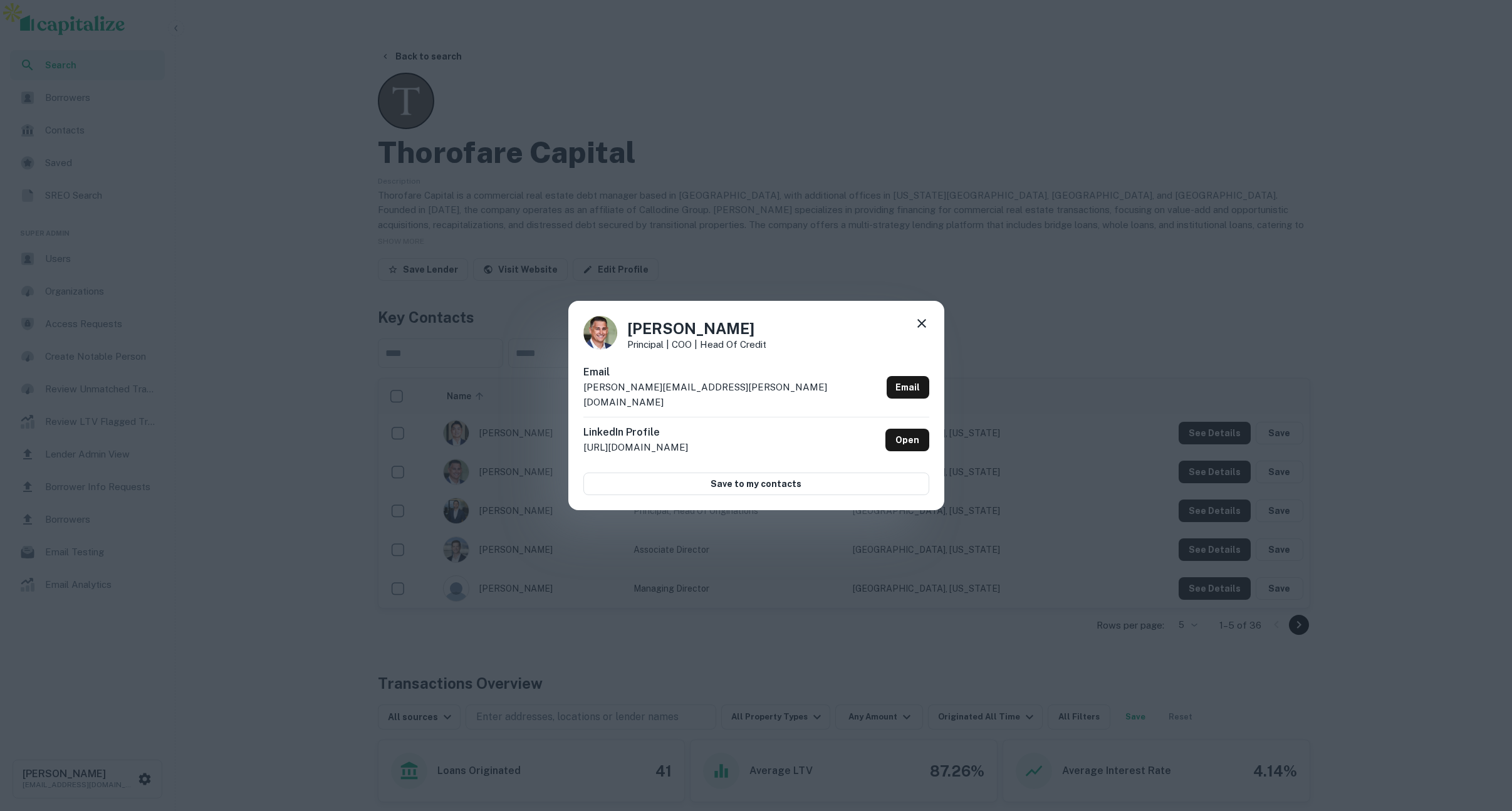
click at [922, 331] on icon at bounding box center [922, 323] width 15 height 15
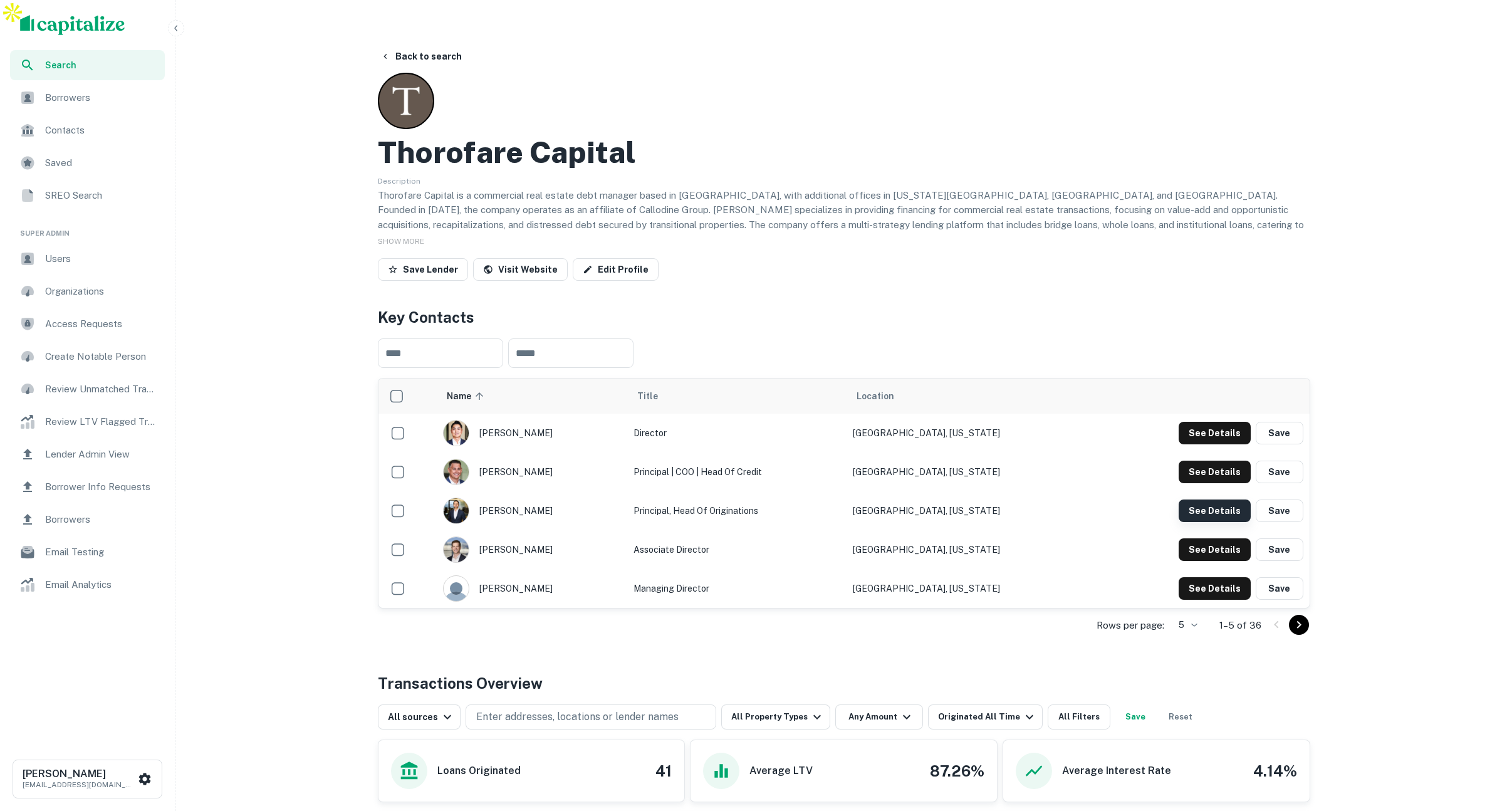
click at [1221, 499] on button "See Details" at bounding box center [1215, 510] width 72 height 23
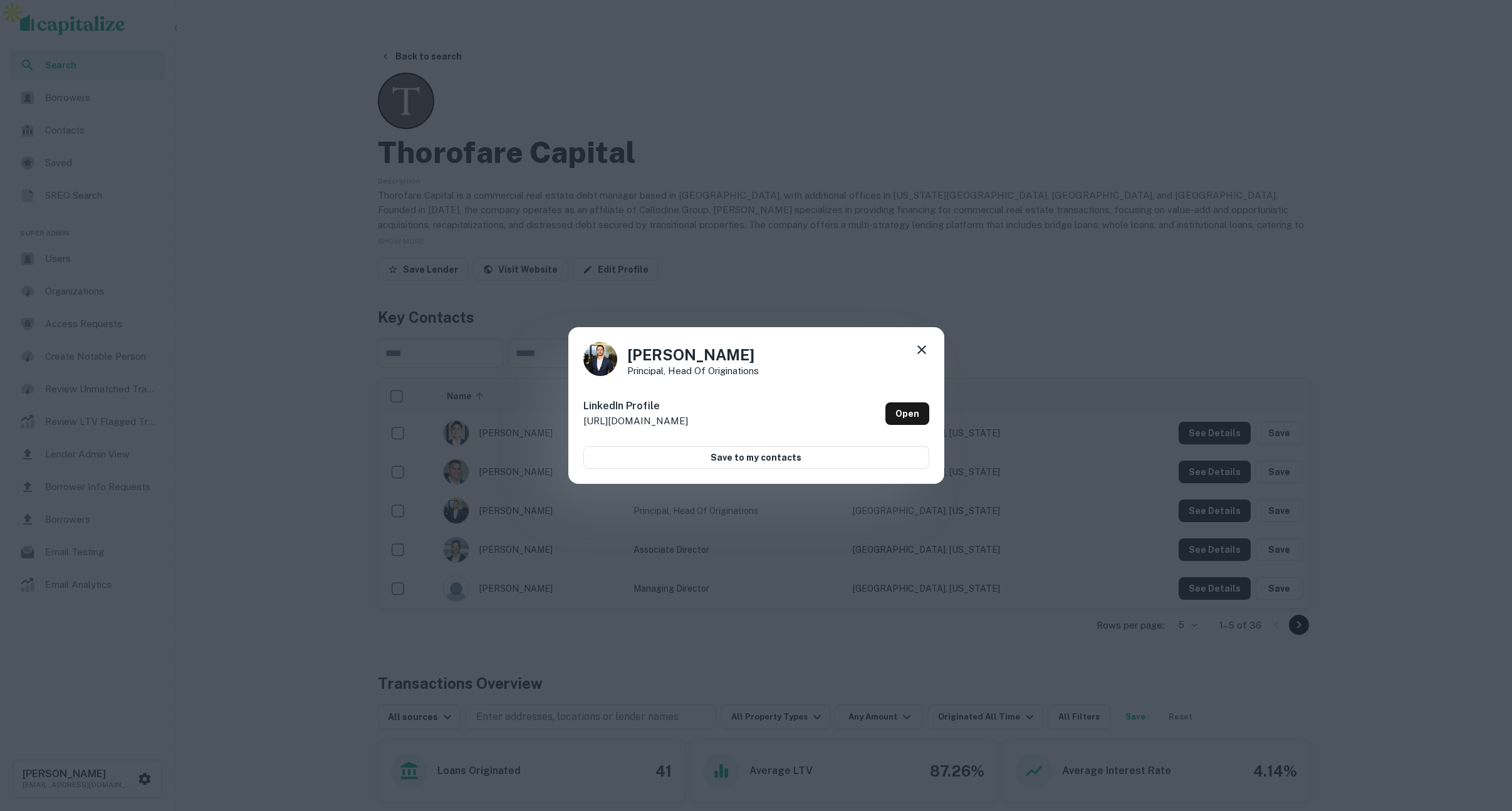
click at [922, 348] on icon at bounding box center [922, 350] width 9 height 9
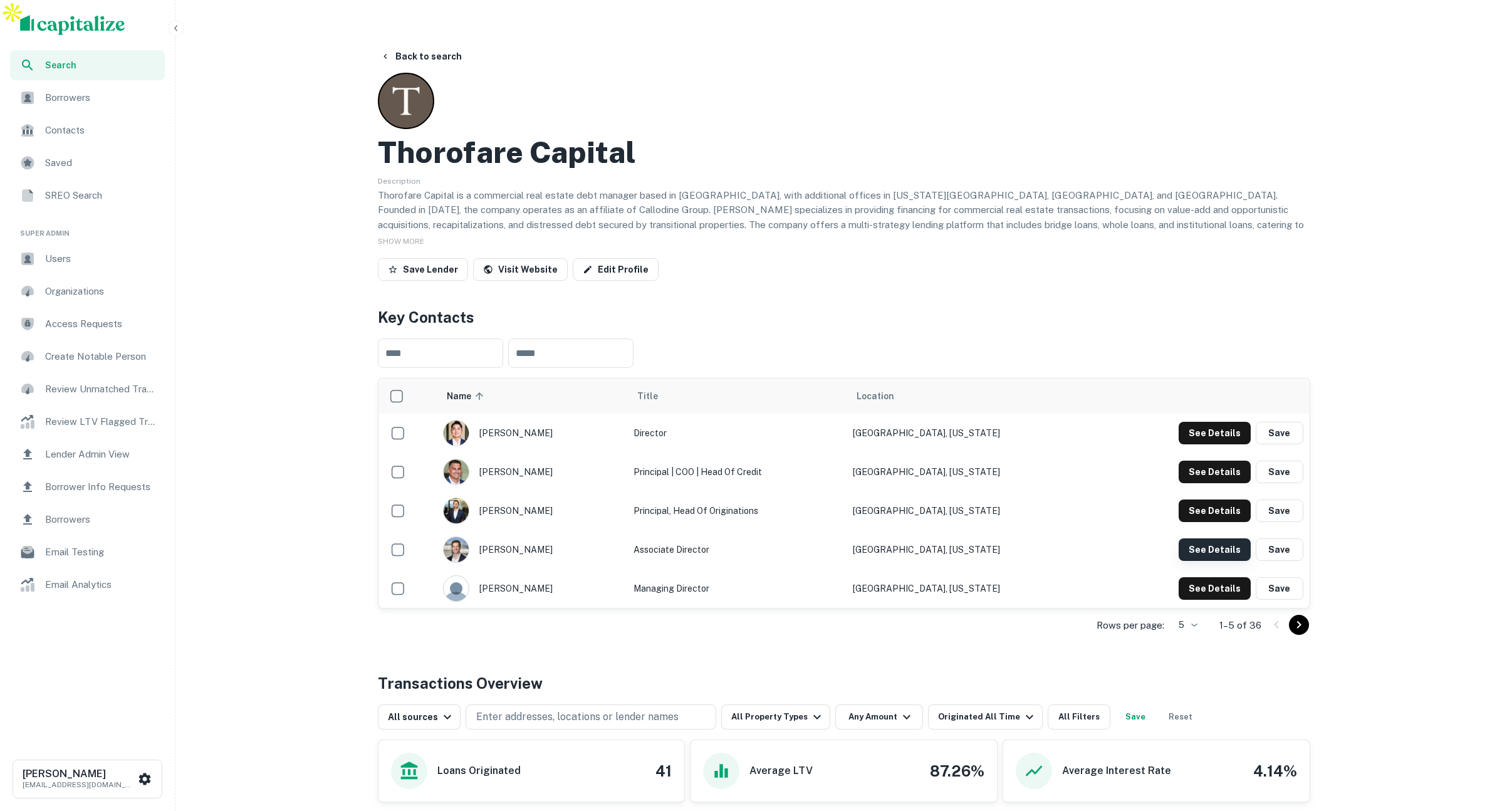
click at [1198, 538] on button "See Details" at bounding box center [1215, 549] width 72 height 23
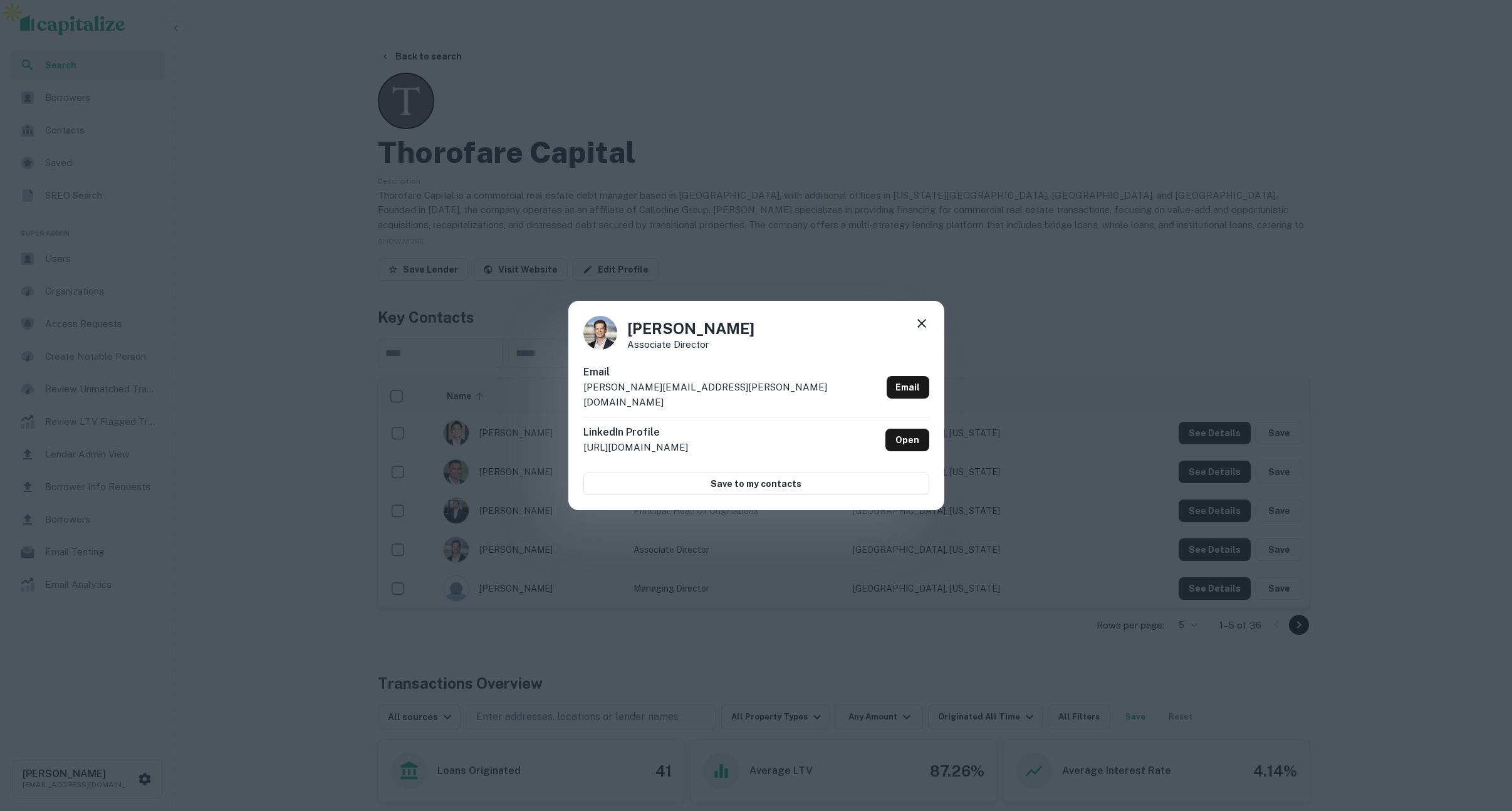
click at [924, 328] on icon at bounding box center [922, 323] width 9 height 9
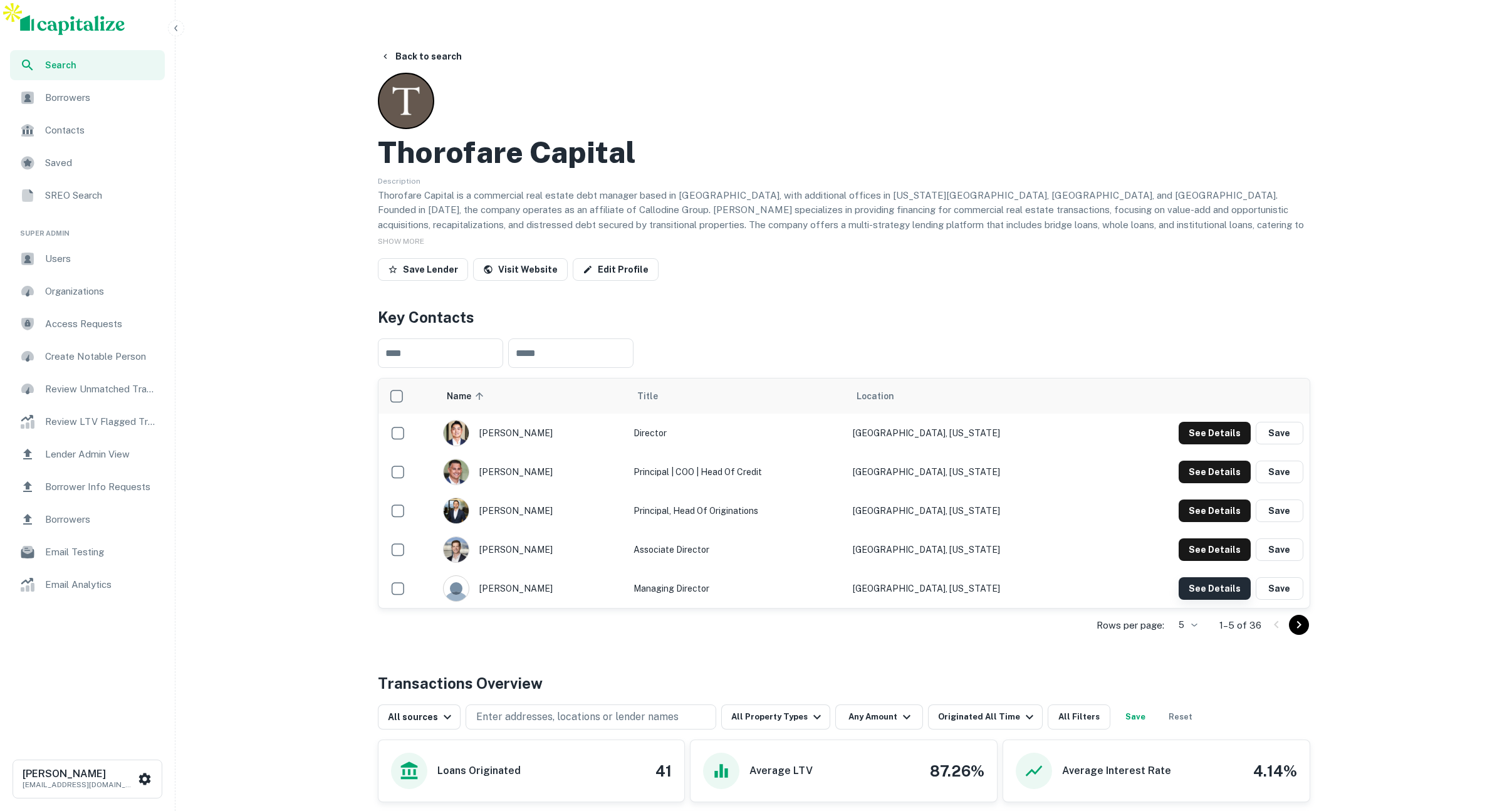
click at [1197, 577] on button "See Details" at bounding box center [1215, 588] width 72 height 23
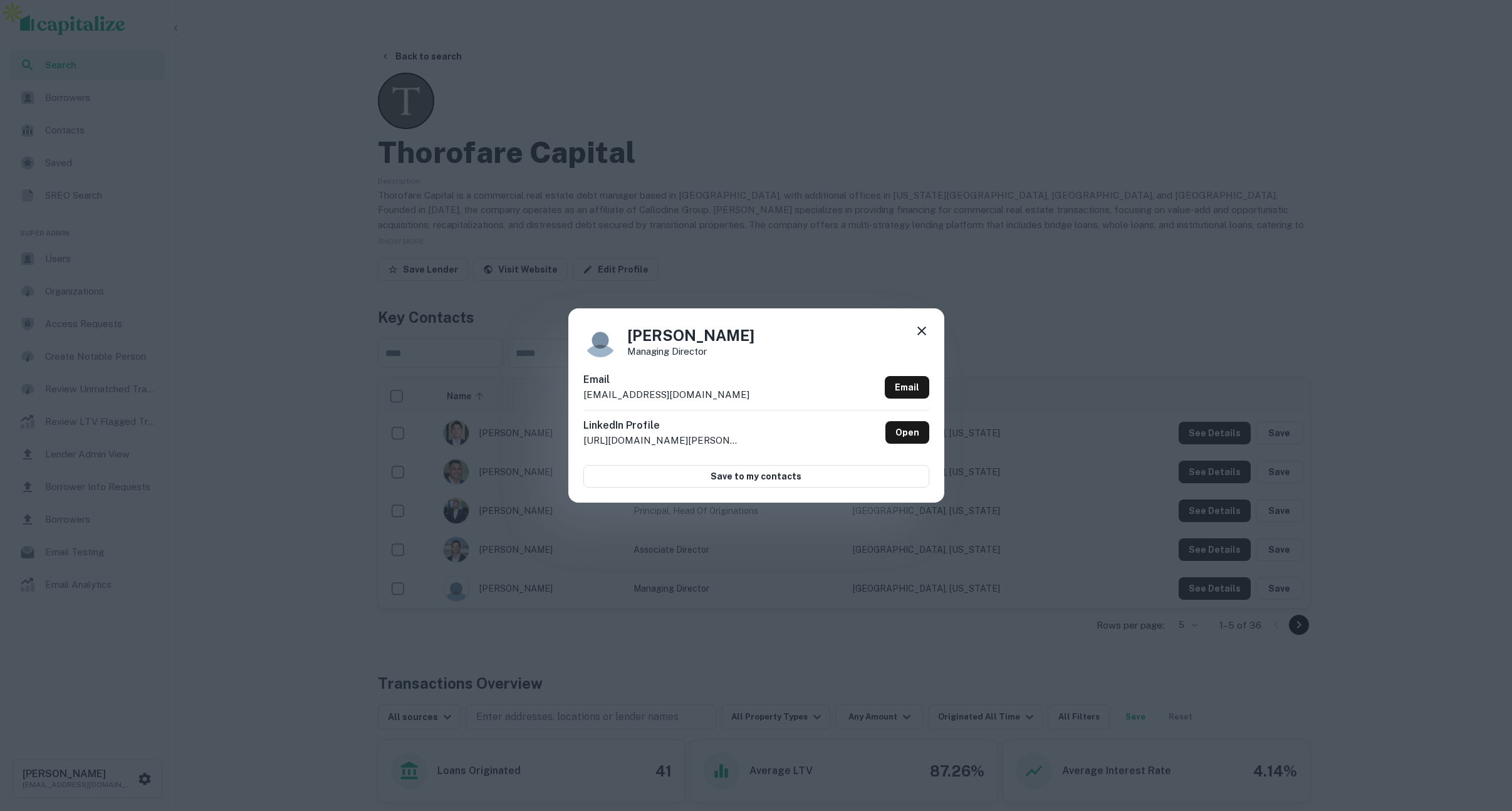
click at [928, 328] on icon at bounding box center [922, 331] width 15 height 15
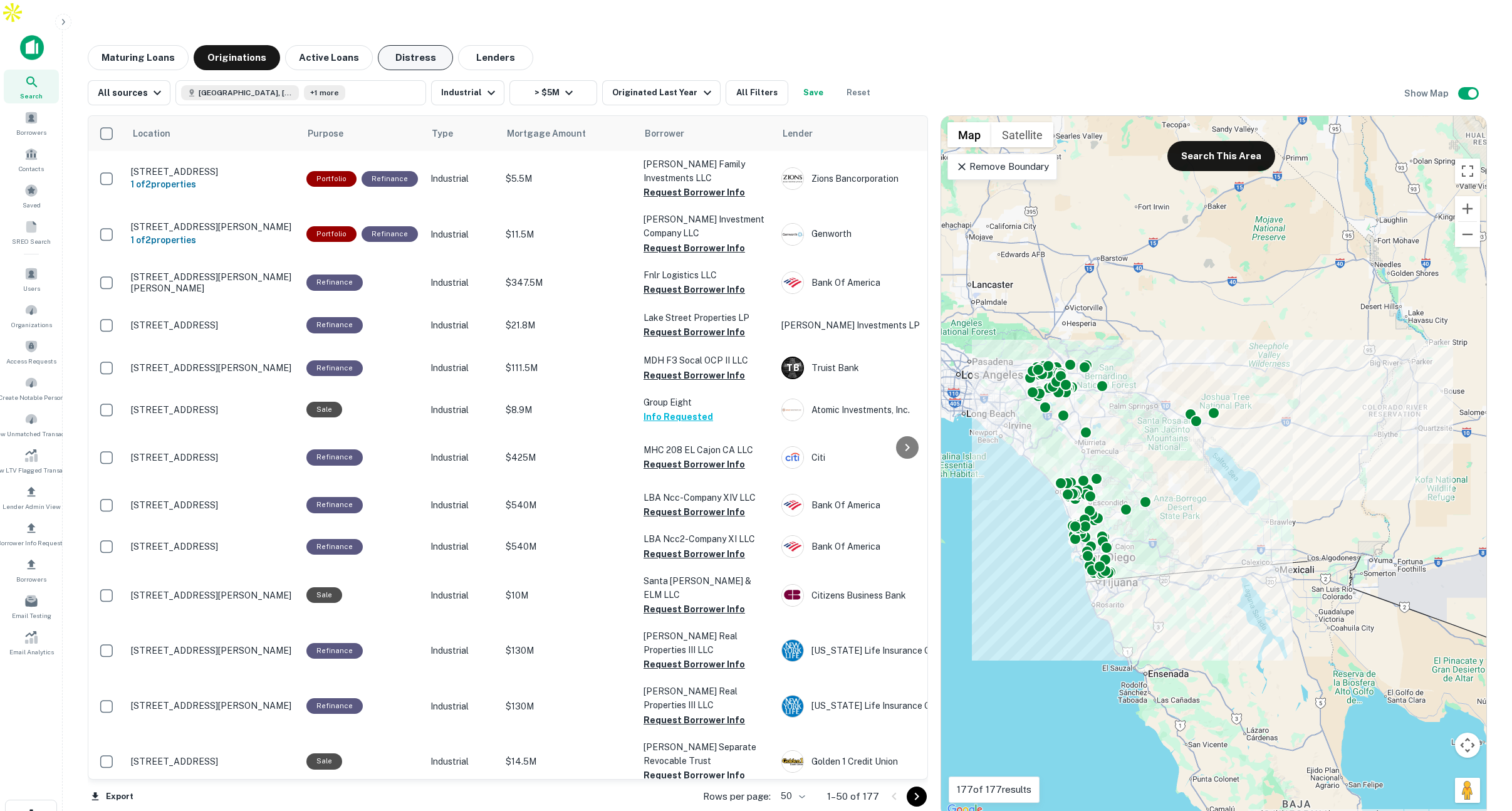
click at [424, 45] on button "Distress" at bounding box center [416, 58] width 75 height 25
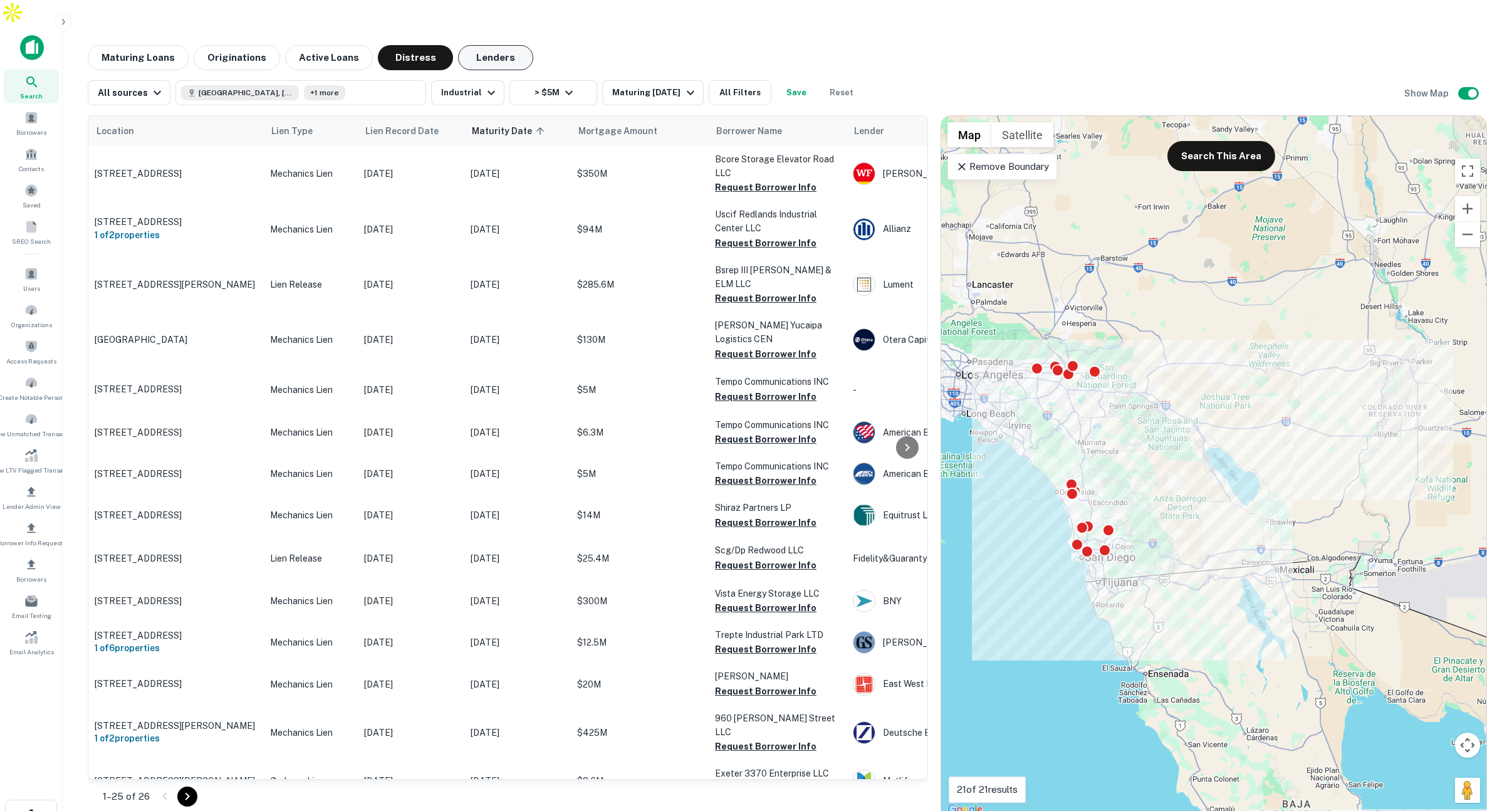
click at [475, 45] on button "Lenders" at bounding box center [495, 58] width 75 height 25
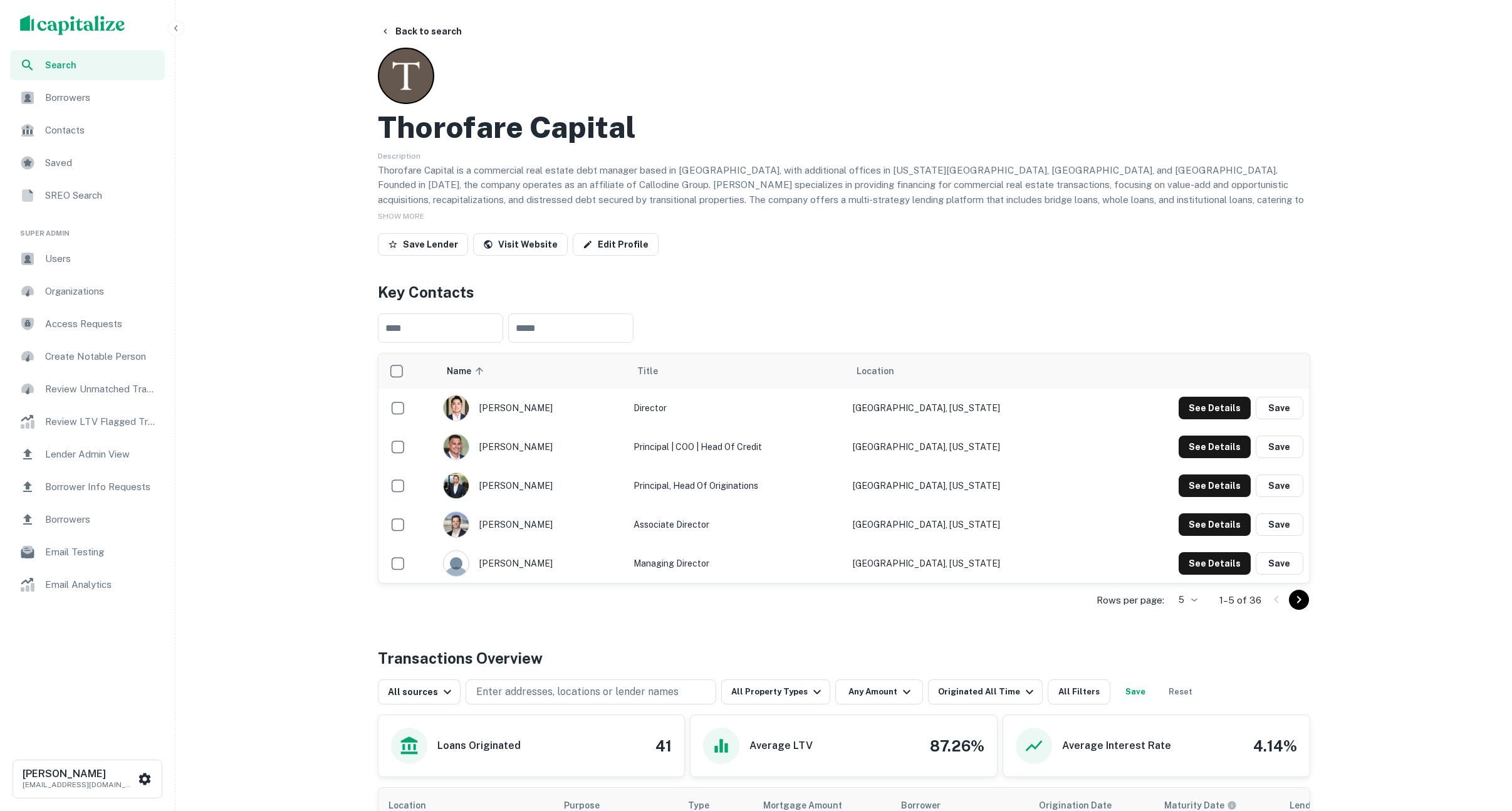
click at [176, 31] on icon "button" at bounding box center [176, 28] width 10 height 10
